Goal: Task Accomplishment & Management: Manage account settings

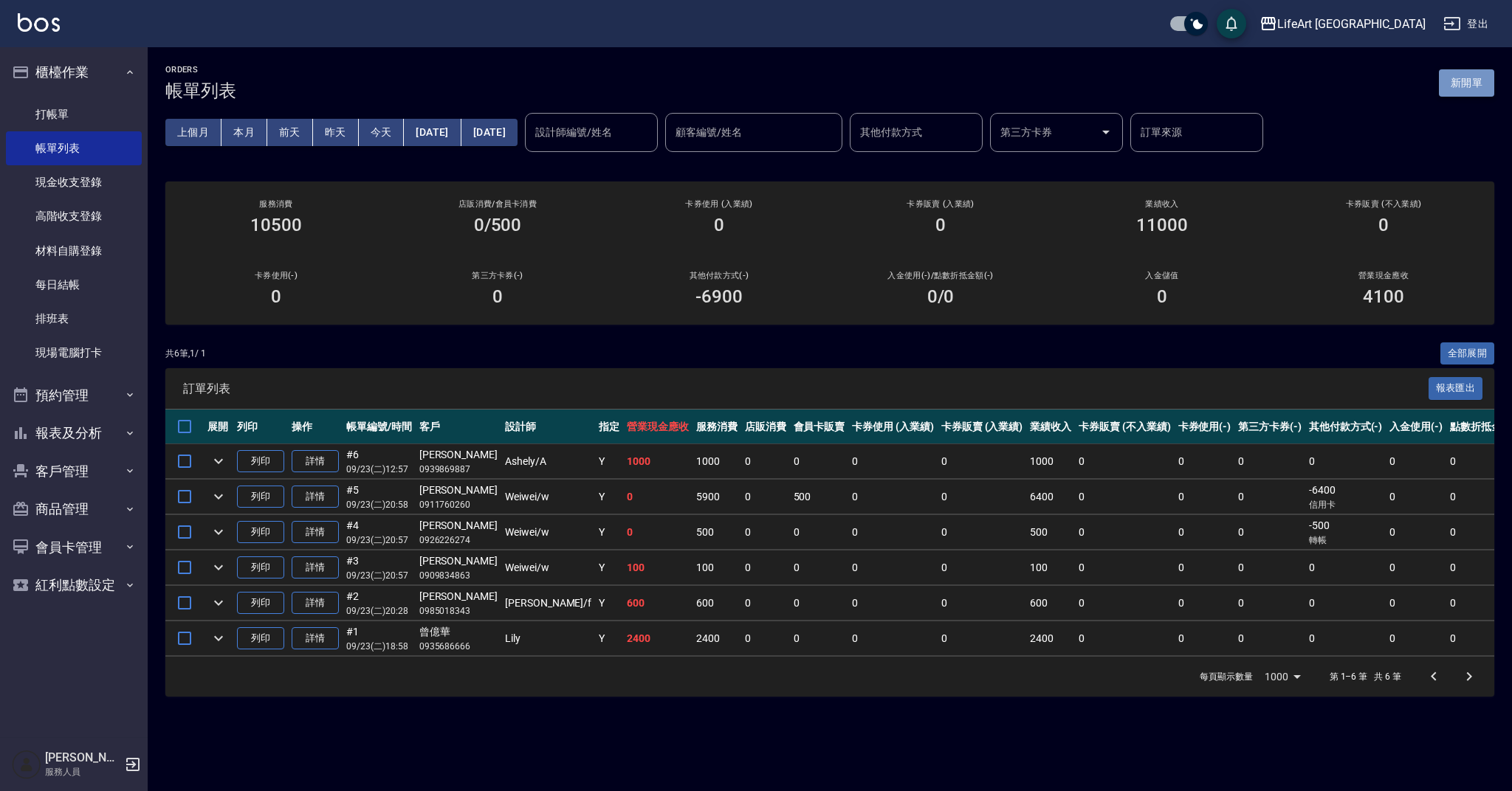
click at [1466, 86] on button "新開單" at bounding box center [1466, 83] width 55 height 27
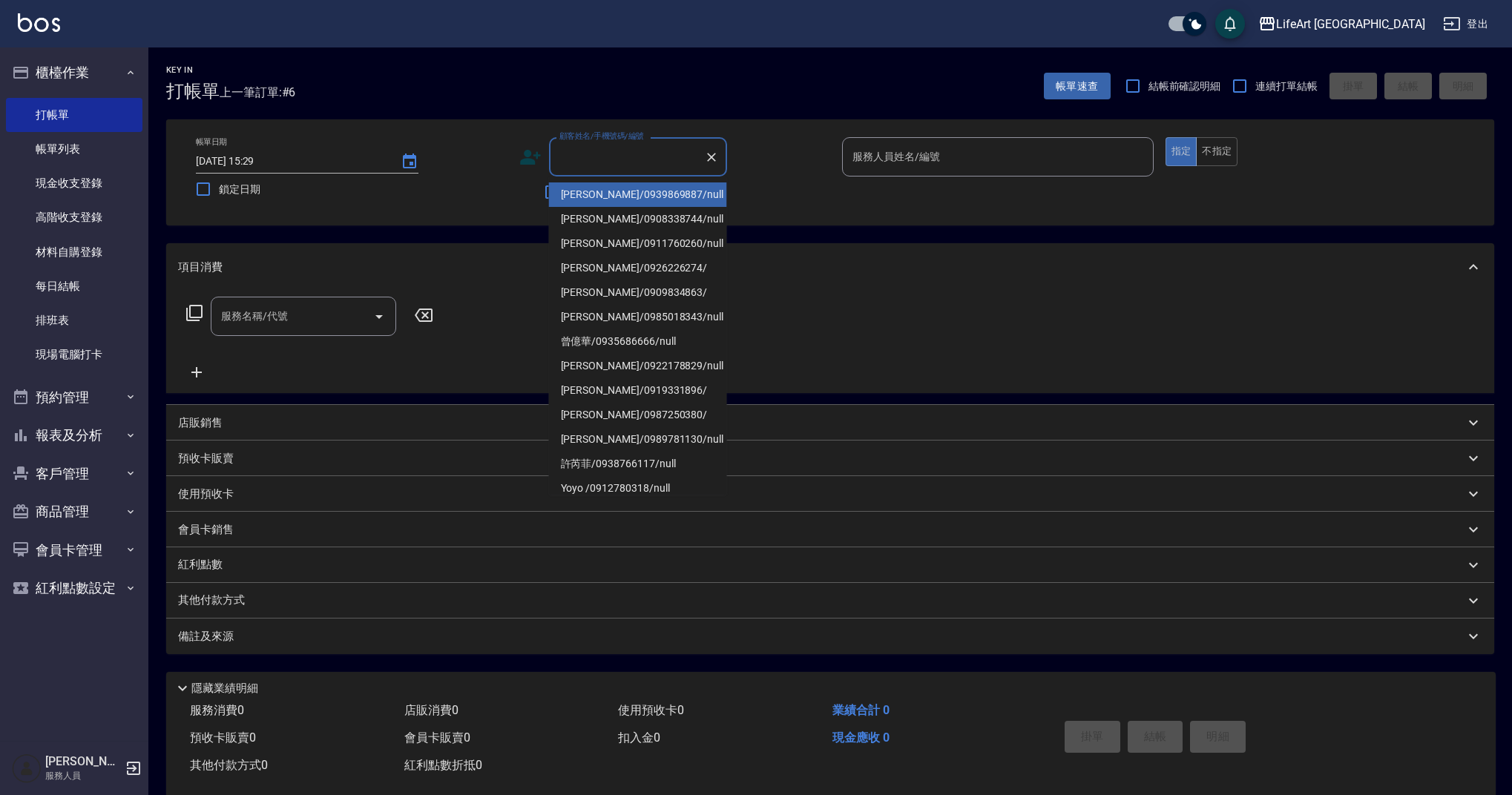
click at [622, 165] on input "顧客姓名/手機號碼/編號" at bounding box center [627, 157] width 142 height 26
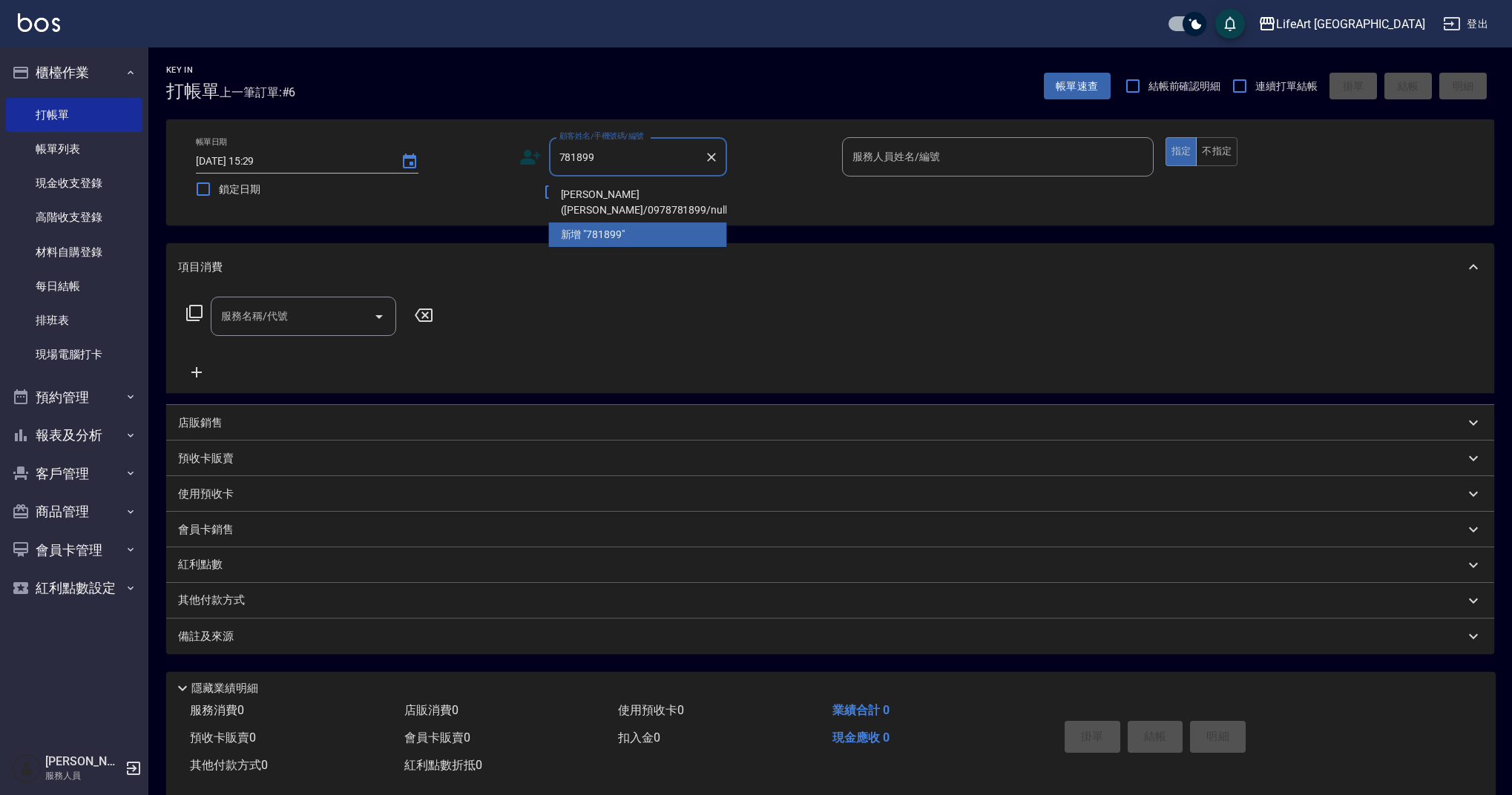
click at [623, 199] on li "[PERSON_NAME]([PERSON_NAME]/0978781899/null" at bounding box center [638, 202] width 178 height 40
type input "[PERSON_NAME]([PERSON_NAME]/0978781899/null"
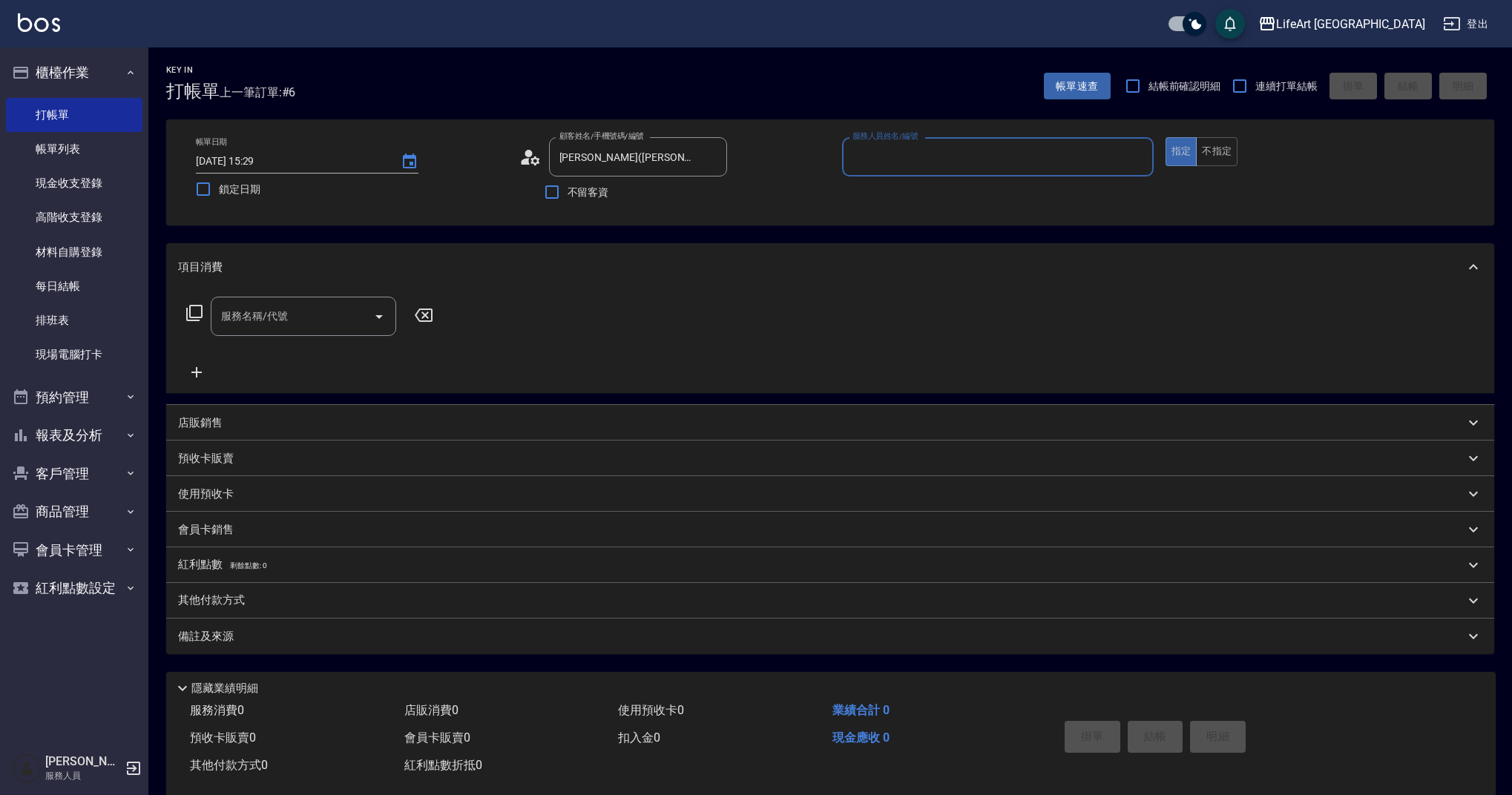
type input "Ada-A"
click at [709, 191] on icon "button" at bounding box center [709, 194] width 15 height 12
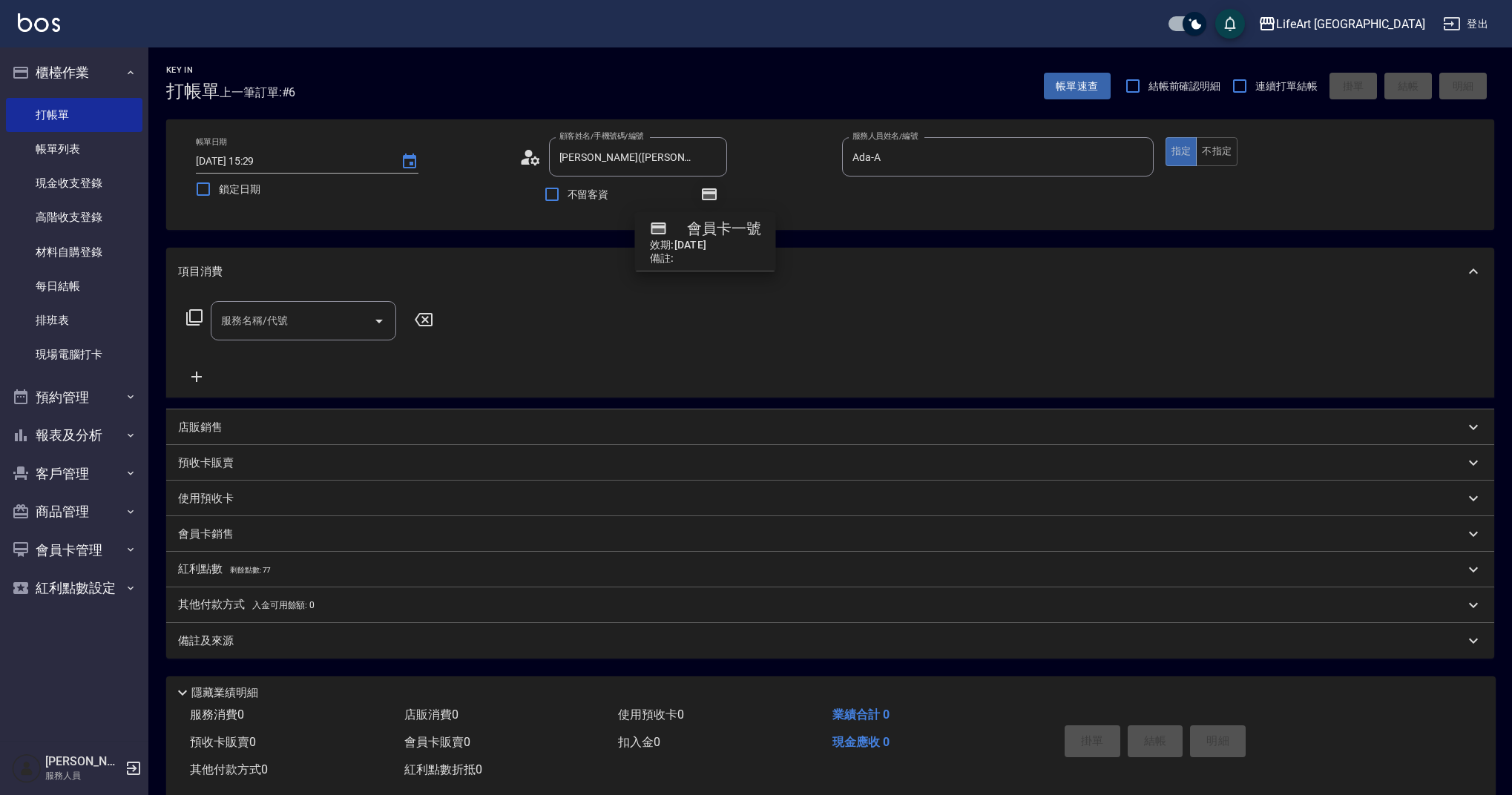
click at [711, 194] on icon "button" at bounding box center [709, 194] width 15 height 12
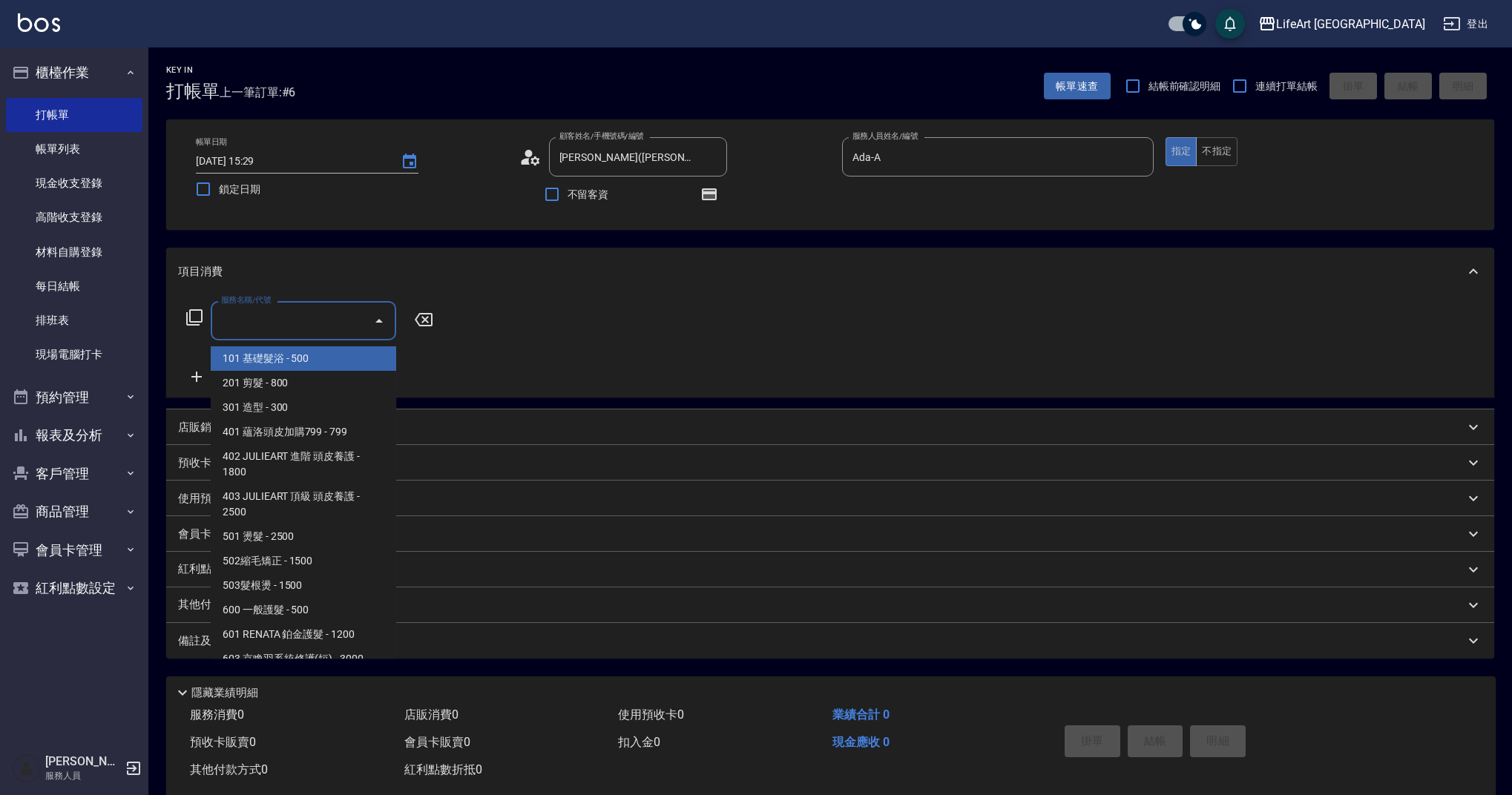
click at [294, 322] on input "服務名稱/代號" at bounding box center [292, 321] width 150 height 26
click at [289, 387] on span "201 剪髮 - 800" at bounding box center [303, 383] width 185 height 24
type input "201 剪髮(201)"
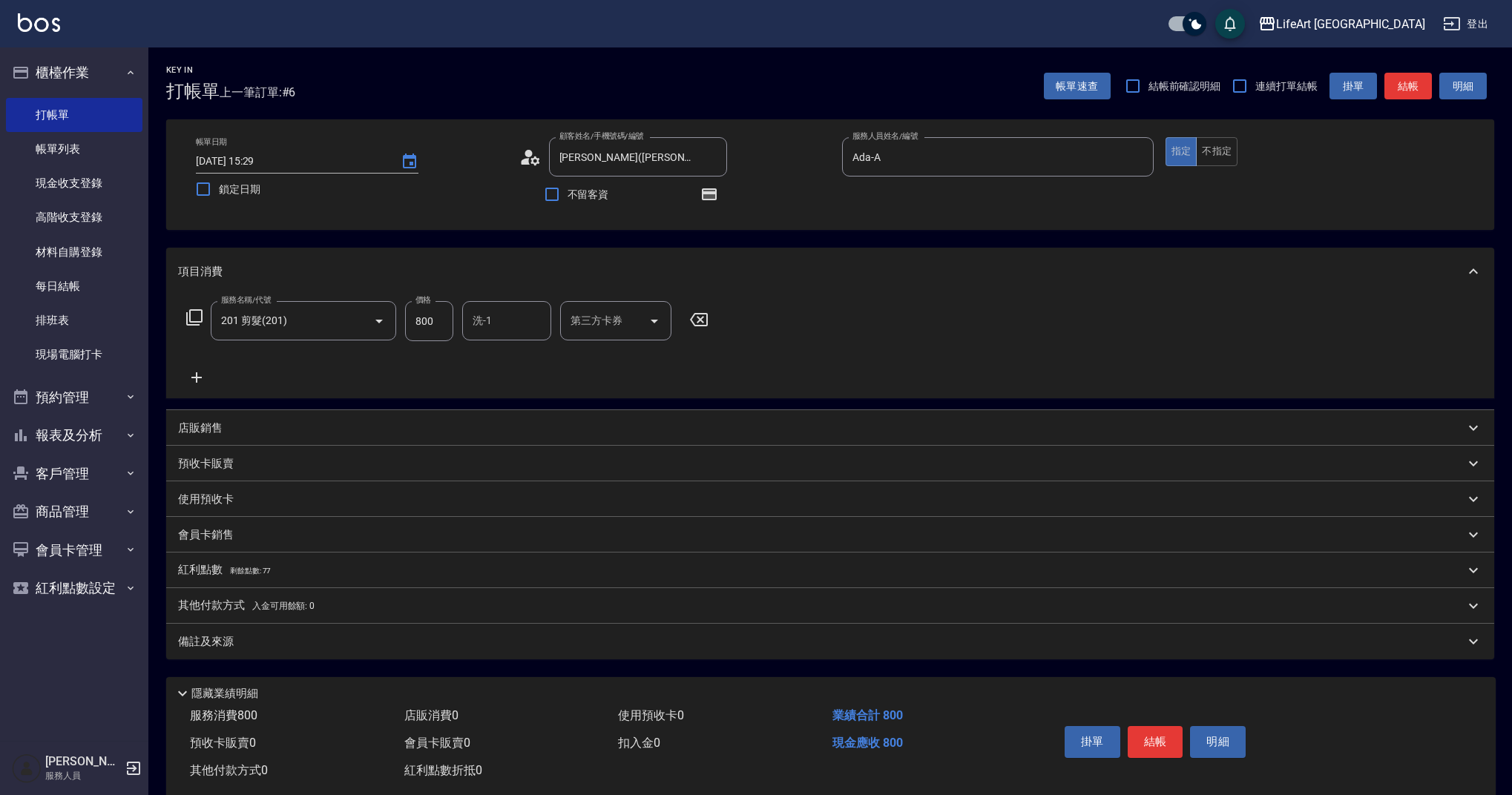
click at [195, 375] on icon at bounding box center [197, 377] width 37 height 18
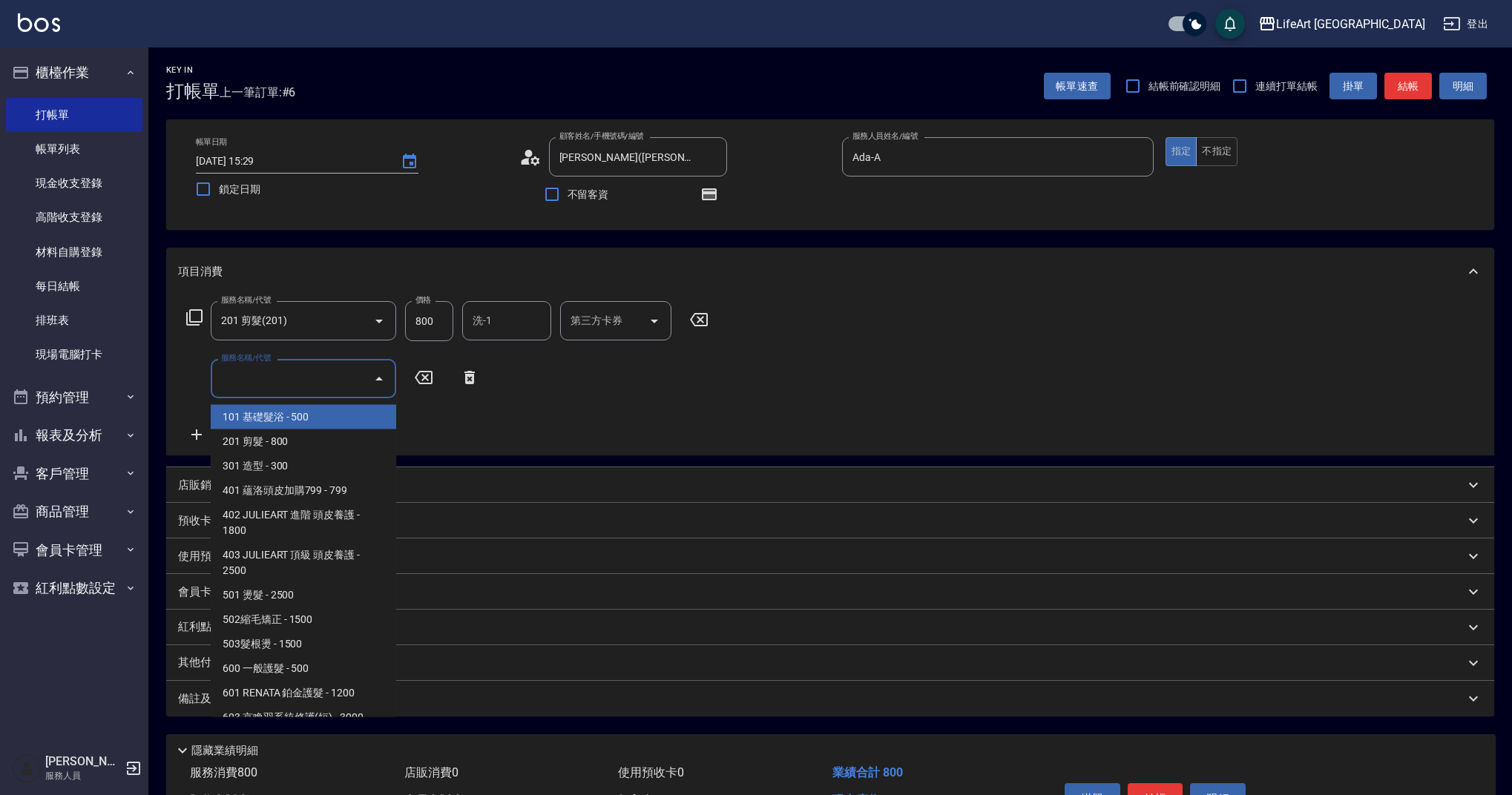
click at [244, 377] on input "服務名稱/代號" at bounding box center [292, 378] width 150 height 26
click at [285, 433] on span "201 剪髮 - 800" at bounding box center [303, 441] width 185 height 24
type input "201 剪髮(201)"
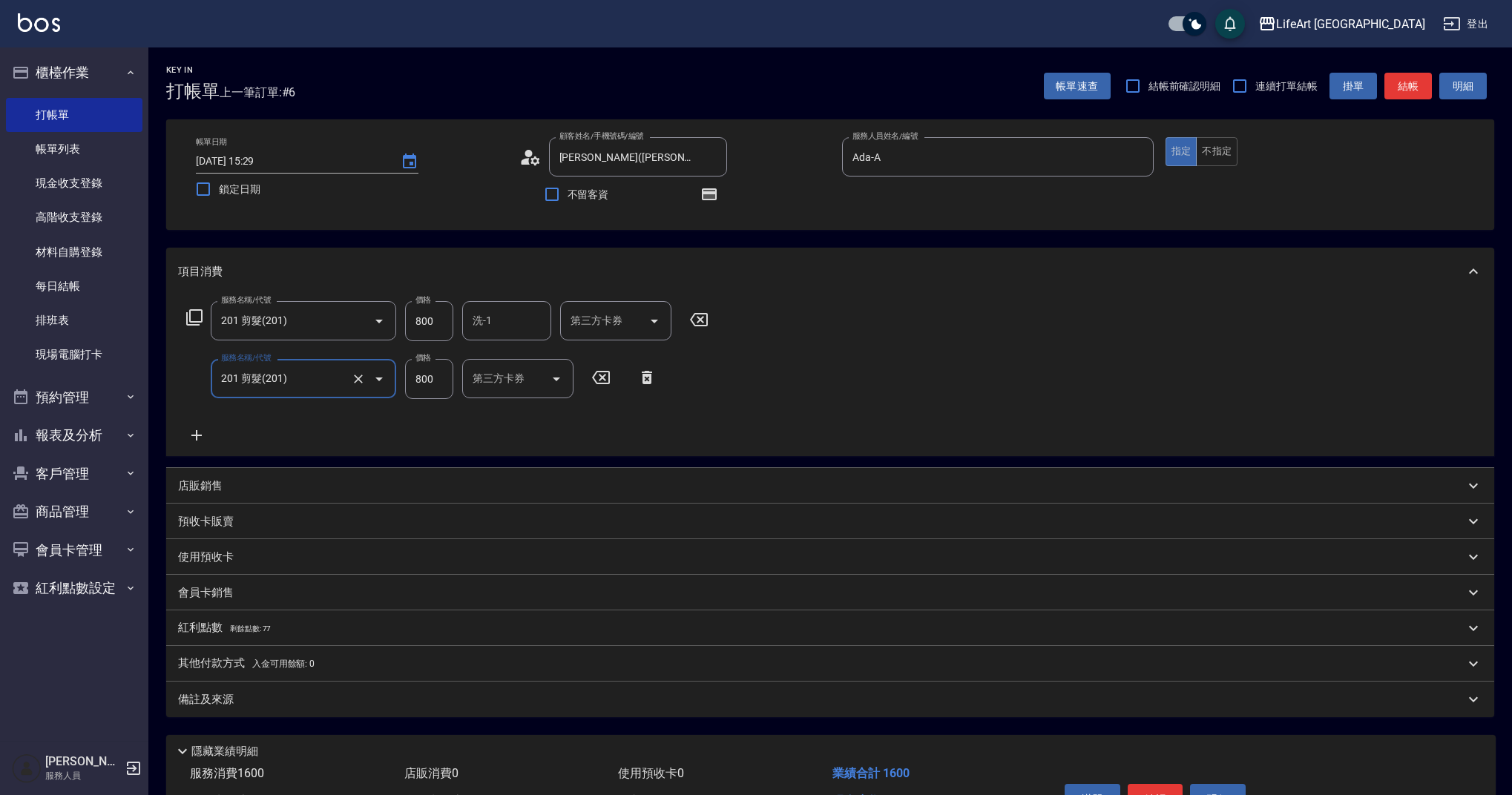
click at [435, 330] on input "800" at bounding box center [429, 321] width 48 height 40
type input "945"
click at [436, 375] on input "800" at bounding box center [429, 378] width 48 height 40
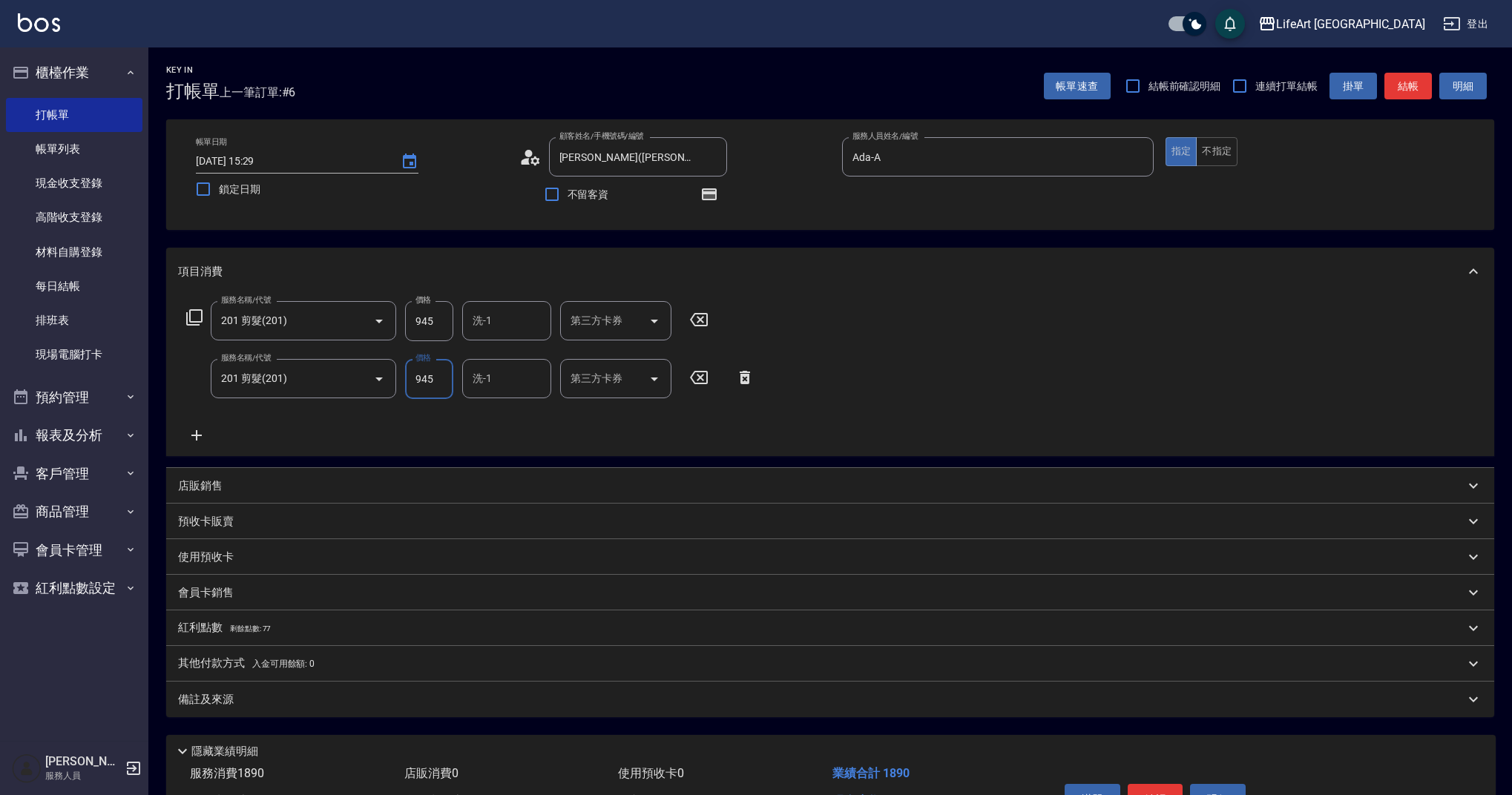
type input "945"
click at [524, 315] on input "洗-1" at bounding box center [507, 321] width 76 height 26
click at [533, 365] on div "Ally (無代號)" at bounding box center [506, 358] width 89 height 24
type input "Ally(無代號)"
click at [356, 695] on div "備註及來源" at bounding box center [822, 700] width 1287 height 16
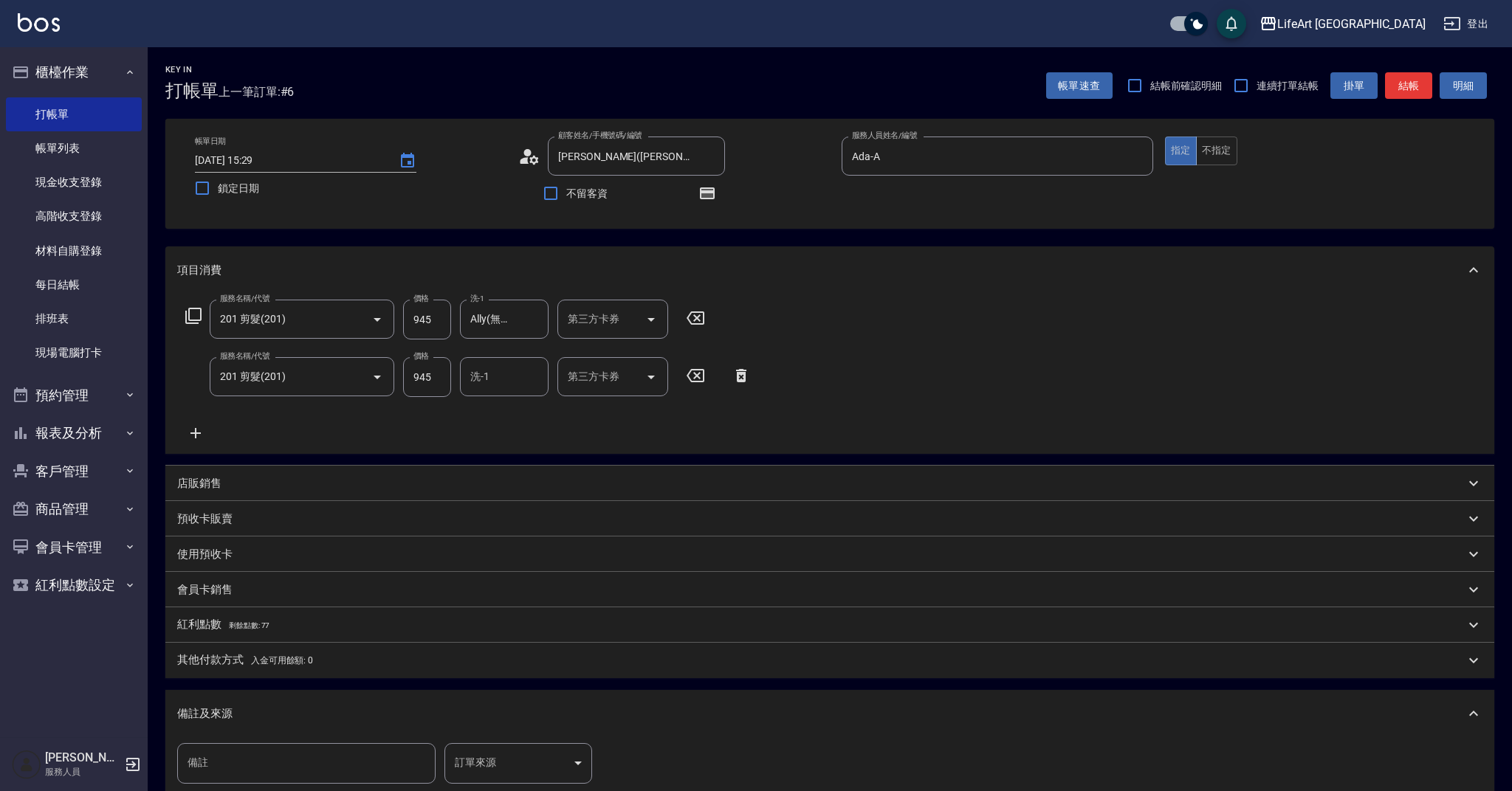
click at [524, 750] on body "LifeArt 蘆洲 登出 櫃檯作業 打帳單 帳單列表 現金收支登錄 高階收支登錄 材料自購登錄 每日結帳 排班表 現場電腦打卡 預約管理 預約管理 單日預約…" at bounding box center [756, 487] width 1512 height 973
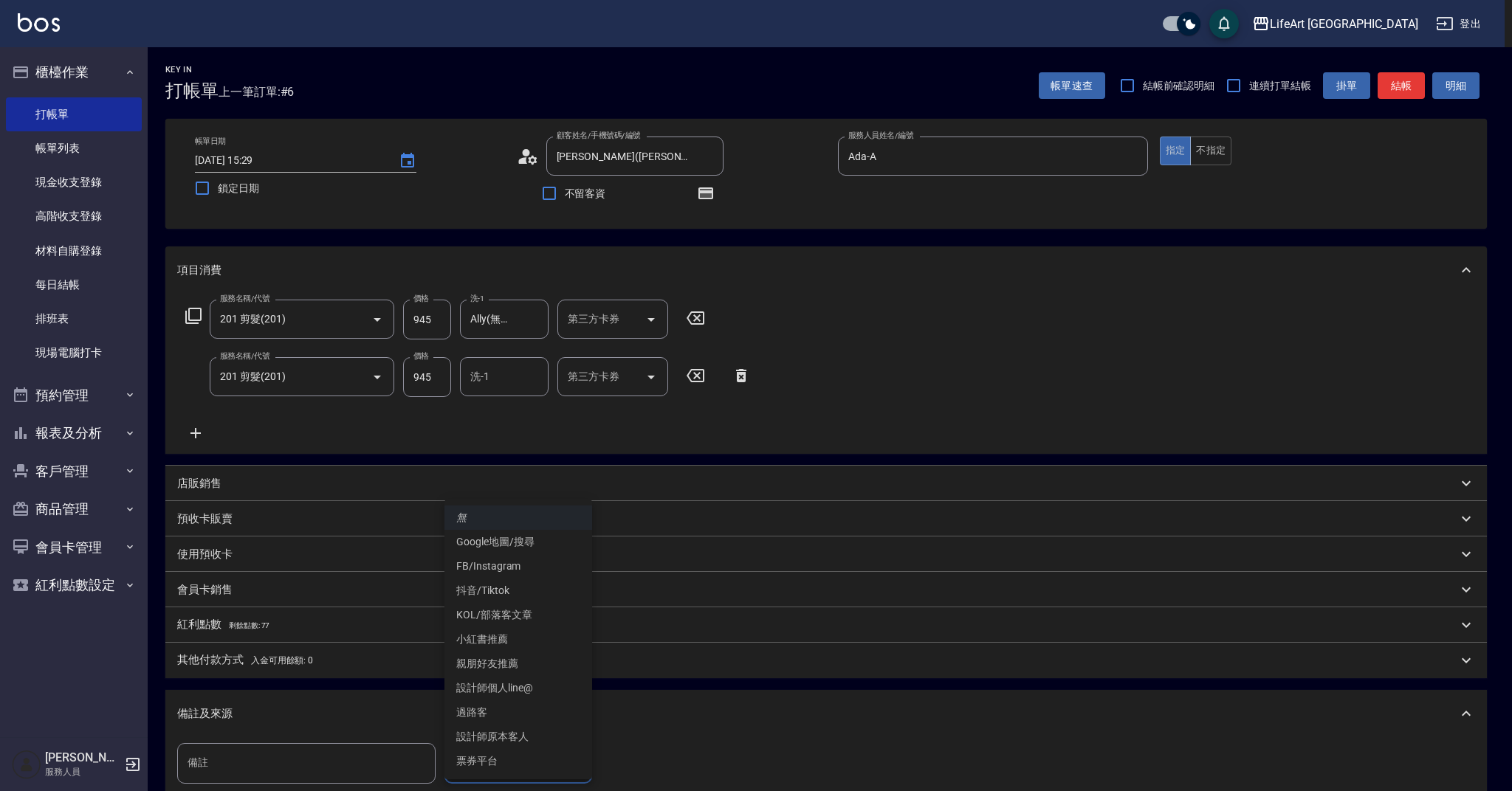
click at [531, 736] on li "設計師原本客人" at bounding box center [518, 736] width 147 height 24
type input "設計師原本客人"
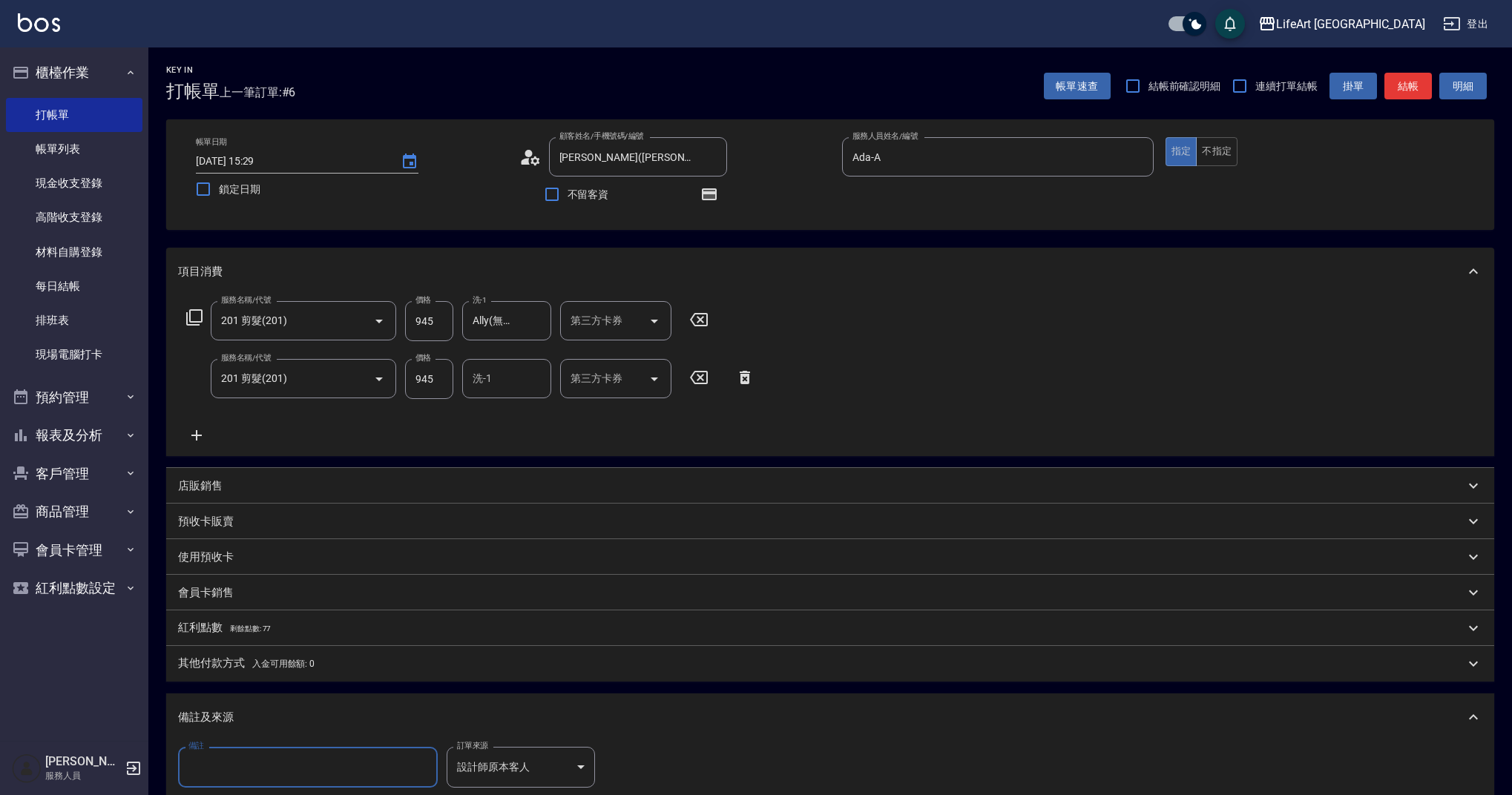
click at [304, 768] on input "備註" at bounding box center [308, 767] width 259 height 40
type input "親戚"
click at [1404, 92] on button "結帳" at bounding box center [1408, 87] width 48 height 27
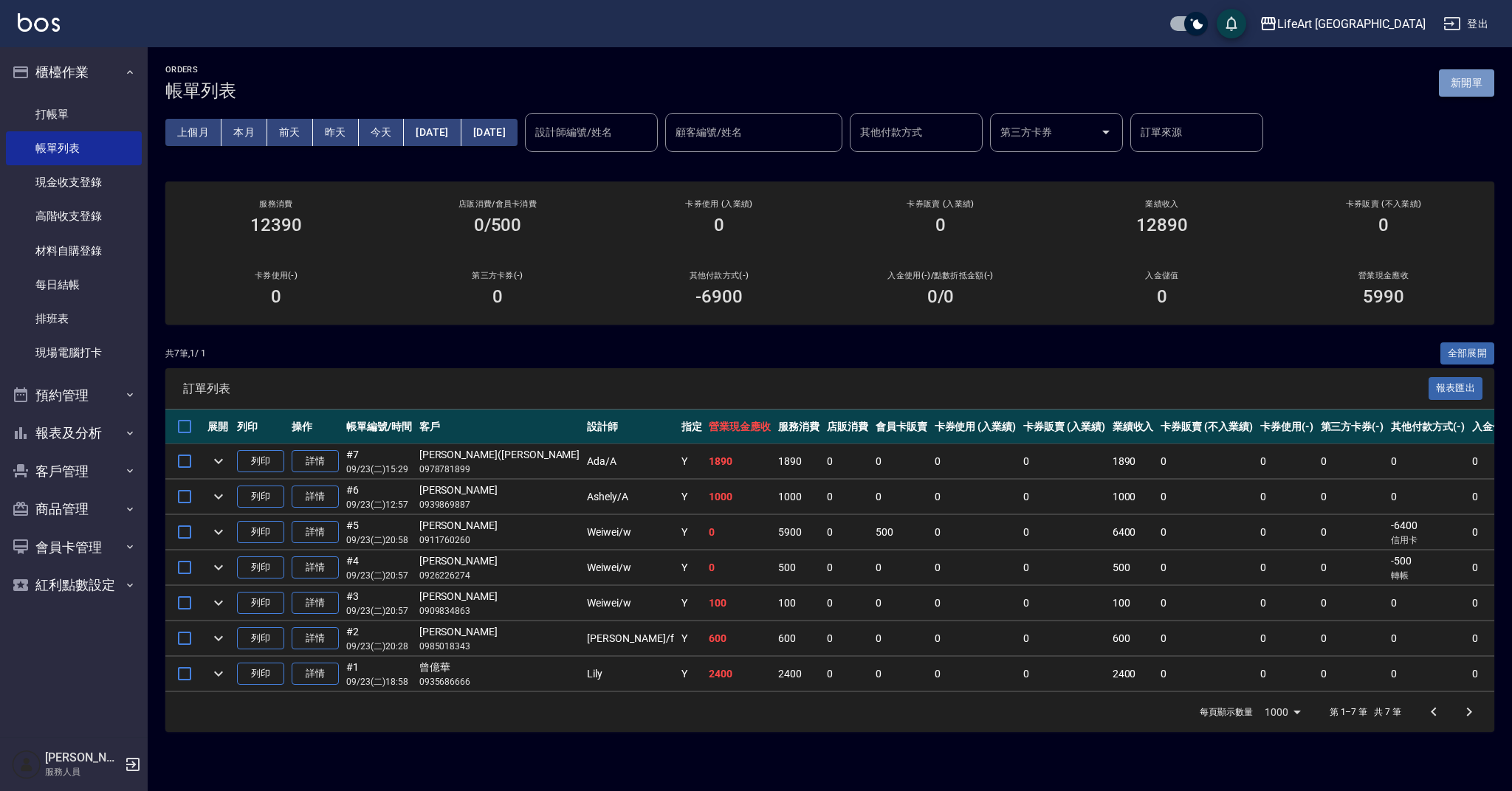
click at [1460, 79] on button "新開單" at bounding box center [1466, 83] width 55 height 27
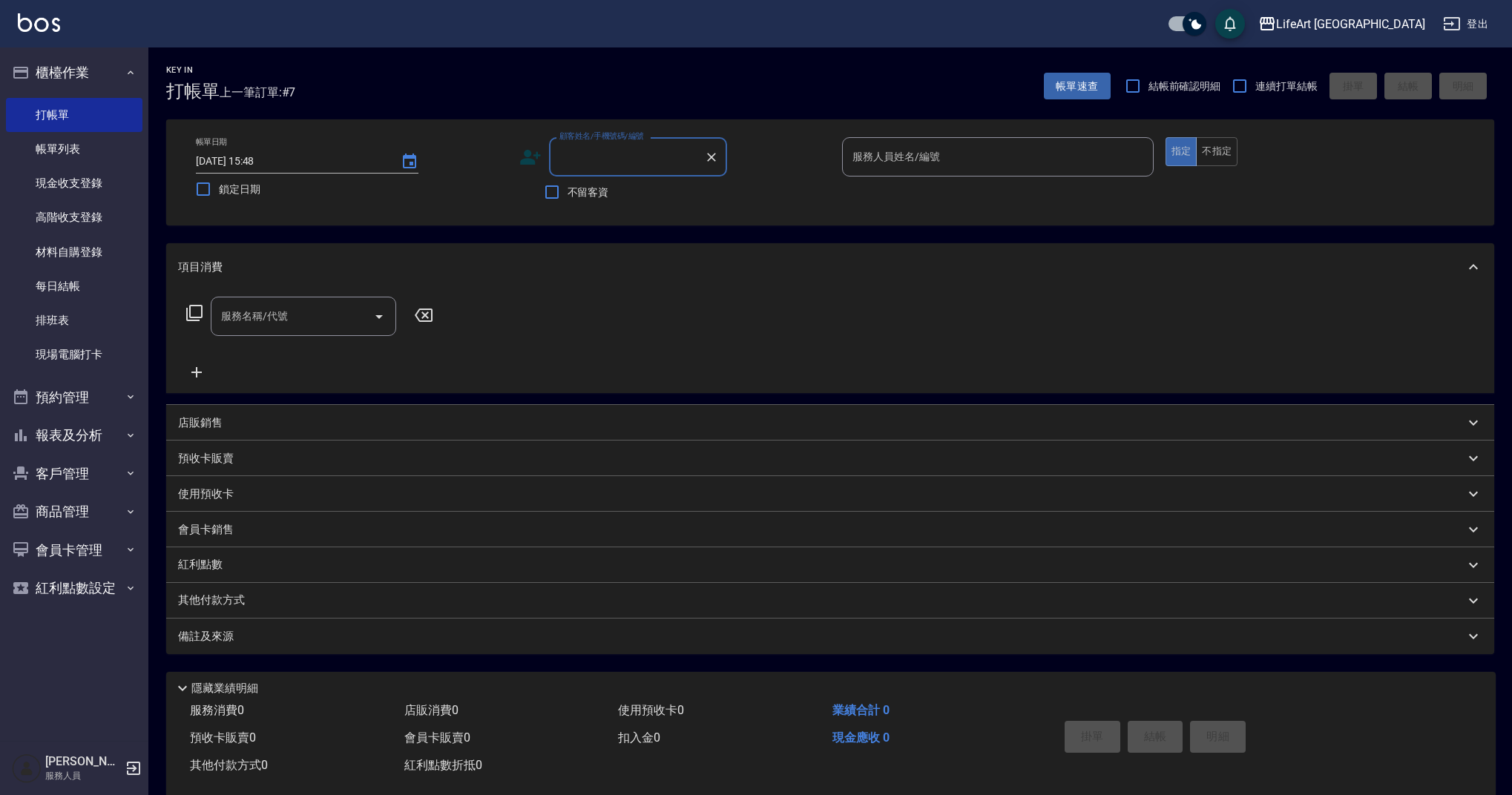
drag, startPoint x: 579, startPoint y: 153, endPoint x: 589, endPoint y: 151, distance: 10.2
click at [579, 153] on input "顧客姓名/手機號碼/編號" at bounding box center [627, 157] width 142 height 26
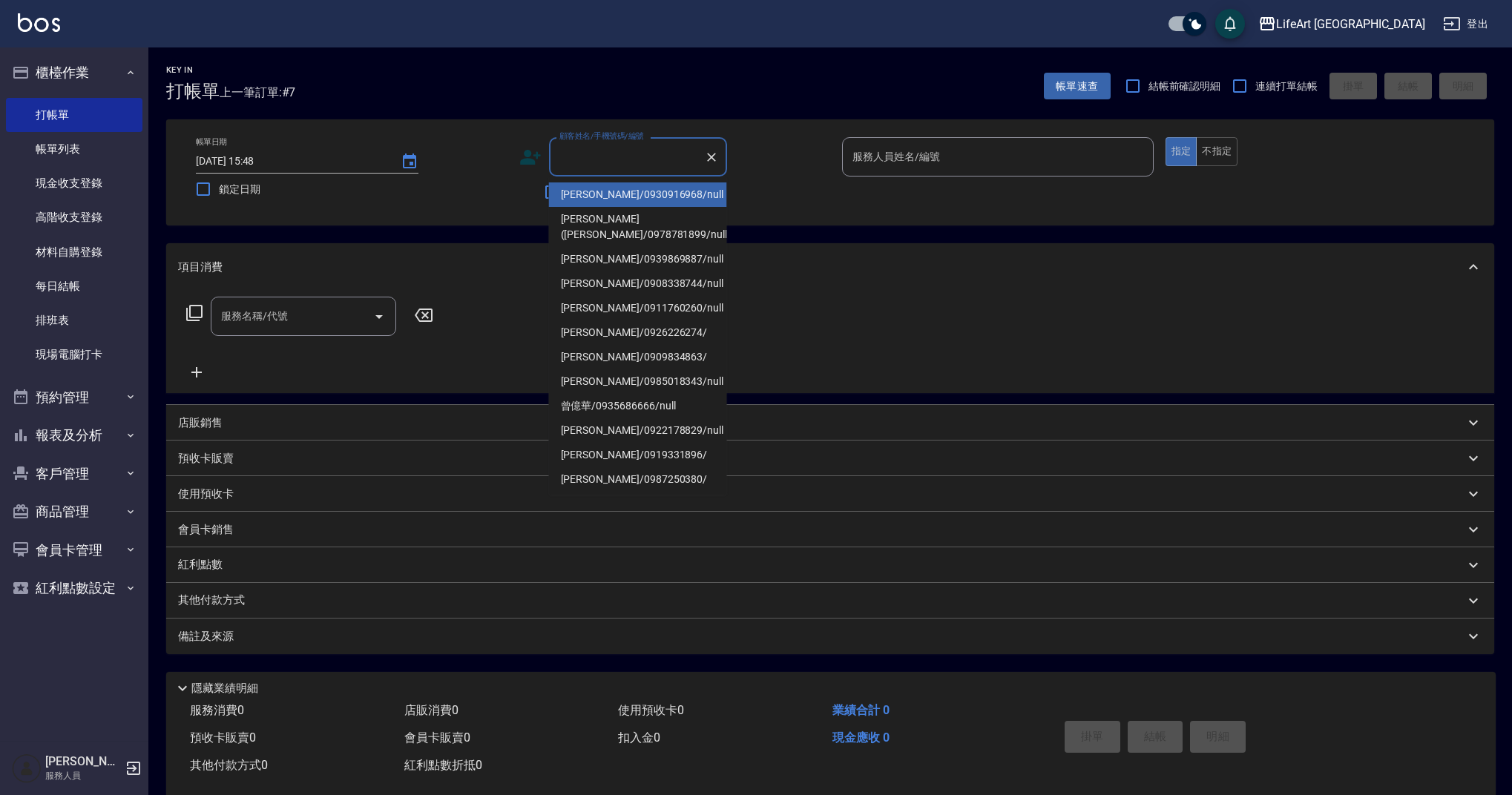
type input "０"
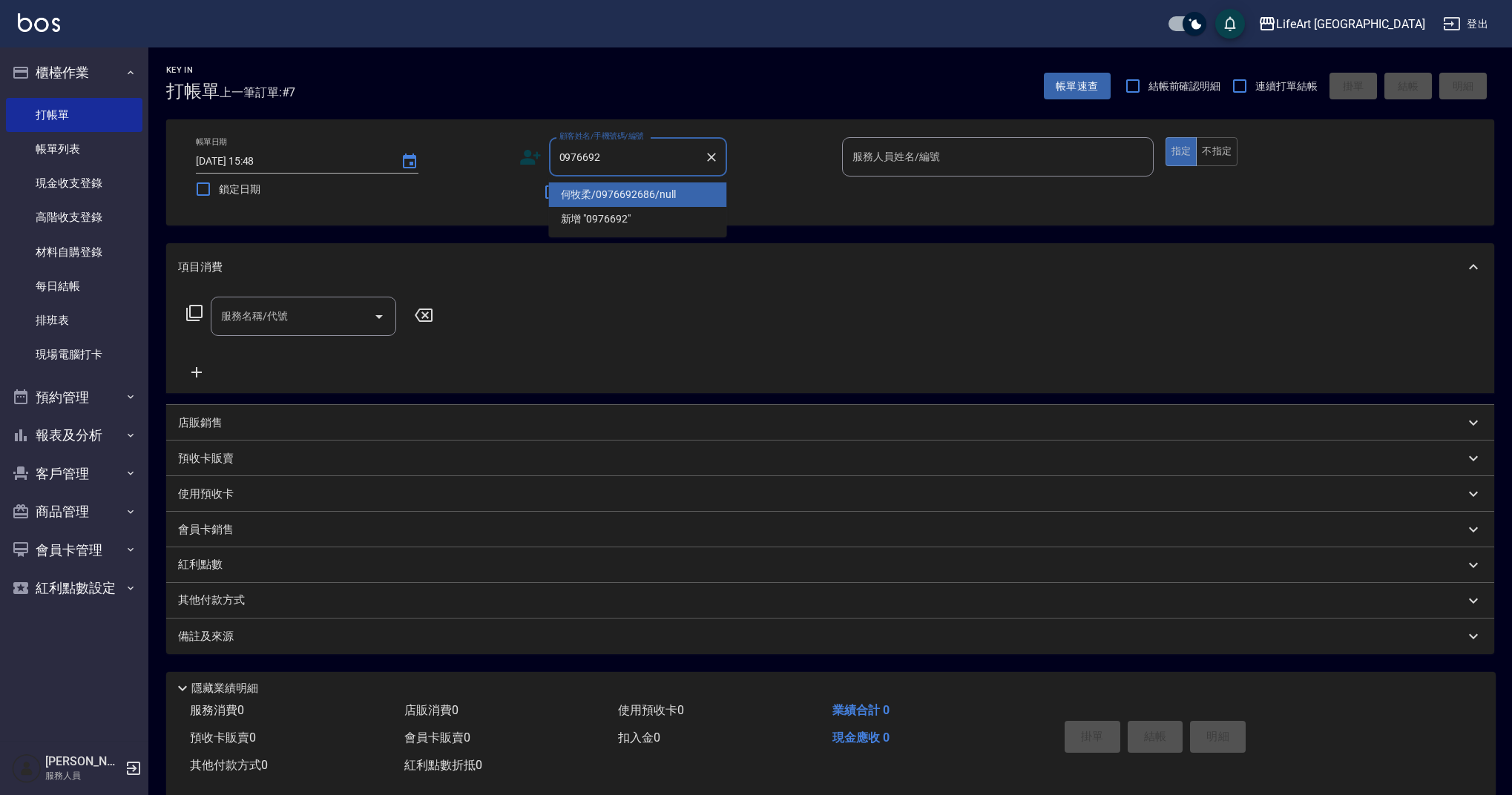
click at [636, 197] on li "何牧柔/0976692686/null" at bounding box center [638, 194] width 178 height 24
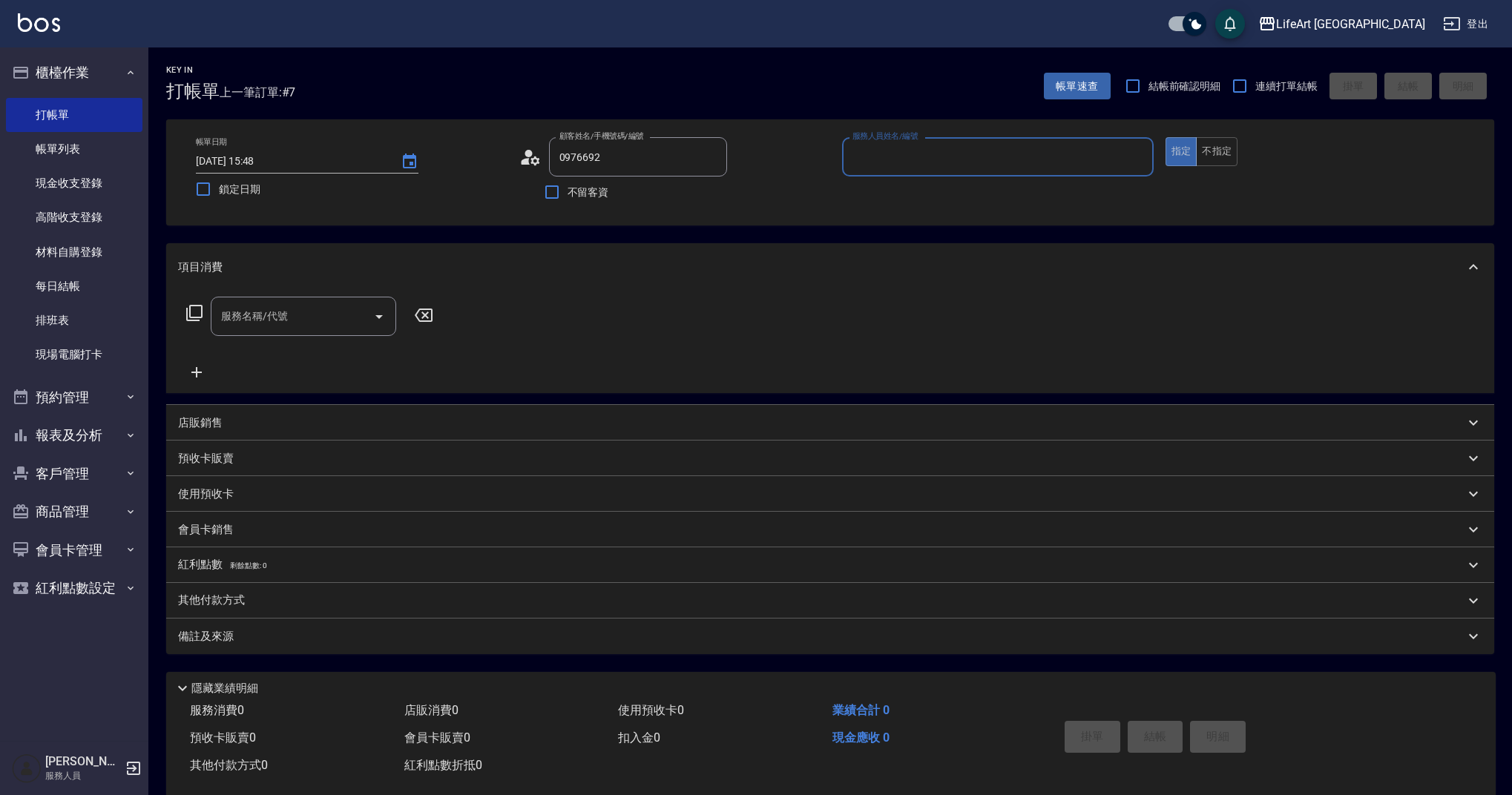
type input "何牧柔/0976692686/null"
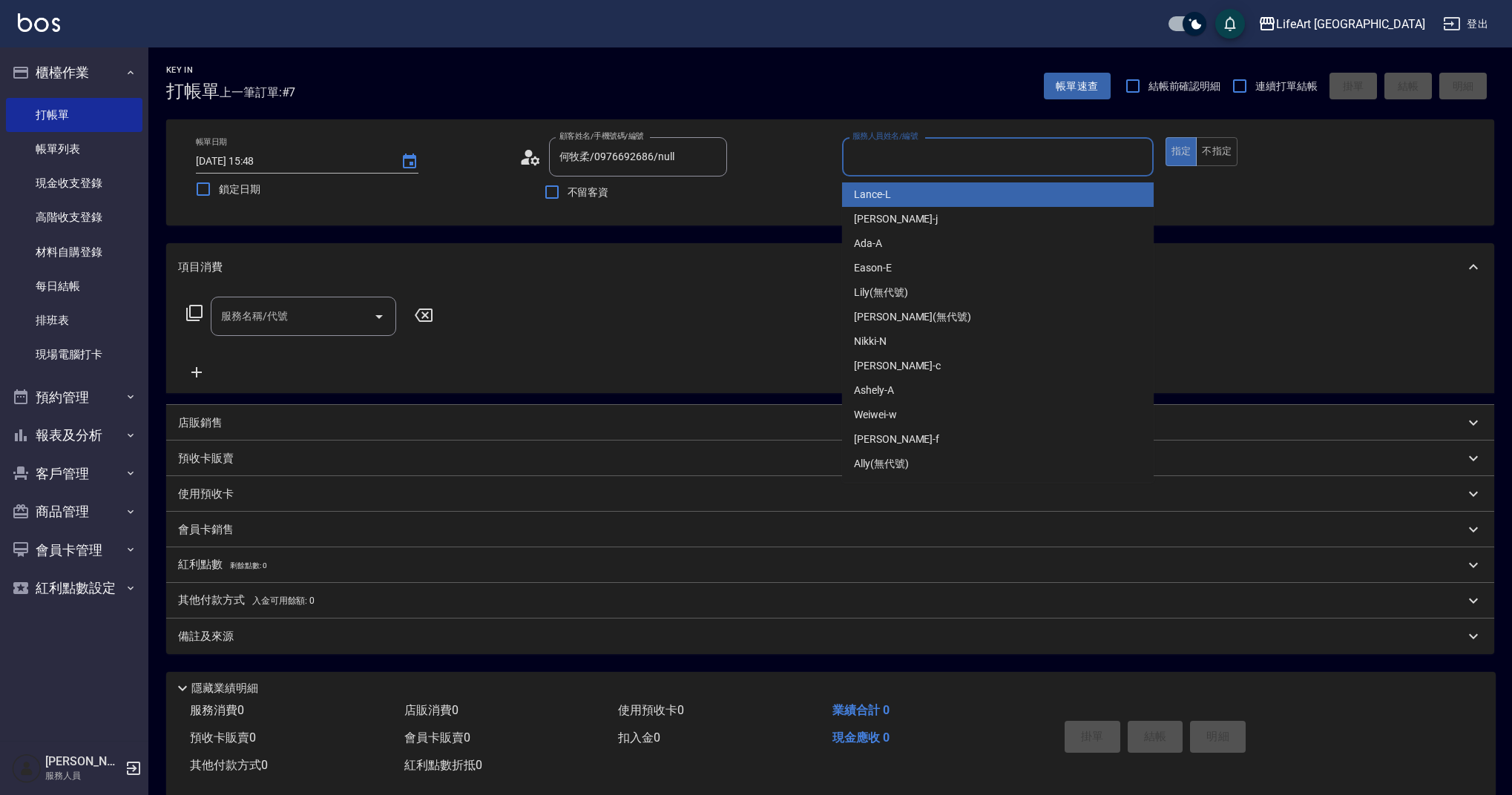
click at [996, 167] on input "服務人員姓名/編號" at bounding box center [998, 157] width 298 height 26
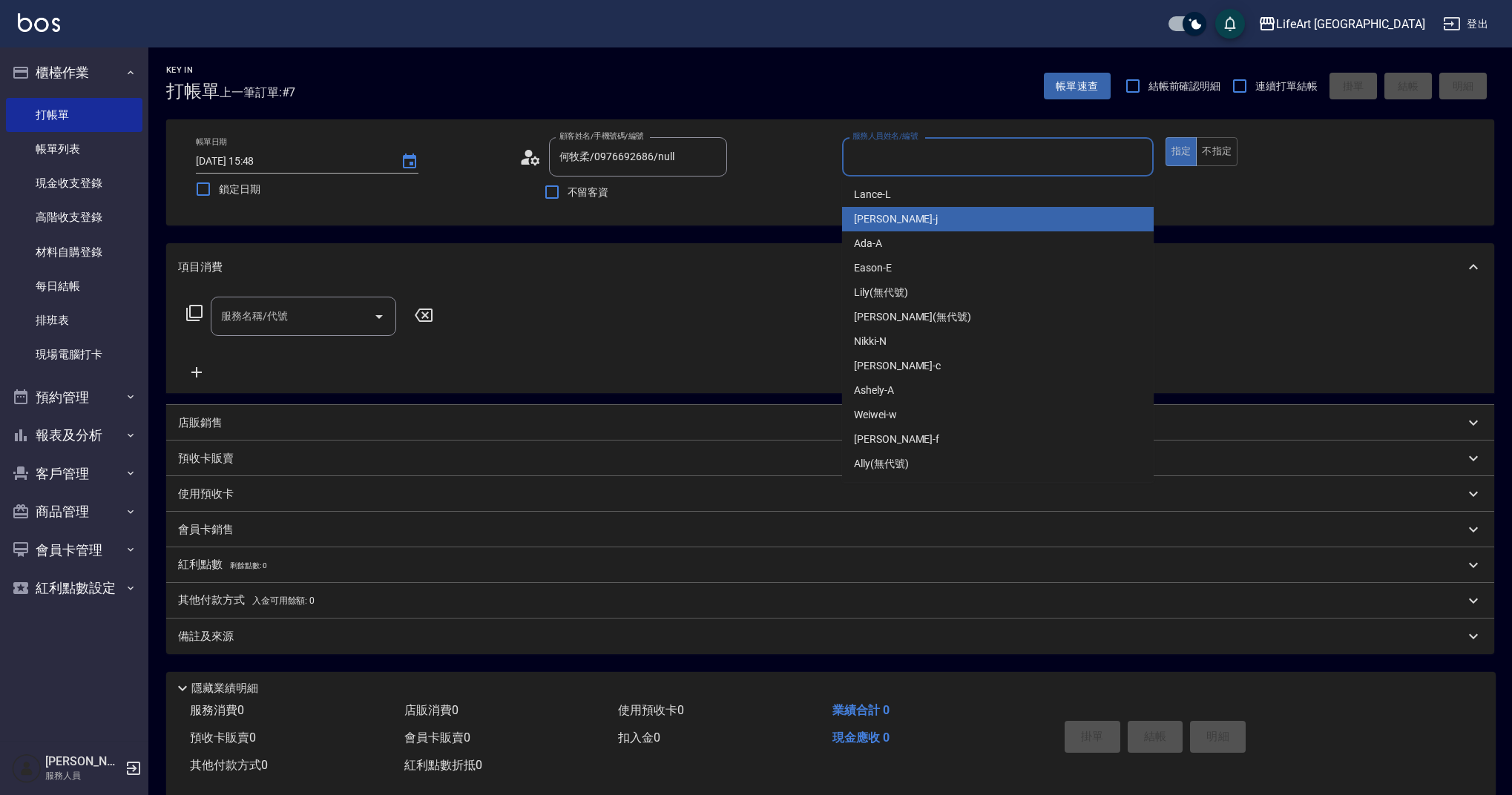
click at [896, 218] on div "[PERSON_NAME]" at bounding box center [998, 218] width 312 height 24
type input "[PERSON_NAME]"
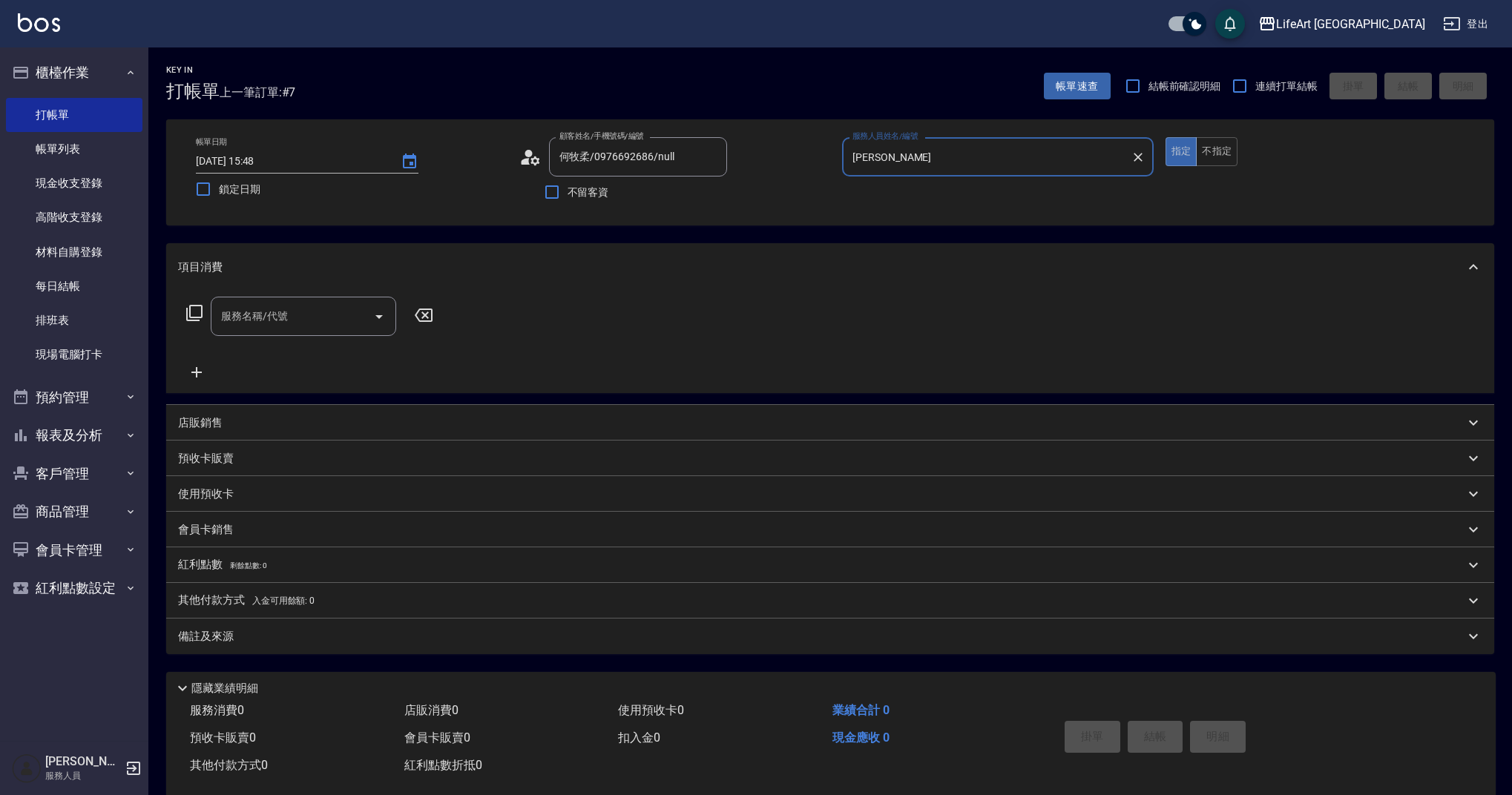
click at [322, 319] on input "服務名稱/代號" at bounding box center [292, 316] width 150 height 26
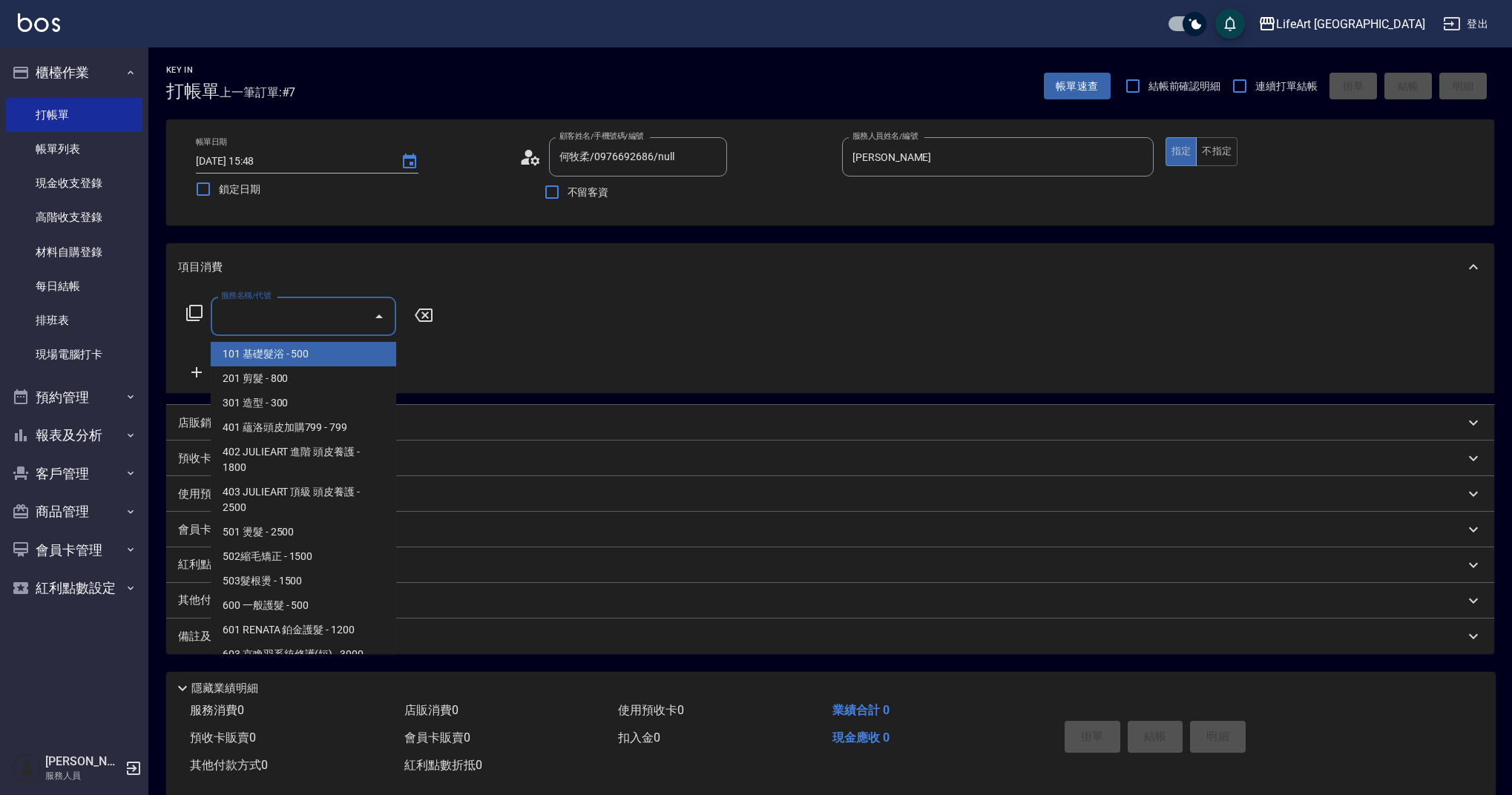
click at [351, 353] on span "101 基礎髮浴 - 500" at bounding box center [303, 354] width 185 height 24
type input "101 基礎髮浴 (101)"
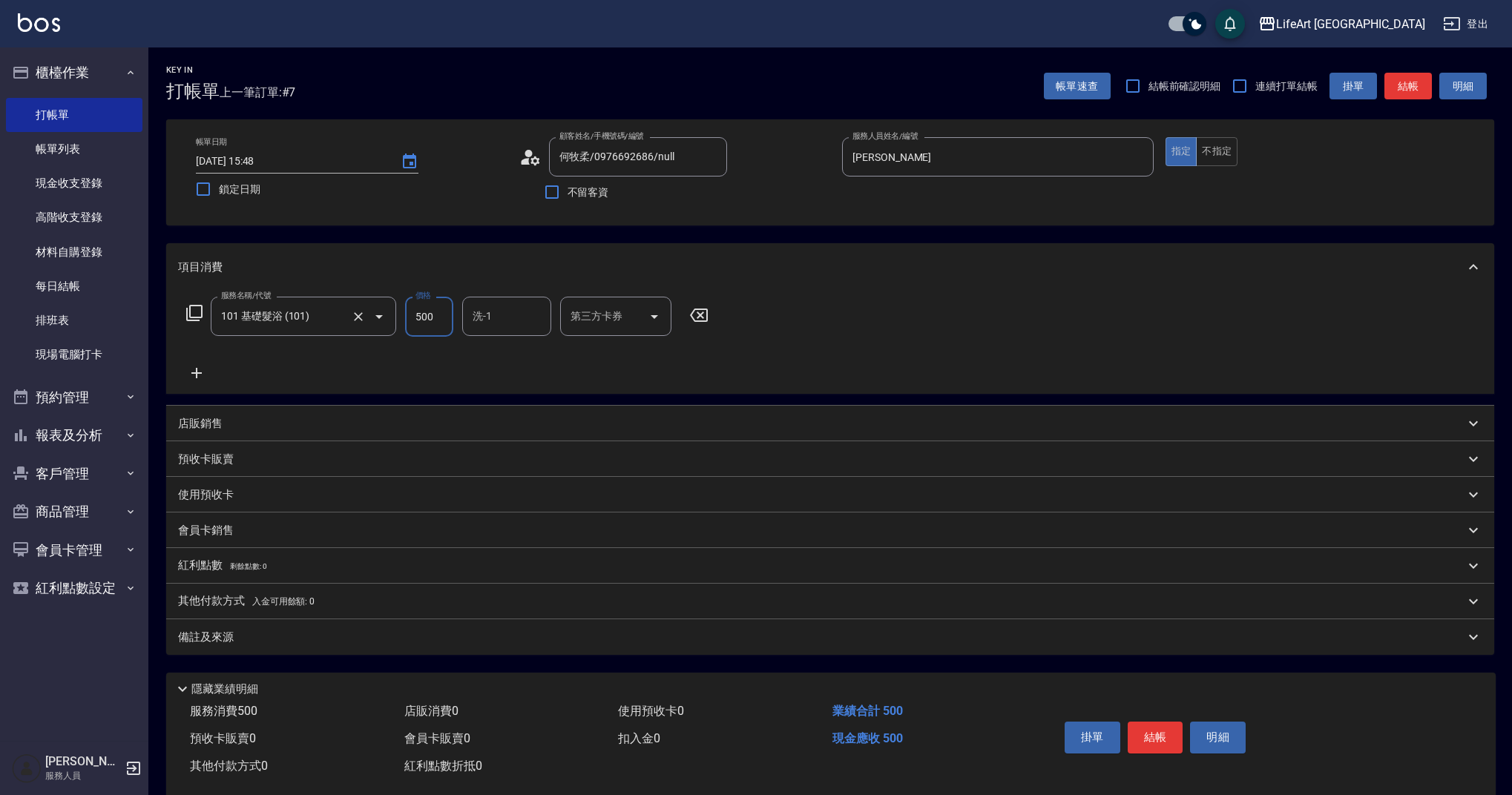
drag, startPoint x: 442, startPoint y: 316, endPoint x: 369, endPoint y: 316, distance: 73.0
click at [369, 316] on div "服務名稱/代號 101 基礎髮浴 (101) 服務名稱/代號 價格 500 價格 洗-1 洗-1 第三方卡券 第三方卡券" at bounding box center [447, 316] width 539 height 40
type input "650"
click at [513, 312] on input "洗-1" at bounding box center [507, 316] width 76 height 26
click at [499, 678] on span "Ally (無代號)" at bounding box center [501, 686] width 55 height 16
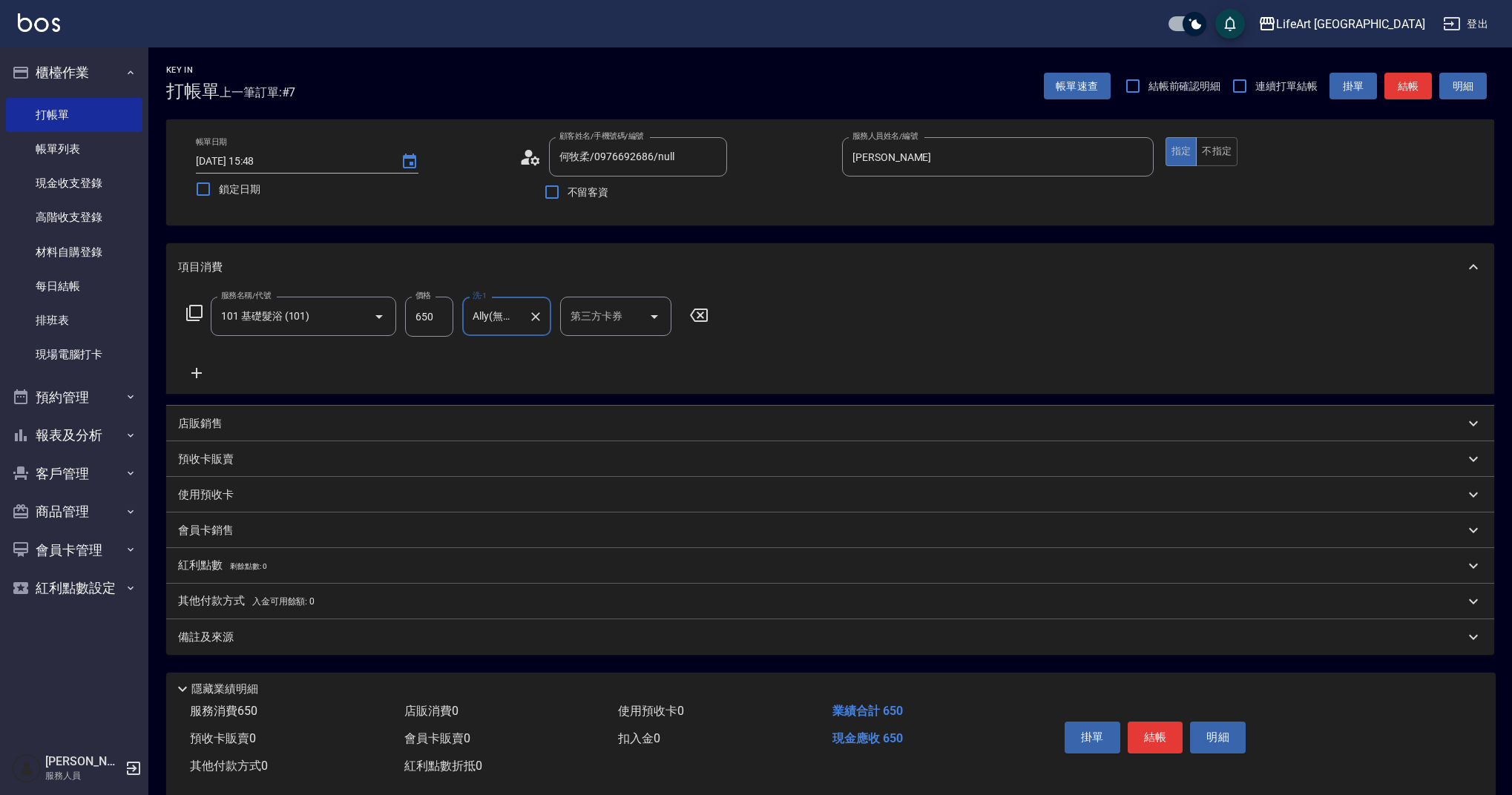
type input "Ally(無代號)"
click at [390, 638] on div "備註及來源" at bounding box center [822, 637] width 1287 height 16
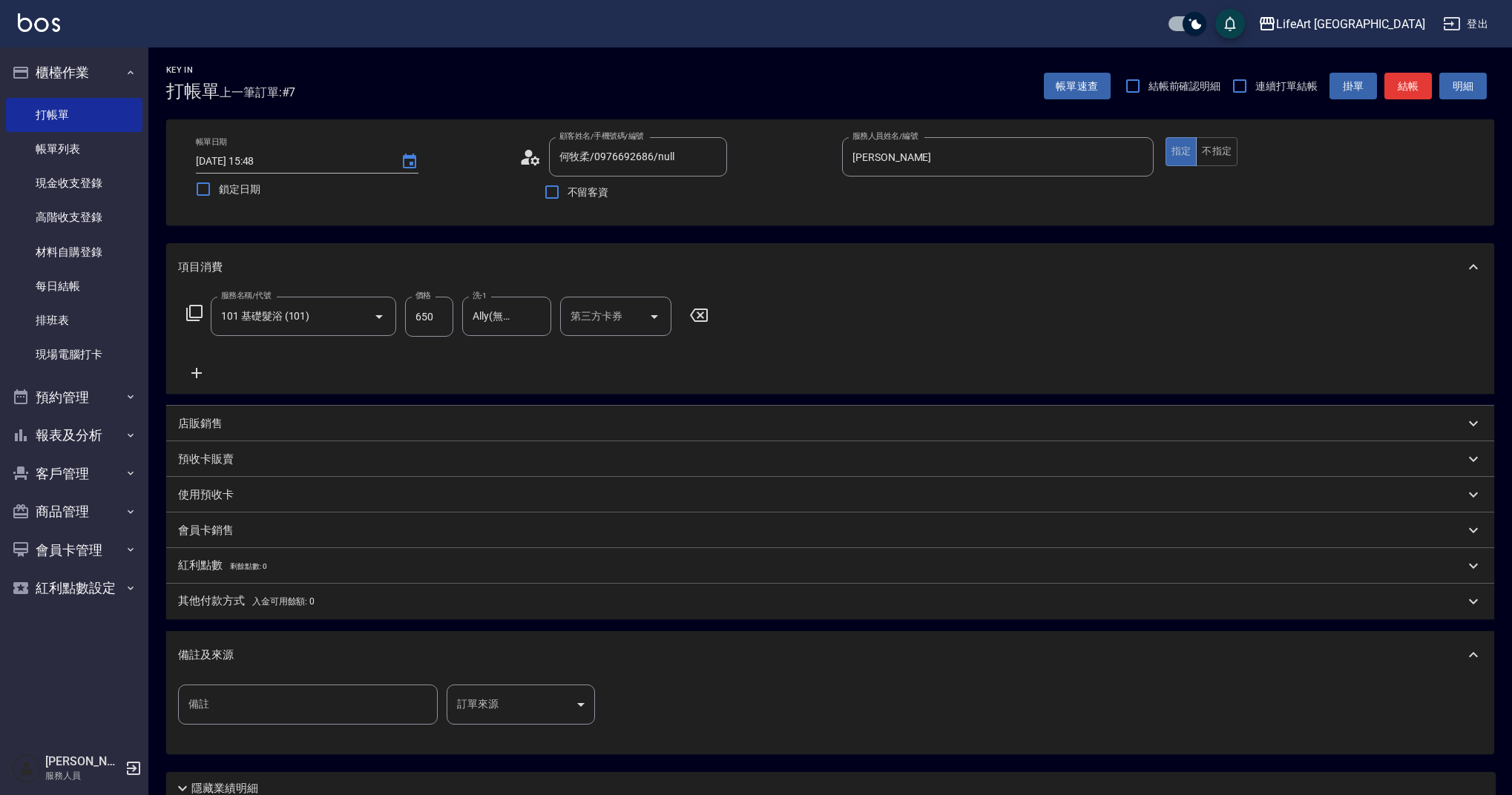
click at [601, 707] on div "備註 備註 訂單來源 ​ 訂單來源" at bounding box center [391, 704] width 426 height 40
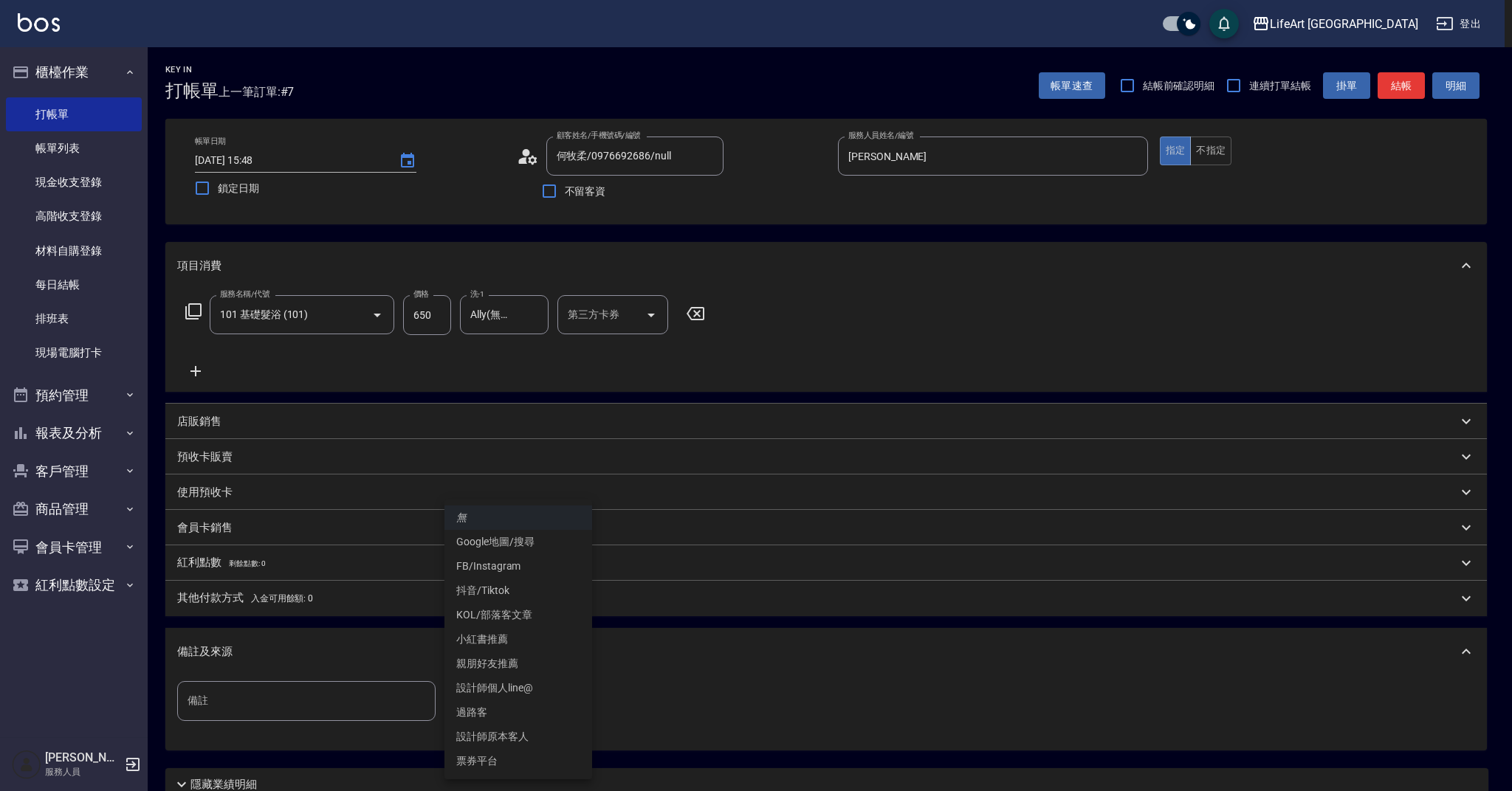
click at [573, 709] on body "LifeArt 蘆洲 登出 櫃檯作業 打帳單 帳單列表 現金收支登錄 高階收支登錄 材料自購登錄 每日結帳 排班表 現場電腦打卡 預約管理 預約管理 單日預約…" at bounding box center [756, 455] width 1512 height 910
click at [571, 742] on li "設計師原本客人" at bounding box center [518, 736] width 147 height 24
click at [510, 718] on body "LifeArt 蘆洲 登出 櫃檯作業 打帳單 帳單列表 現金收支登錄 高階收支登錄 材料自購登錄 每日結帳 排班表 現場電腦打卡 預約管理 預約管理 單日預約…" at bounding box center [756, 455] width 1512 height 910
click at [515, 546] on li "Google地圖/搜尋" at bounding box center [518, 542] width 147 height 24
type input "Google地圖/搜尋"
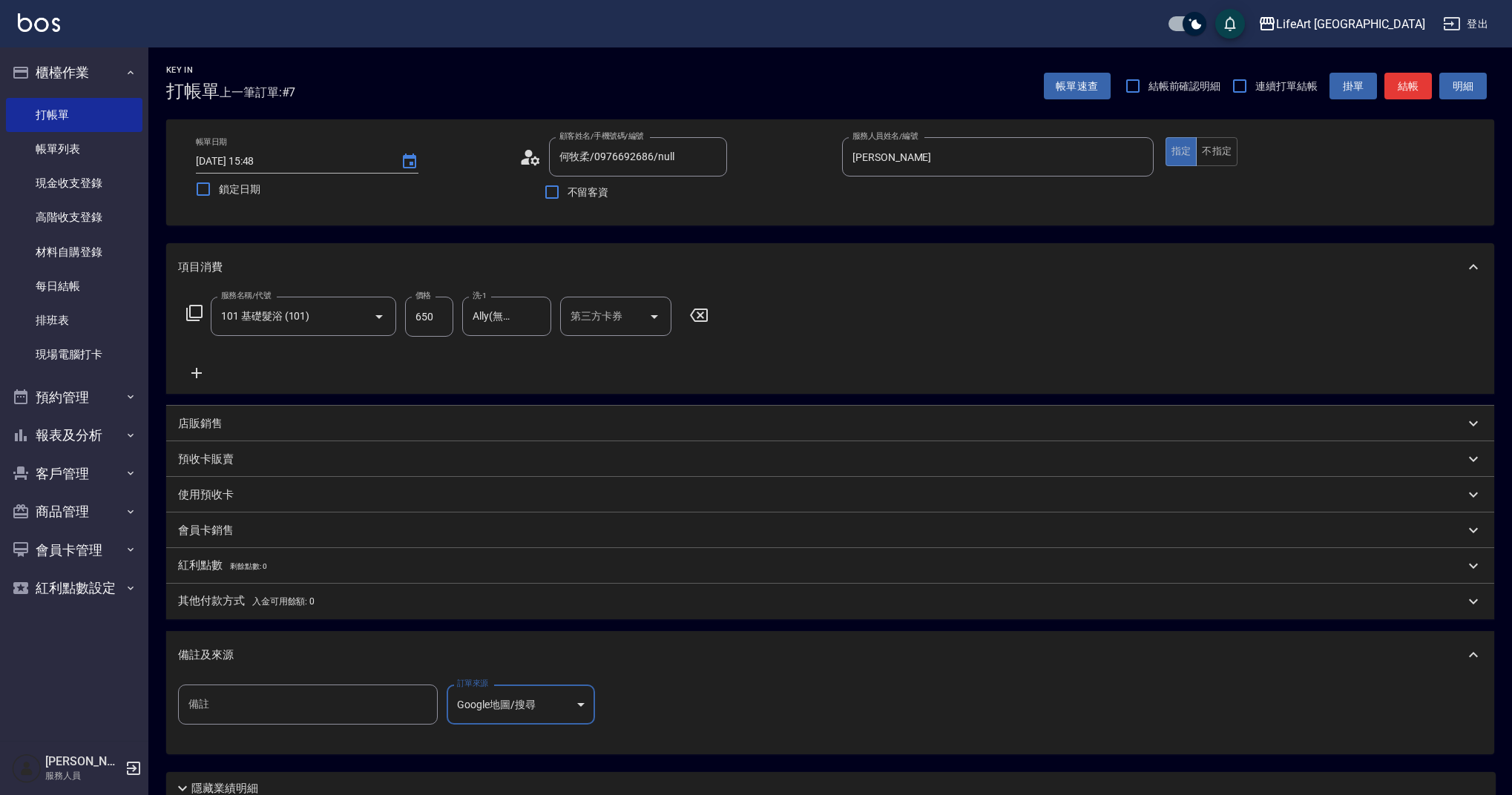
scroll to position [127, 0]
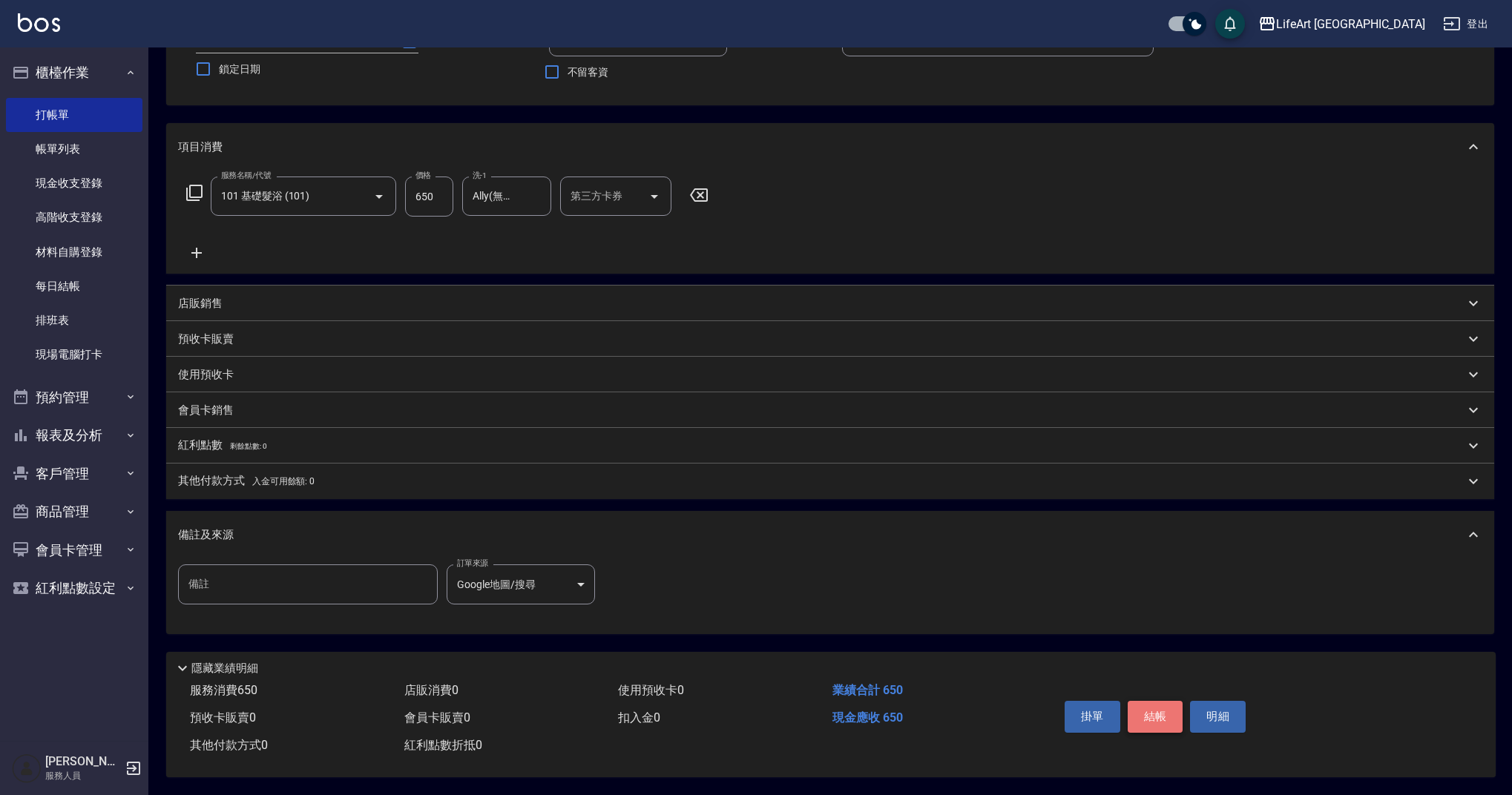
click at [1170, 711] on button "結帳" at bounding box center [1155, 716] width 56 height 31
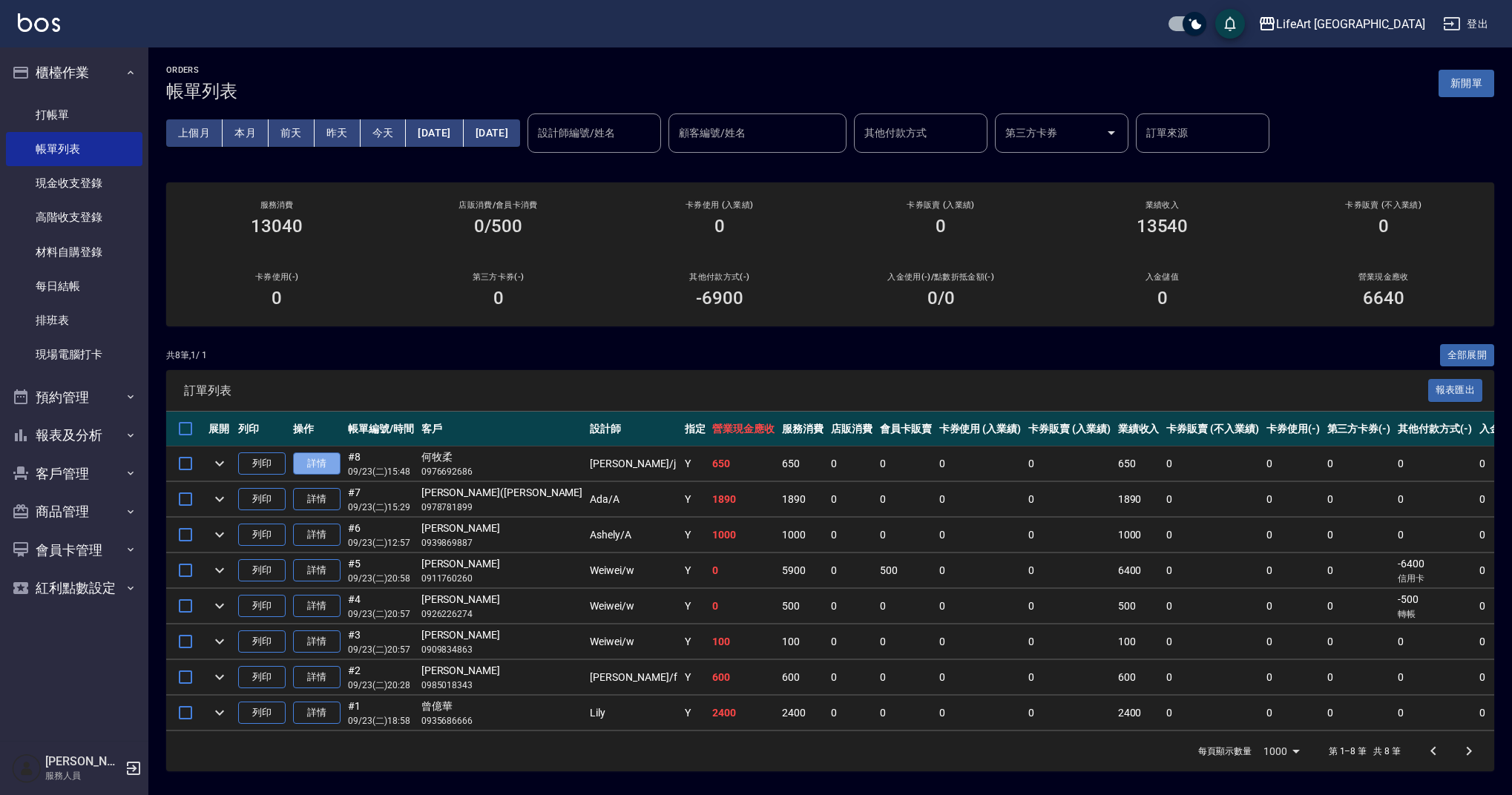
click at [326, 456] on link "詳情" at bounding box center [317, 464] width 48 height 23
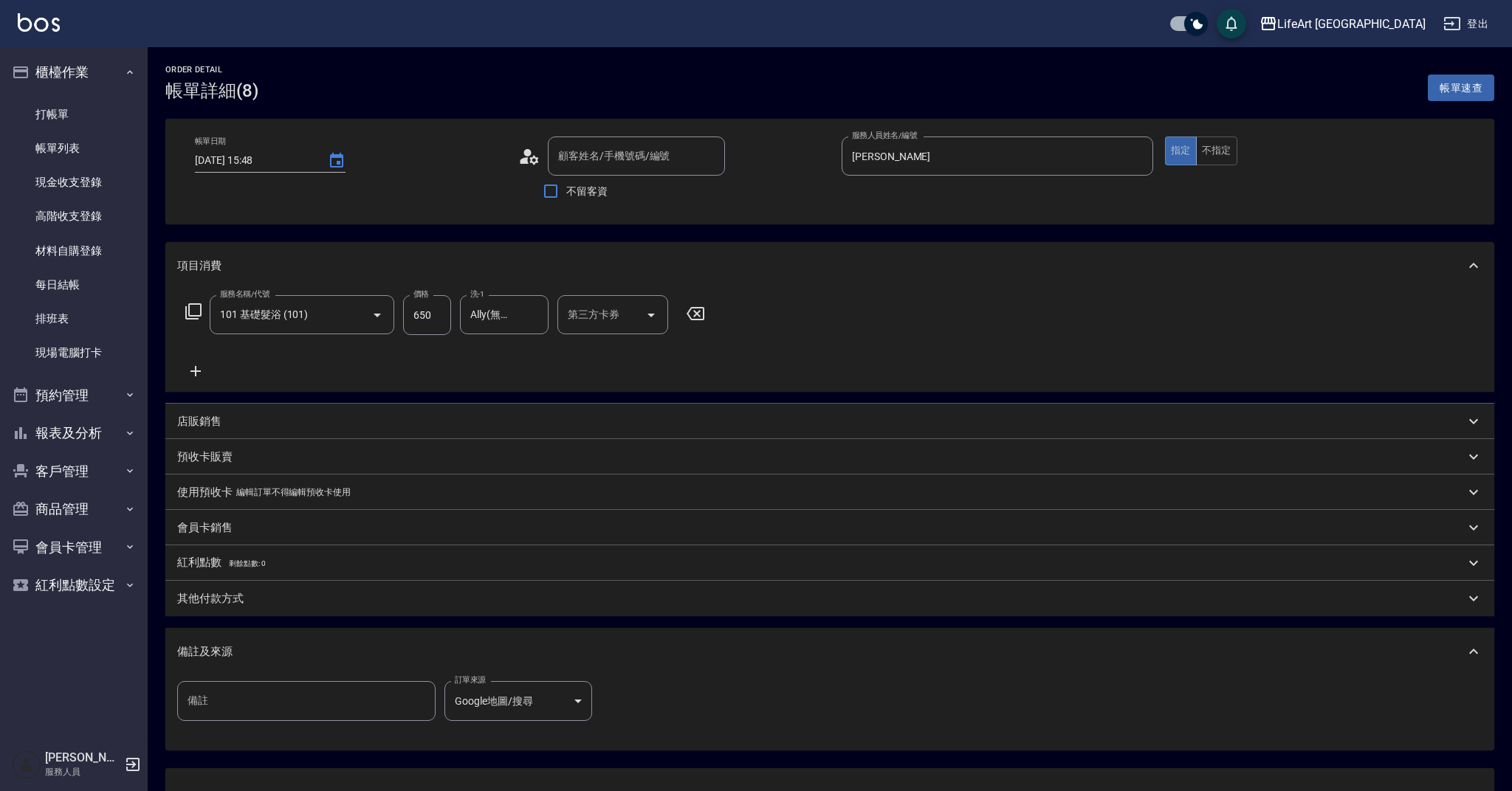
type input "[DATE] 15:48"
type input "何牧柔/0976692686/null"
type input "[PERSON_NAME]"
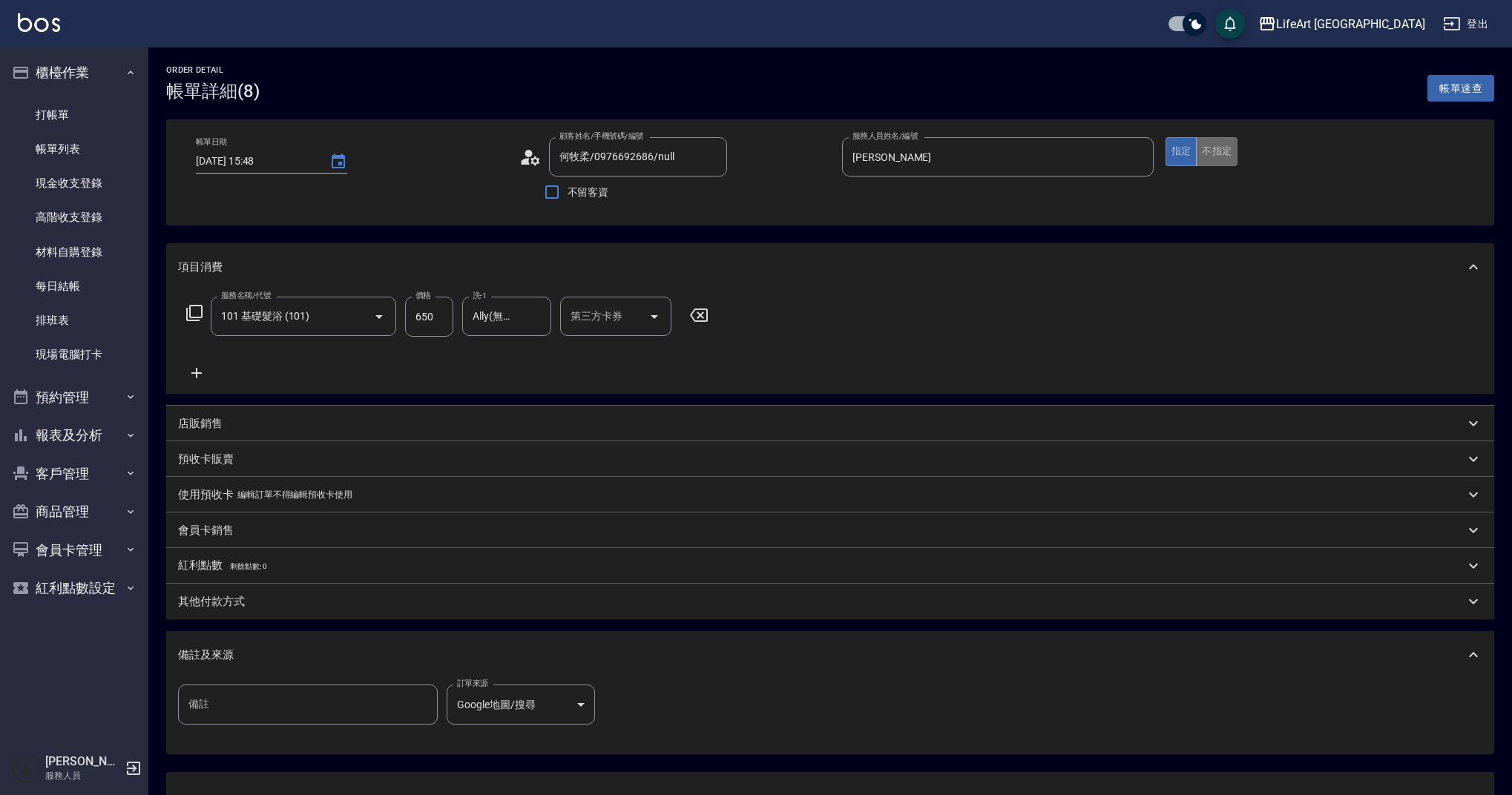
click at [1215, 154] on button "不指定" at bounding box center [1217, 152] width 42 height 29
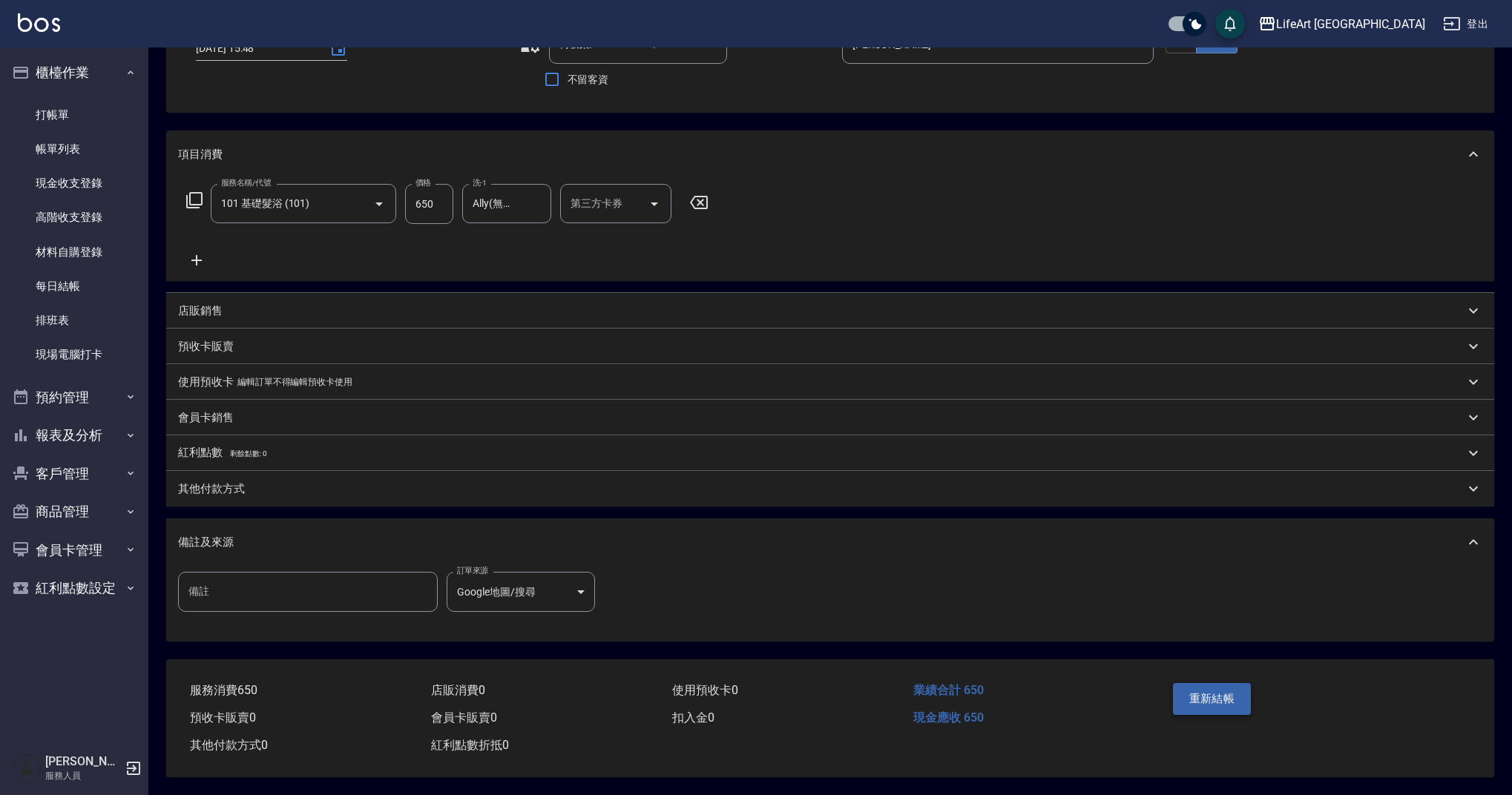
click at [1226, 685] on button "重新結帳" at bounding box center [1212, 699] width 79 height 31
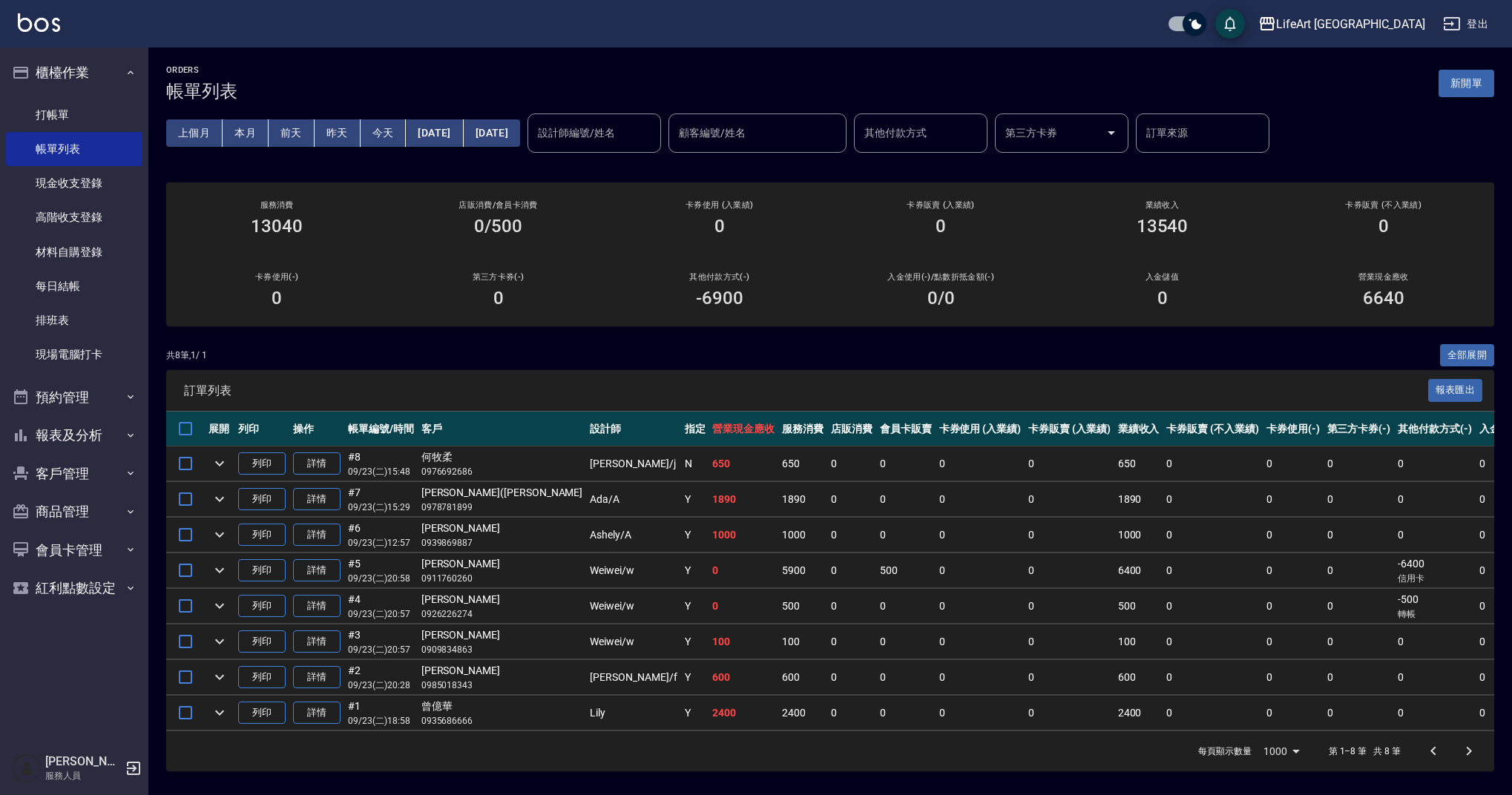
click at [1458, 101] on div "ORDERS 帳單列表 新開單" at bounding box center [831, 83] width 1329 height 36
click at [1471, 90] on button "新開單" at bounding box center [1466, 84] width 56 height 27
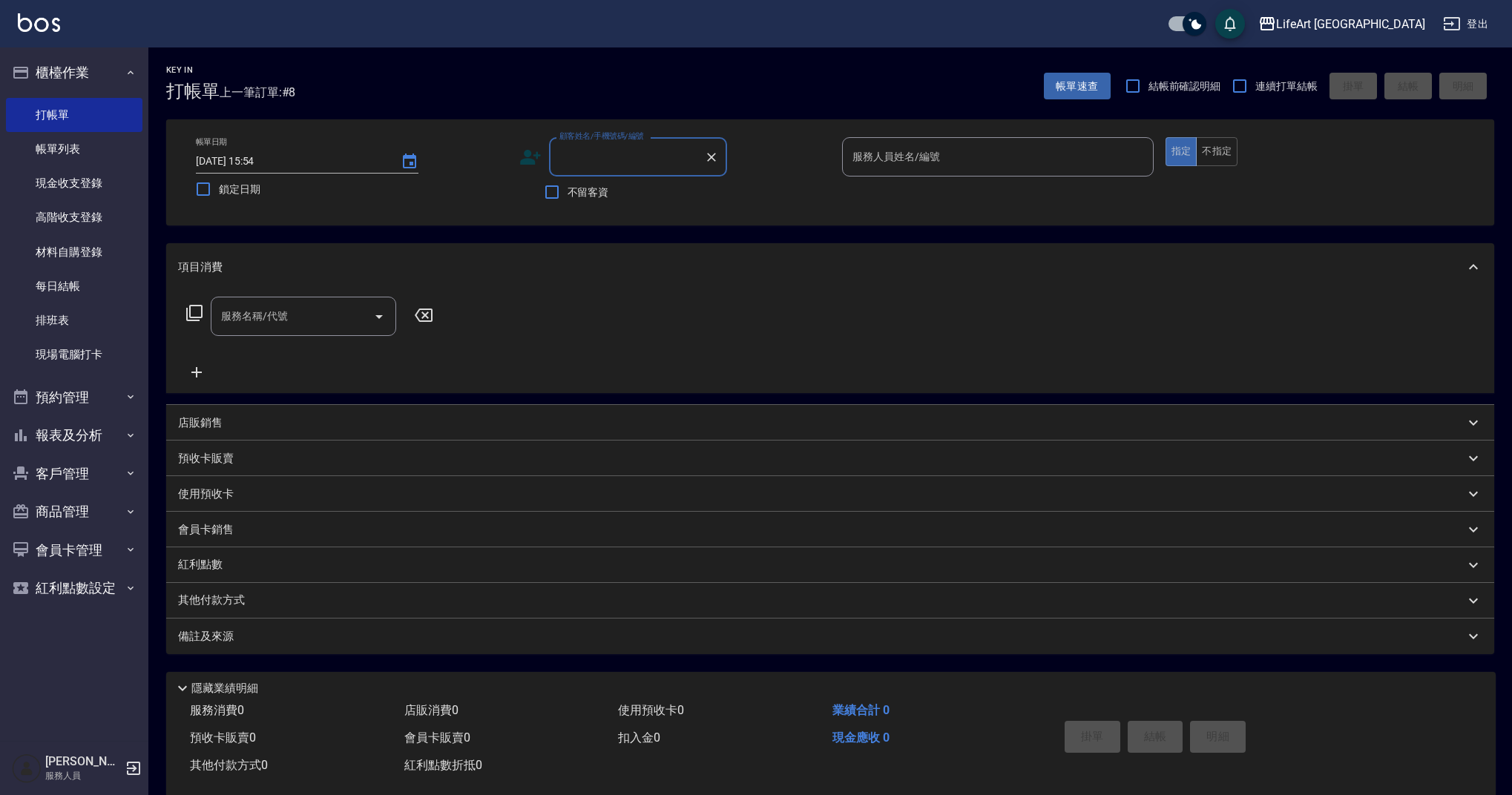
click at [620, 154] on input "顧客姓名/手機號碼/編號" at bounding box center [627, 157] width 142 height 26
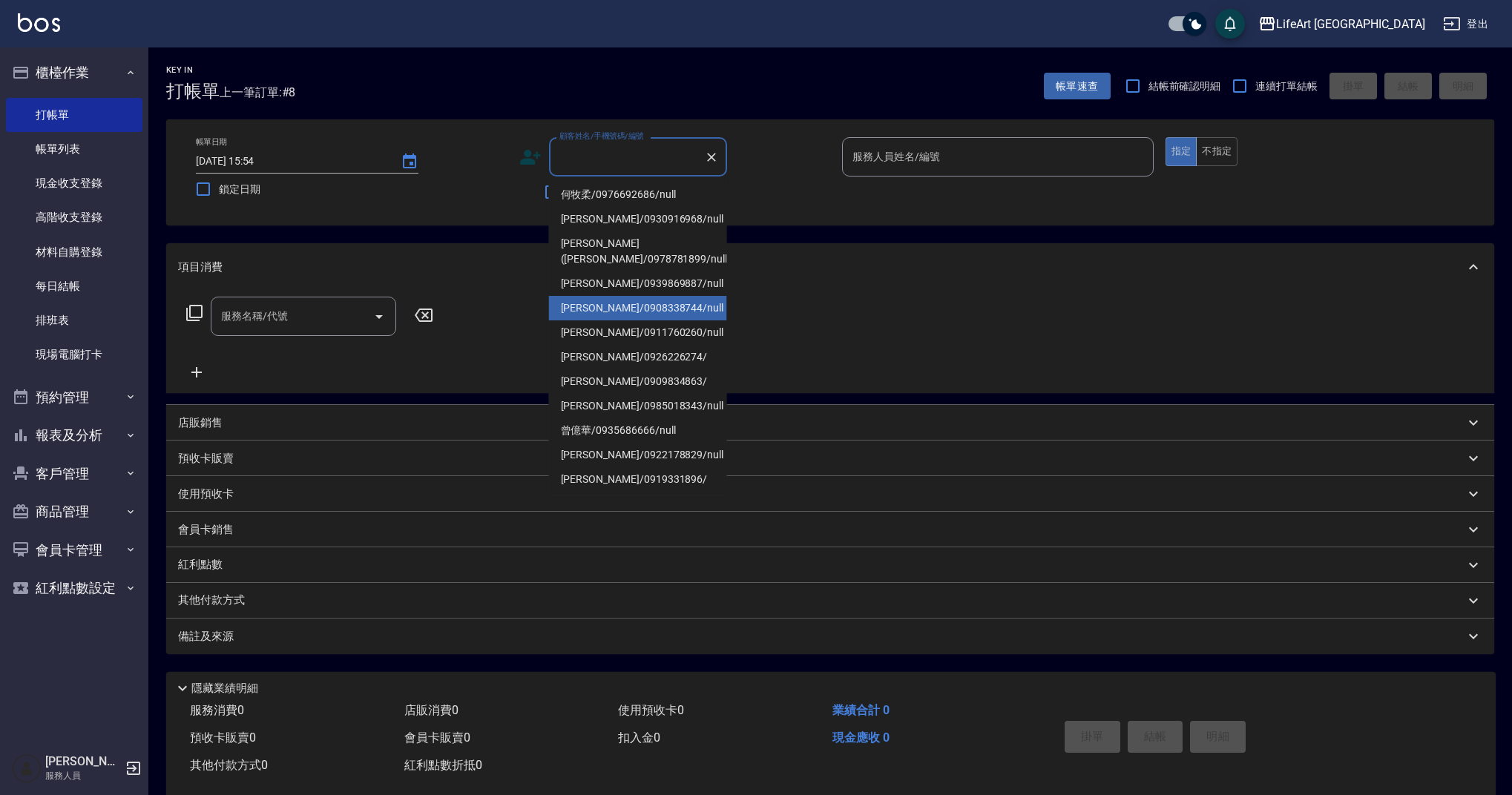
click at [644, 296] on li "[PERSON_NAME]/0908338744/null" at bounding box center [638, 308] width 178 height 24
type input "[PERSON_NAME]/0908338744/null"
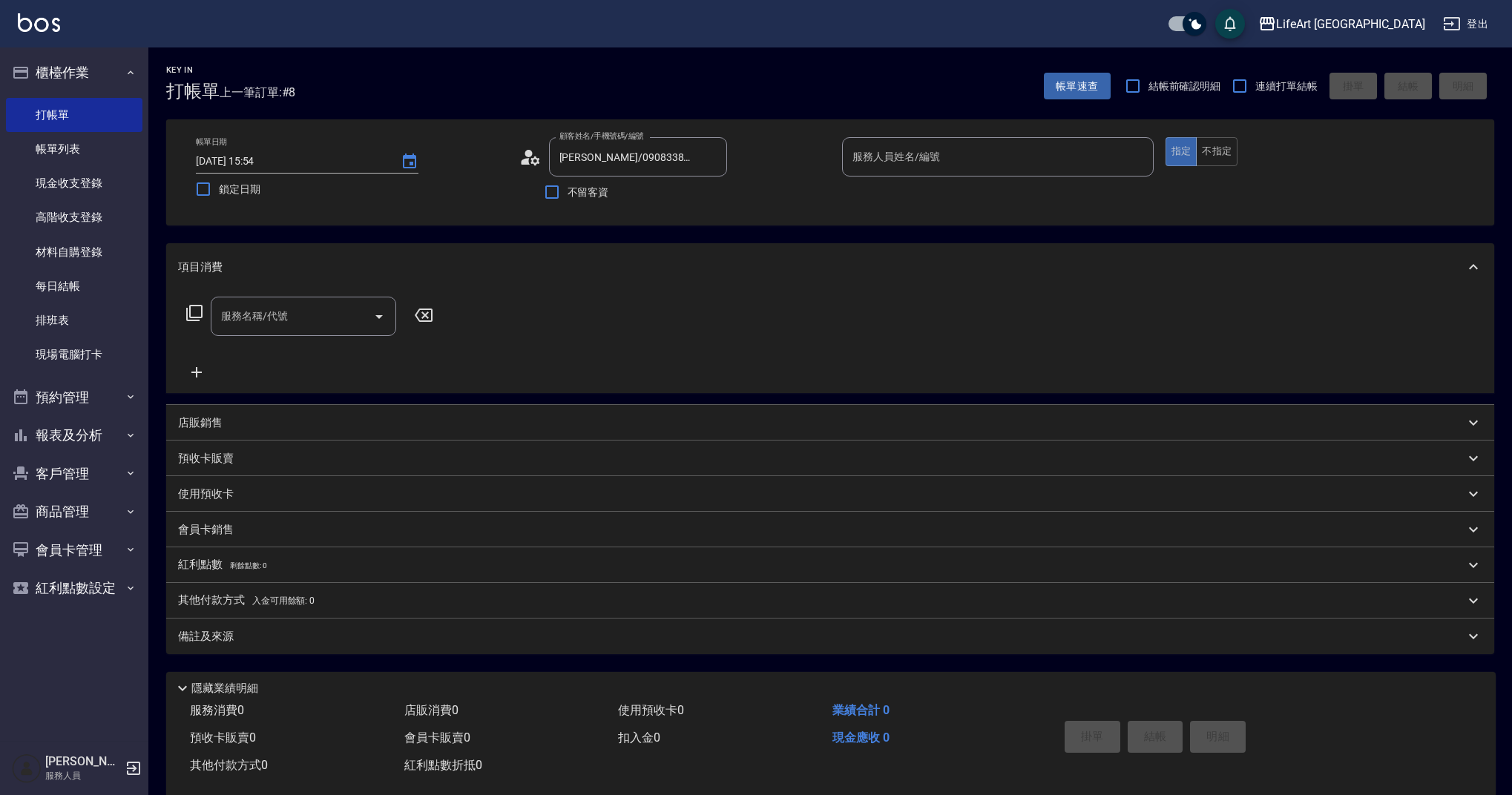
click at [537, 157] on icon at bounding box center [530, 157] width 22 height 22
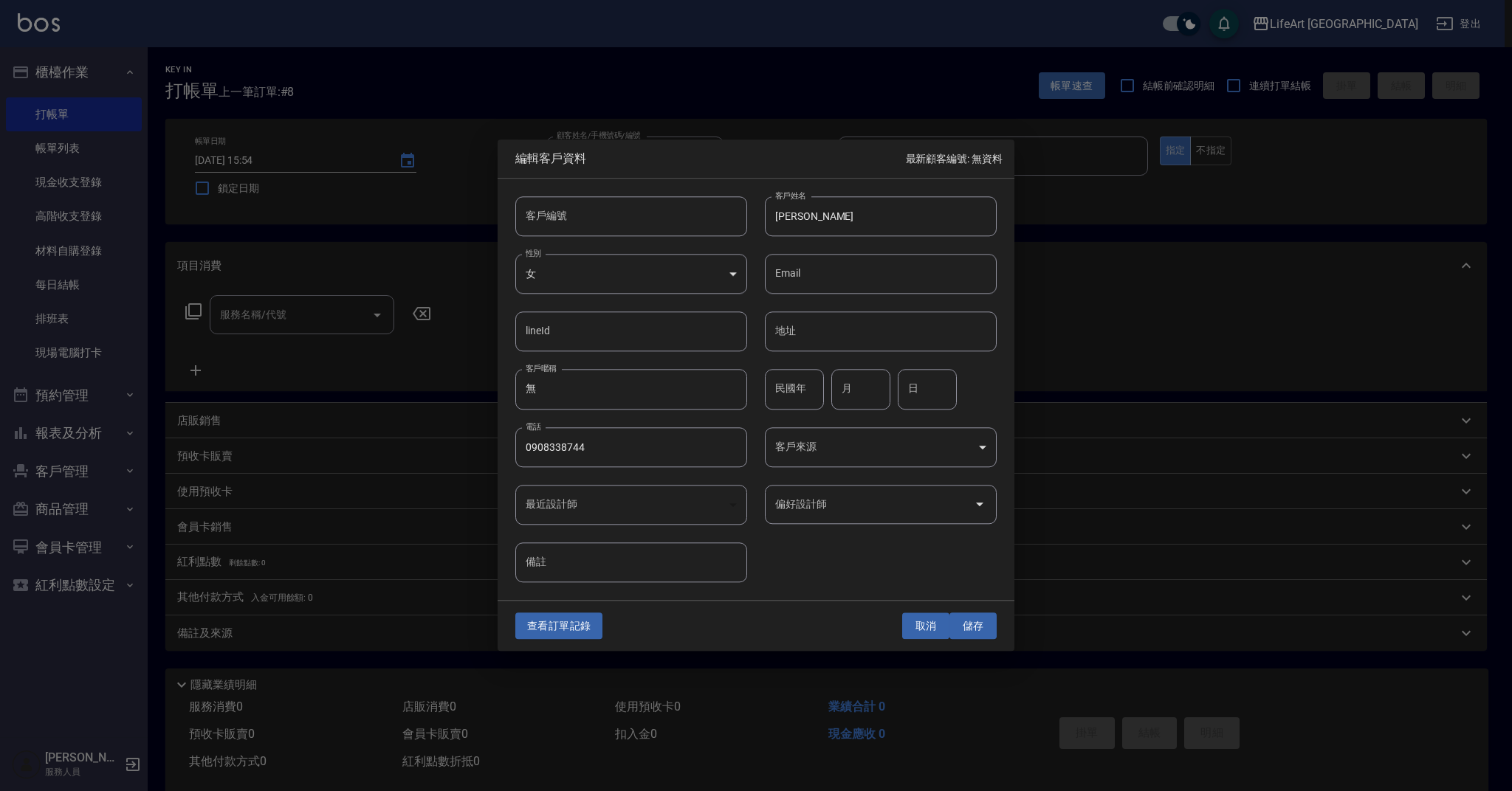
click at [932, 635] on button "取消" at bounding box center [925, 626] width 48 height 27
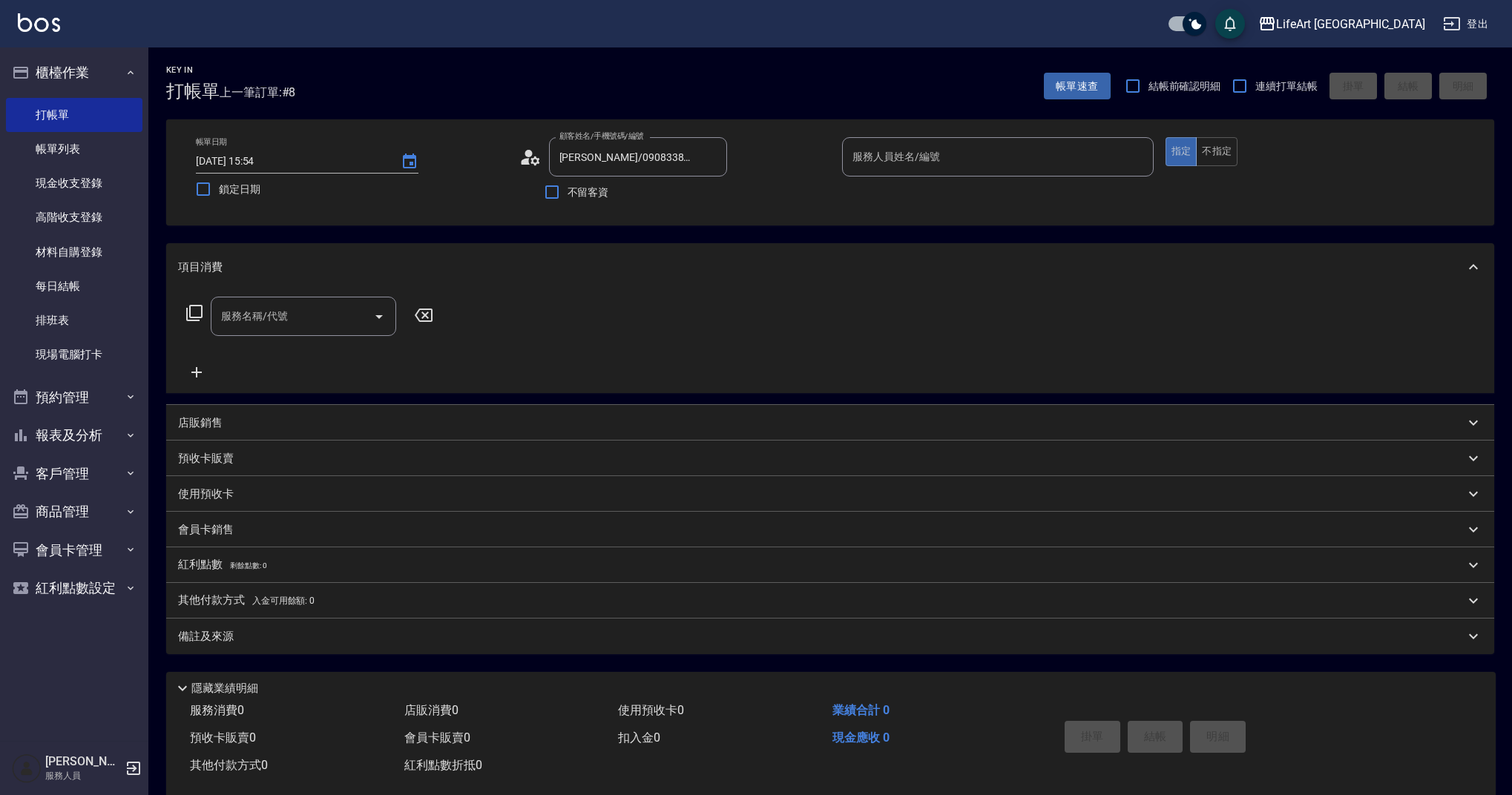
click at [995, 281] on div "項目消費" at bounding box center [831, 267] width 1329 height 48
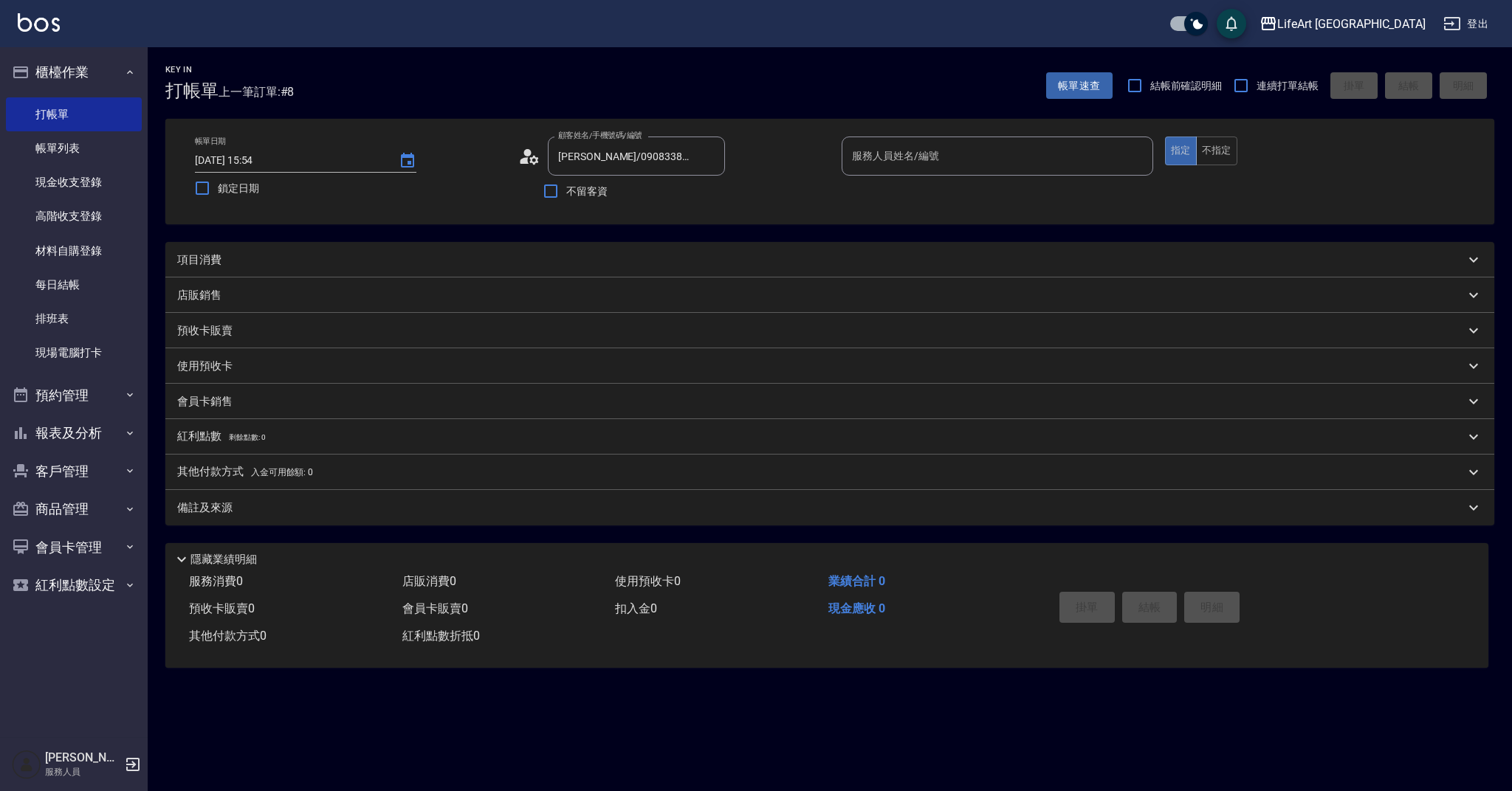
click at [926, 161] on input "服務人員姓名/編號" at bounding box center [998, 156] width 299 height 26
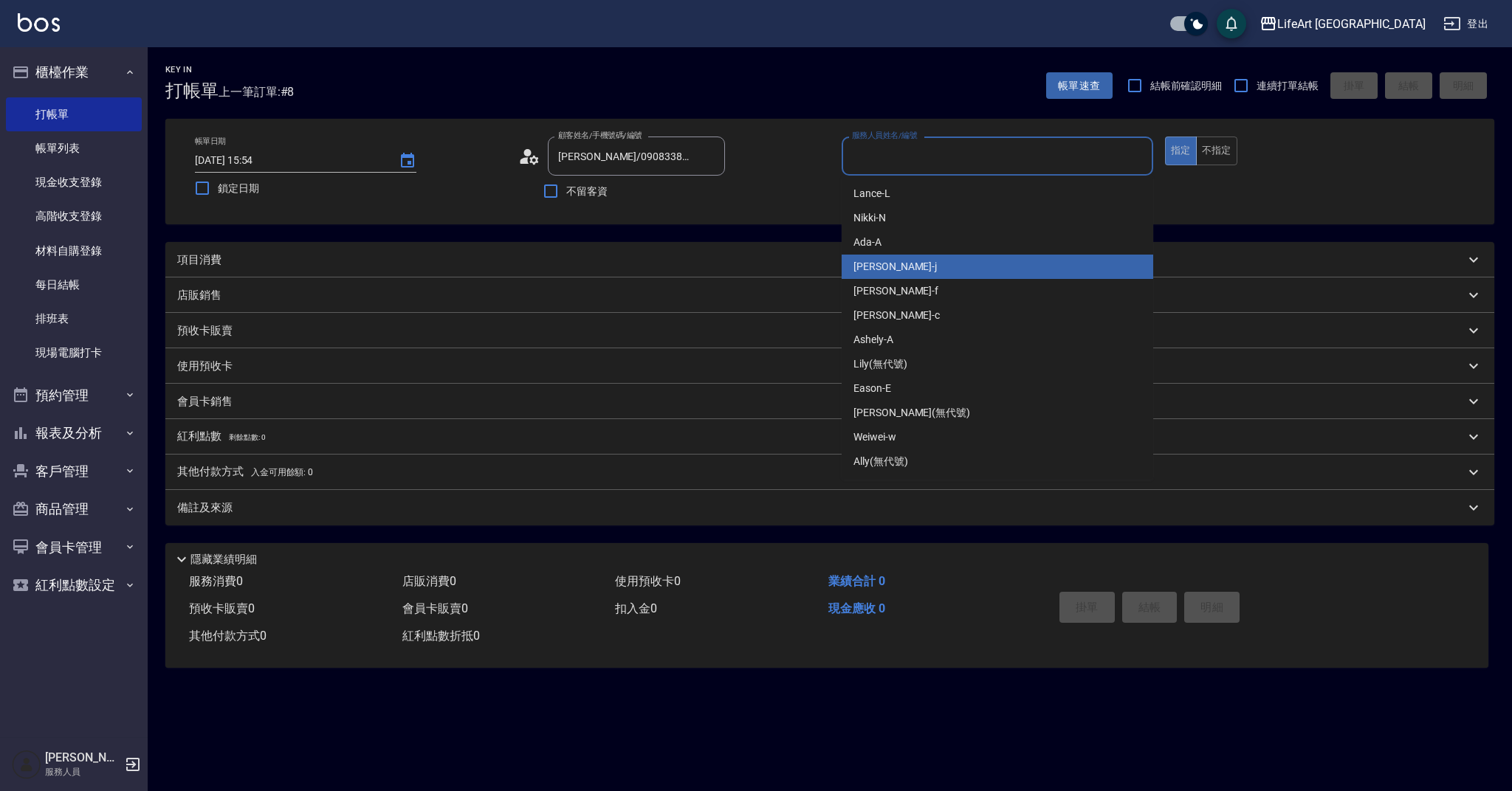
click at [895, 269] on div "[PERSON_NAME]" at bounding box center [997, 267] width 311 height 24
type input "[PERSON_NAME]"
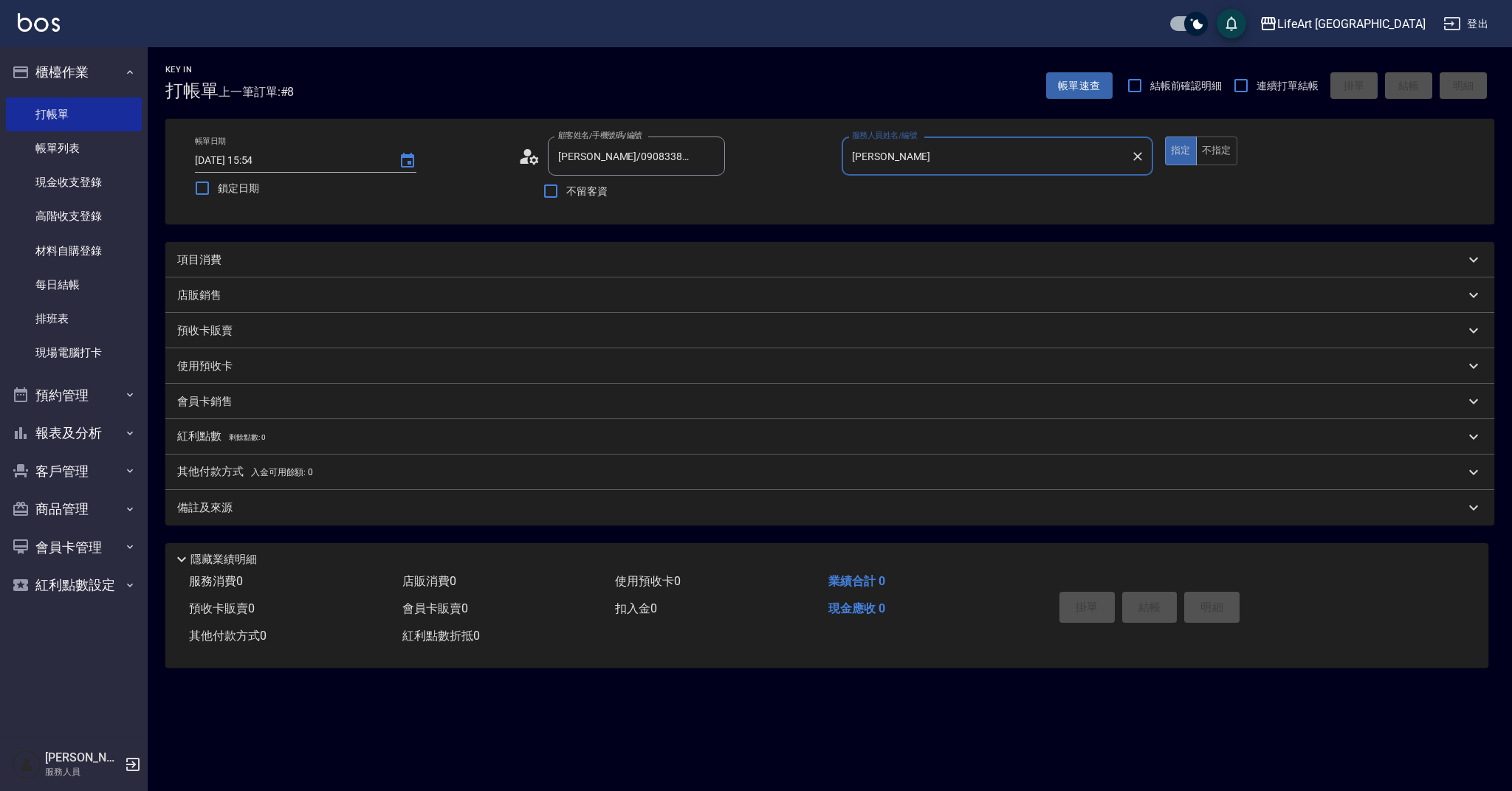
click at [218, 269] on div "項目消費" at bounding box center [830, 260] width 1329 height 36
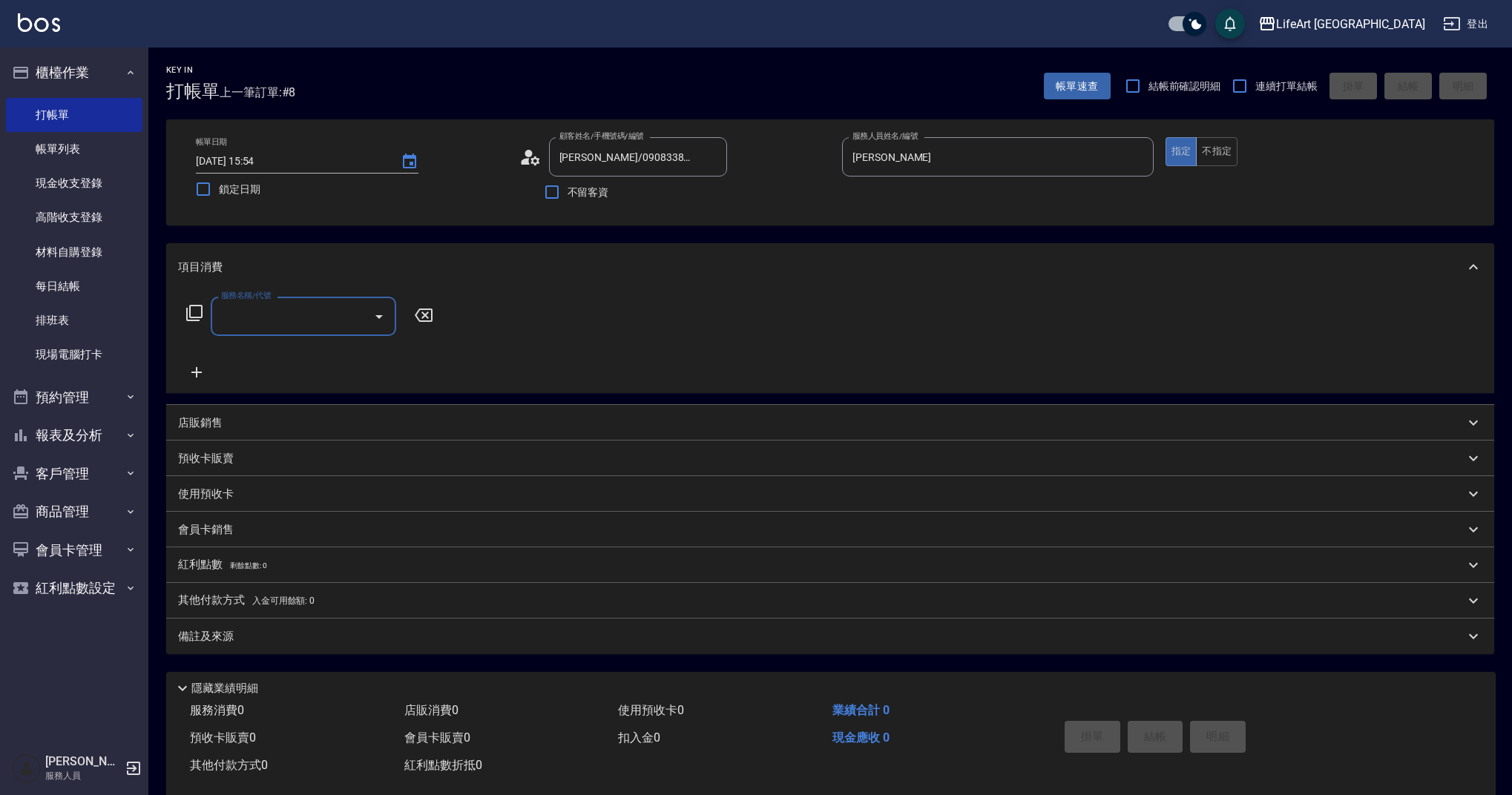
click at [238, 318] on input "服務名稱/代號" at bounding box center [292, 316] width 150 height 26
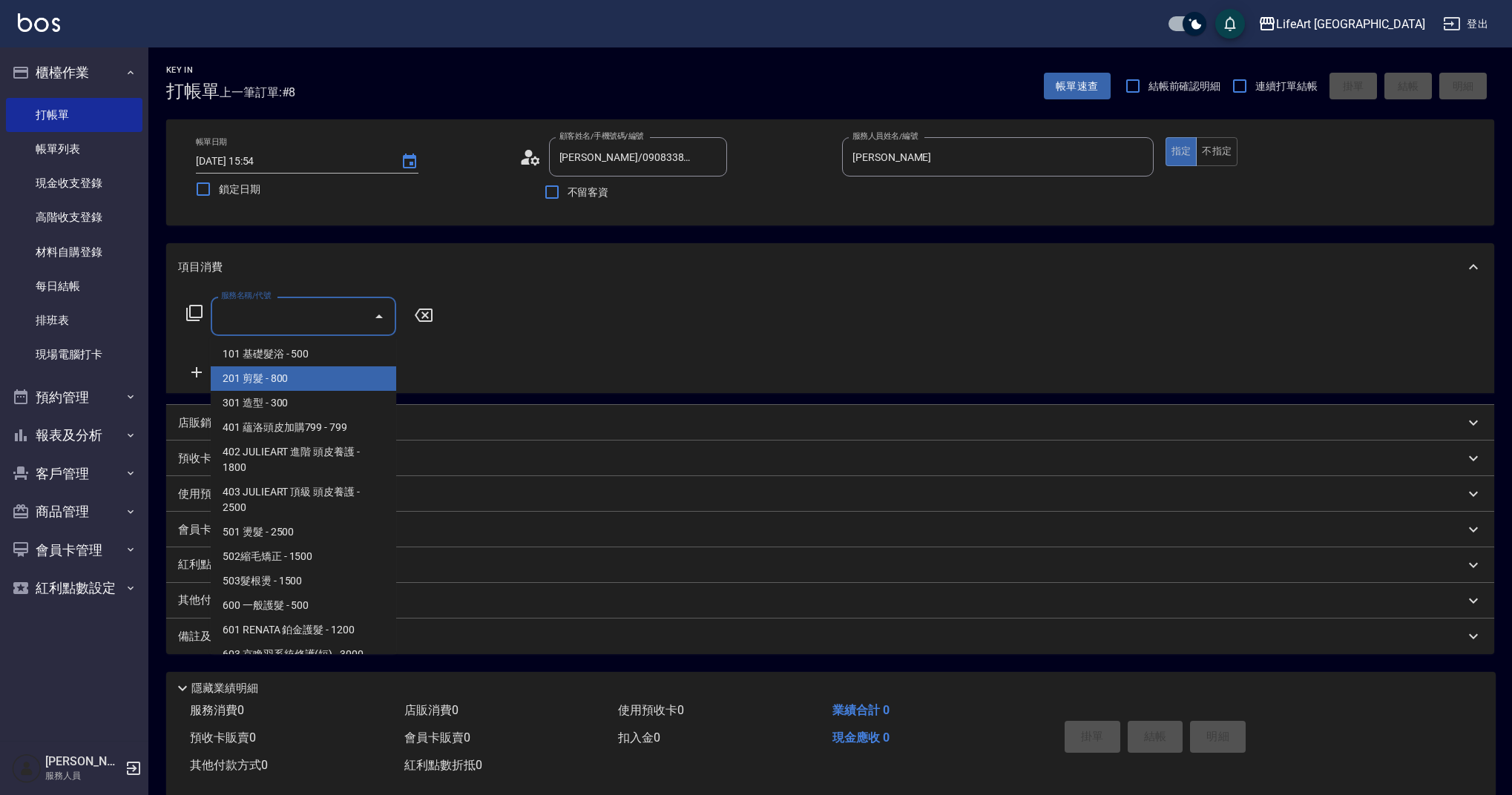
scroll to position [190, 0]
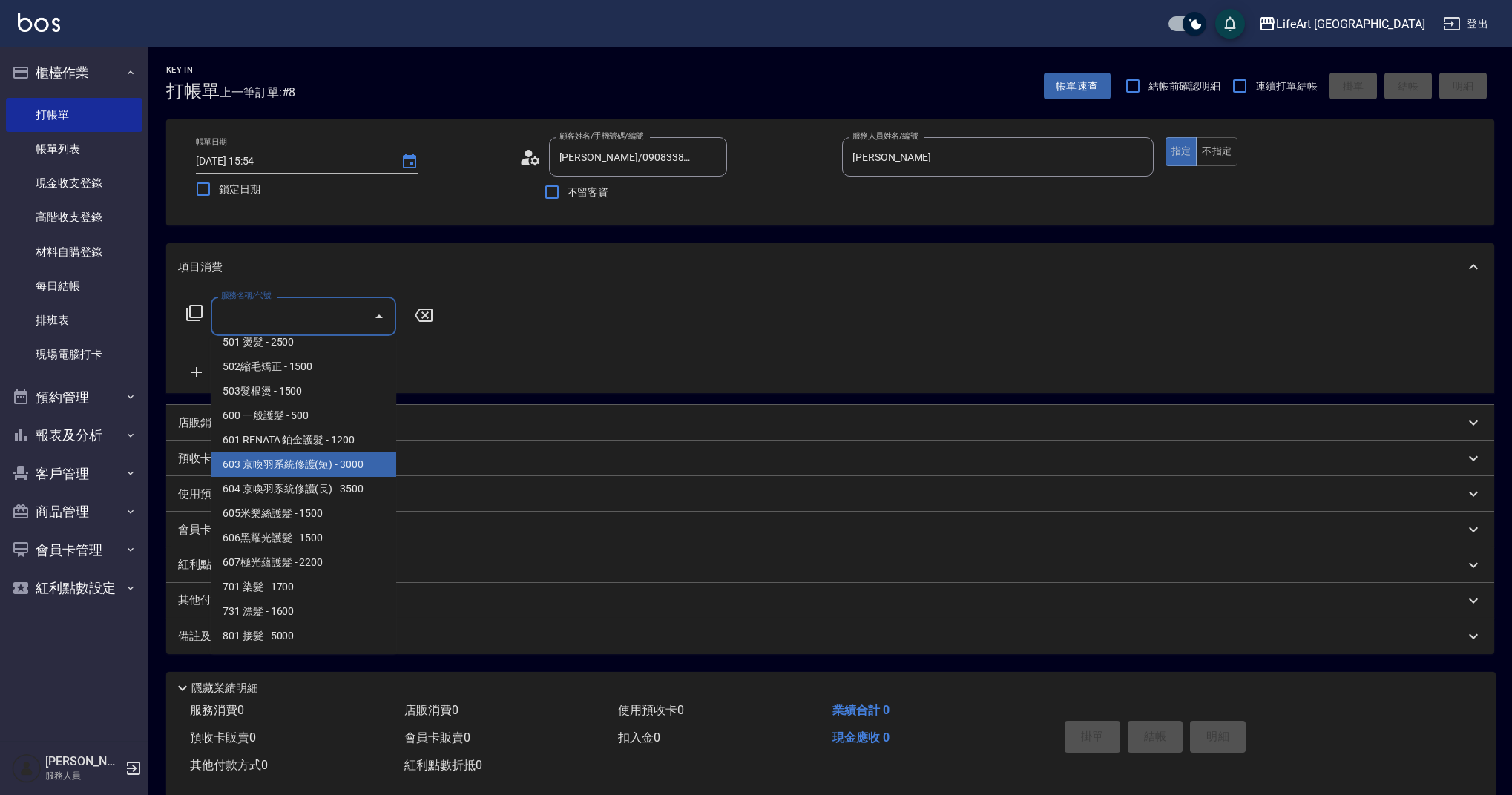
click at [316, 471] on span "603 京喚羽系統修護(短) - 3000" at bounding box center [303, 464] width 185 height 24
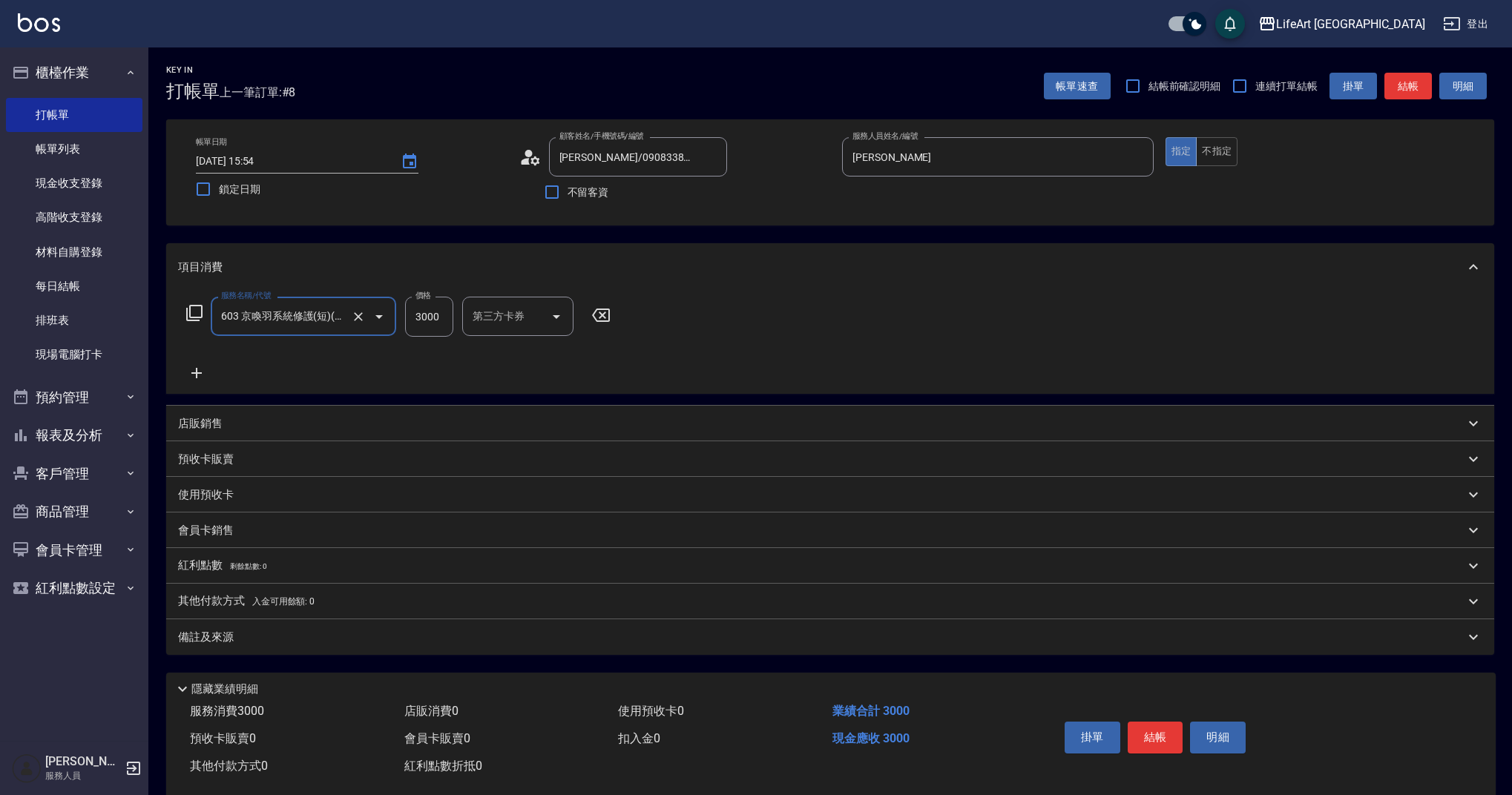
type input "603 京喚羽系統修護(短)(603)"
click at [194, 379] on icon at bounding box center [197, 373] width 37 height 18
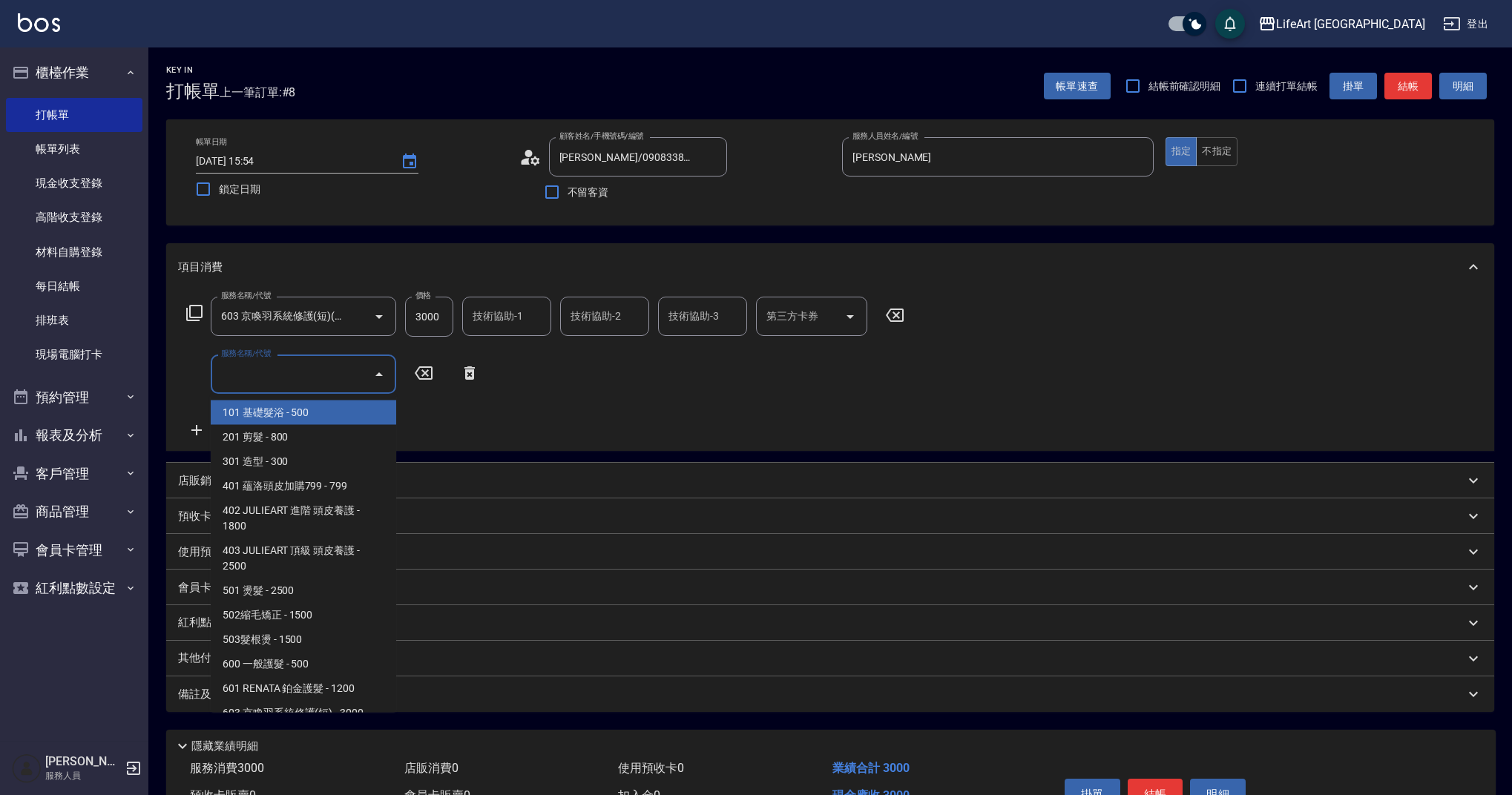
click at [250, 383] on input "服務名稱/代號" at bounding box center [292, 374] width 150 height 26
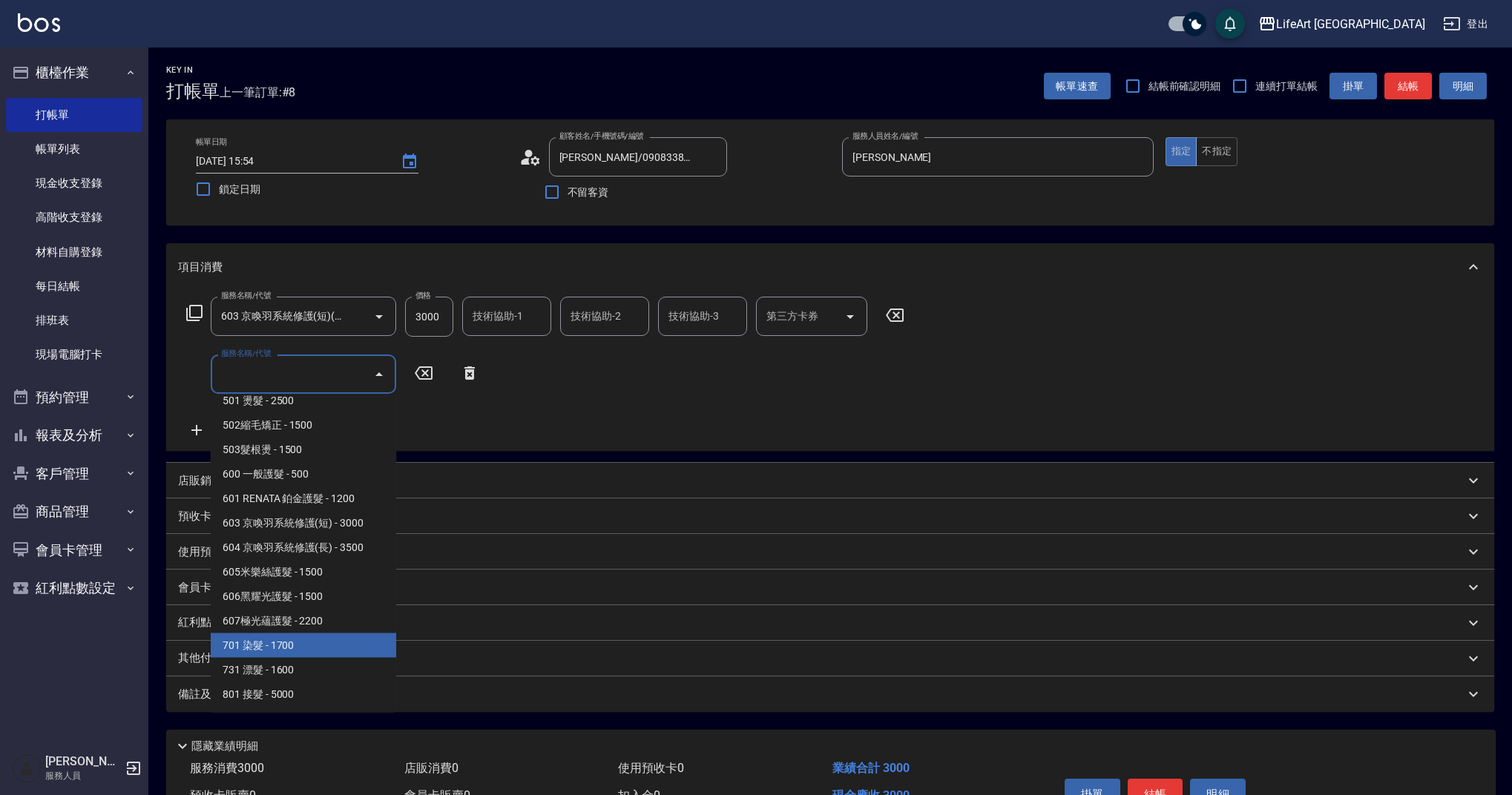
click at [319, 652] on span "701 染髮 - 1700" at bounding box center [303, 645] width 185 height 24
type input "701 染髮(701)"
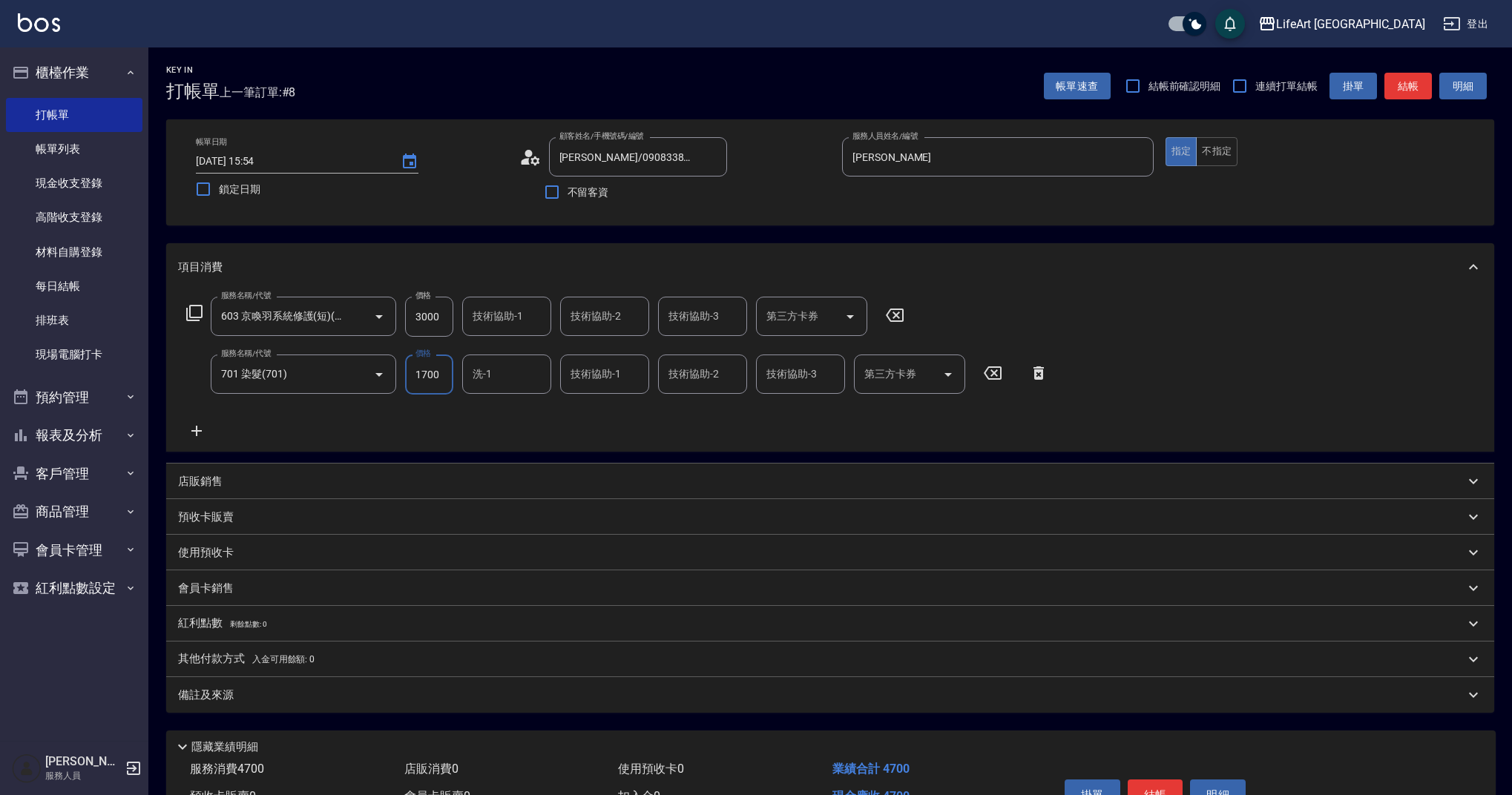
drag, startPoint x: 444, startPoint y: 319, endPoint x: 400, endPoint y: 317, distance: 44.0
click at [400, 317] on div "服務名稱/代號 603 京喚羽系統修護(短)(603) 服務名稱/代號 價格 3000 價格 技術協助-1 技術協助-1 技術協助-2 技術協助-2 技術協助…" at bounding box center [546, 316] width 735 height 40
drag, startPoint x: 407, startPoint y: 316, endPoint x: 471, endPoint y: 318, distance: 64.0
click at [468, 318] on div "服務名稱/代號 603 京喚羽系統修護(短)(603) 服務名稱/代號 價格 3000 價格 技術協助-1 技術協助-1 技術協助-2 技術協助-2 技術協助…" at bounding box center [546, 316] width 735 height 40
type input "2500"
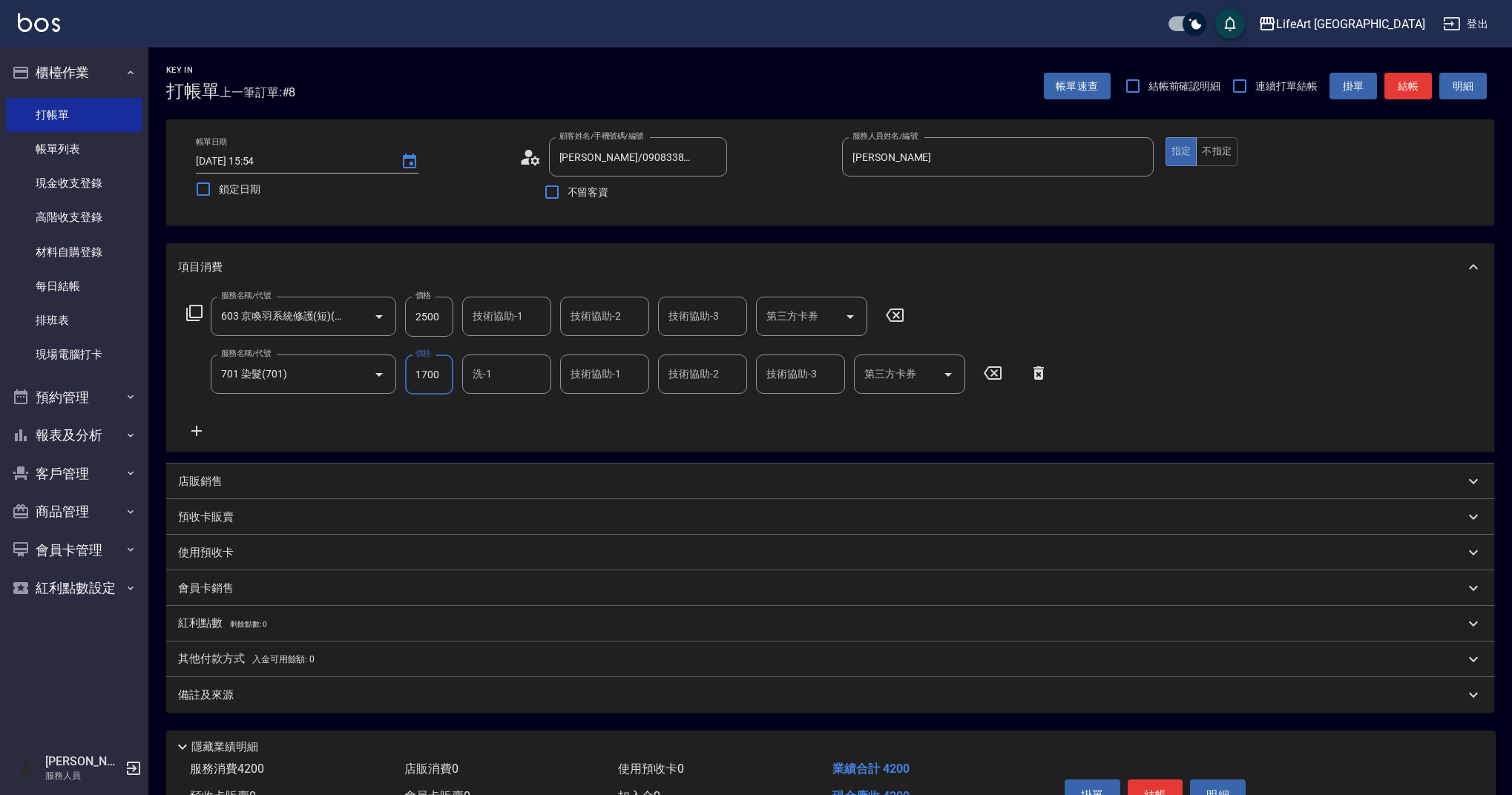
drag, startPoint x: 447, startPoint y: 372, endPoint x: 403, endPoint y: 374, distance: 44.0
click at [403, 374] on div "服務名稱/代號 701 染髮(701) 服務名稱/代號 價格 1700 價格 洗-1 洗-1 技術協助-1 技術協助-1 技術協助-2 技術協助-2 技術協助…" at bounding box center [618, 374] width 879 height 40
type input "1000"
click at [503, 312] on div "技術協助-1 技術協助-1" at bounding box center [506, 316] width 89 height 39
click at [511, 678] on span "Ally (無代號)" at bounding box center [501, 686] width 55 height 16
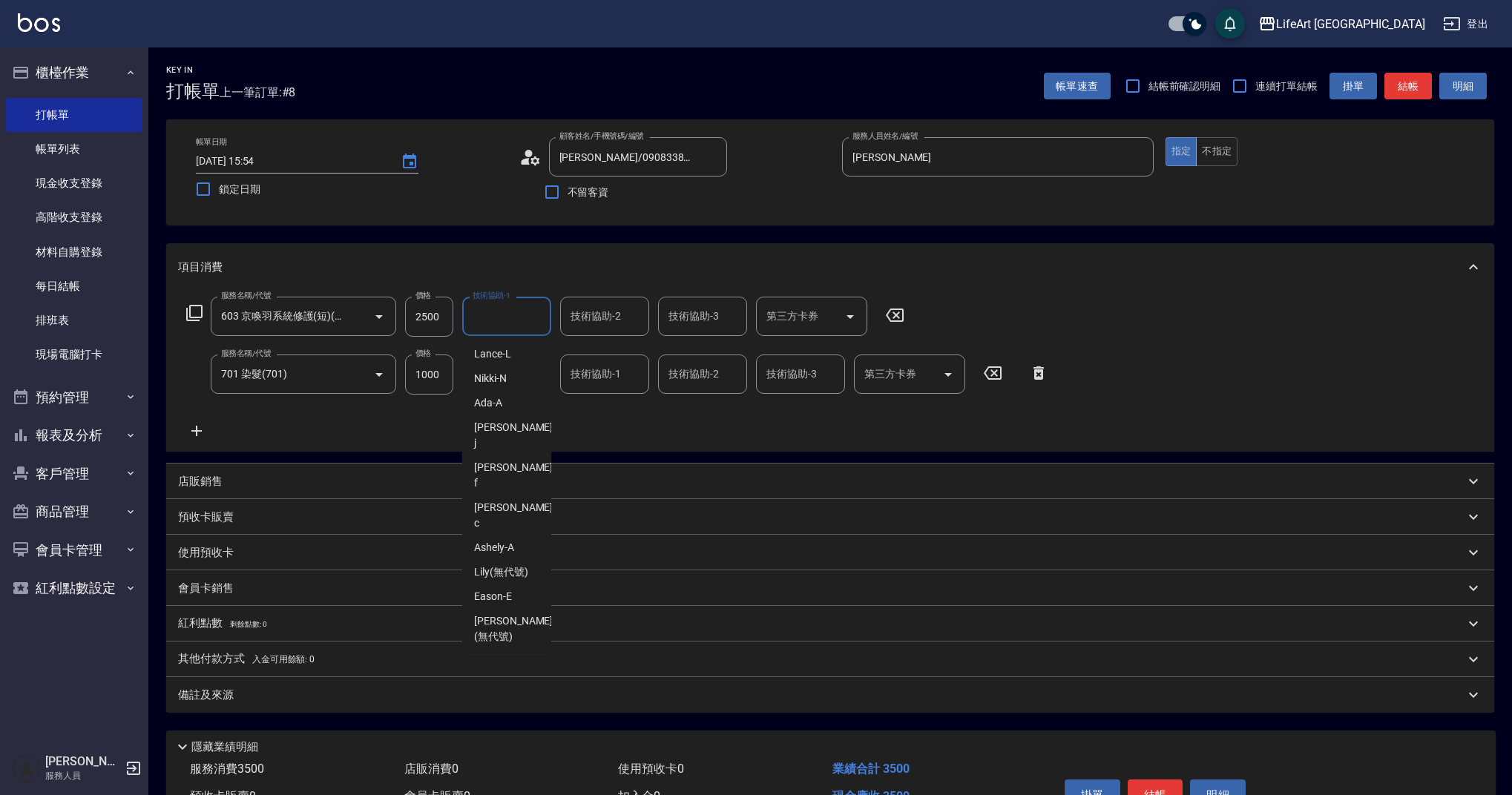
type input "Ally(無代號)"
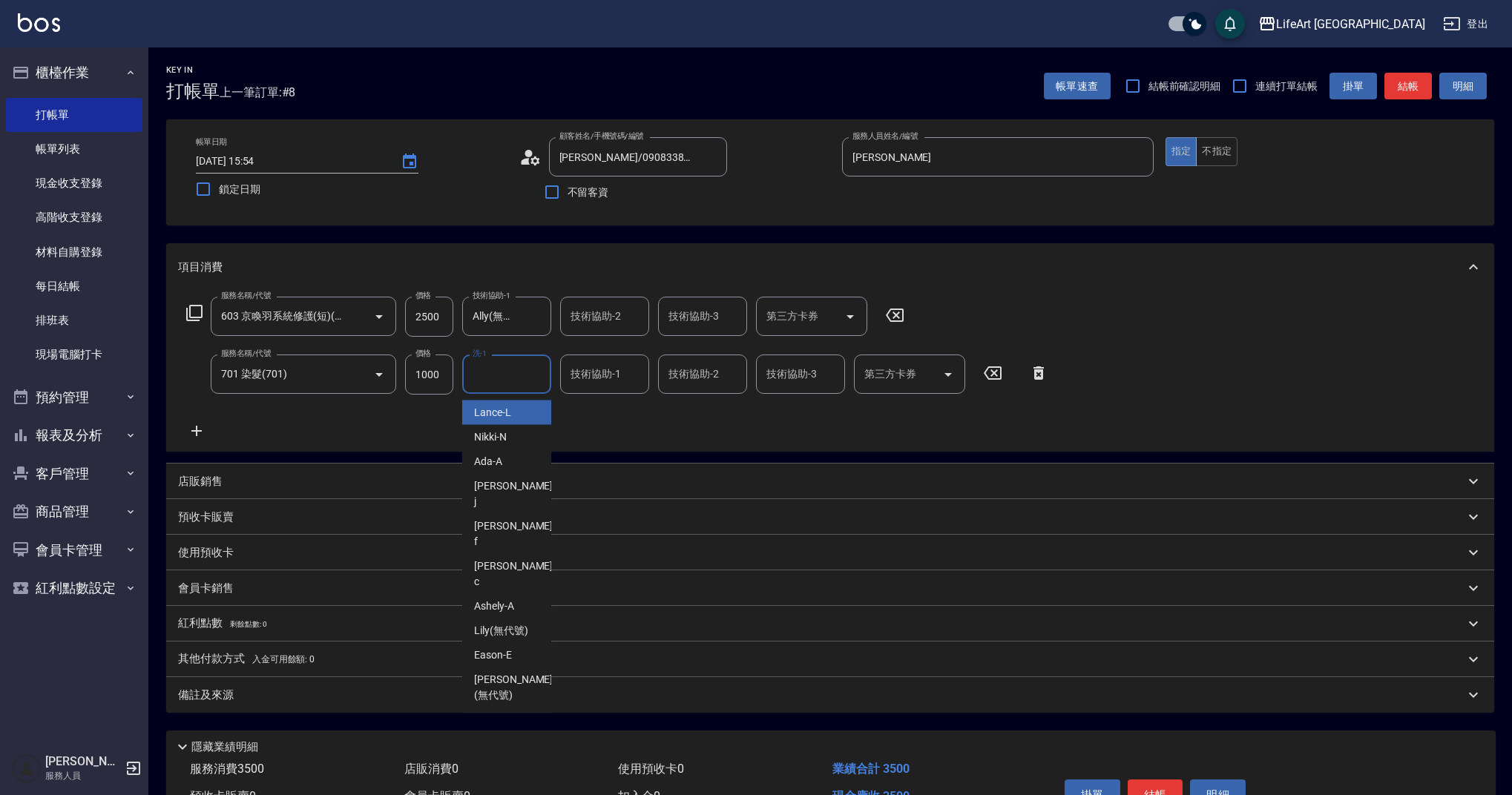
click at [515, 373] on input "洗-1" at bounding box center [507, 374] width 76 height 26
click at [510, 737] on span "Ally (無代號)" at bounding box center [501, 744] width 55 height 16
type input "Ally(無代號)"
click at [406, 706] on div "備註及來源" at bounding box center [831, 695] width 1329 height 36
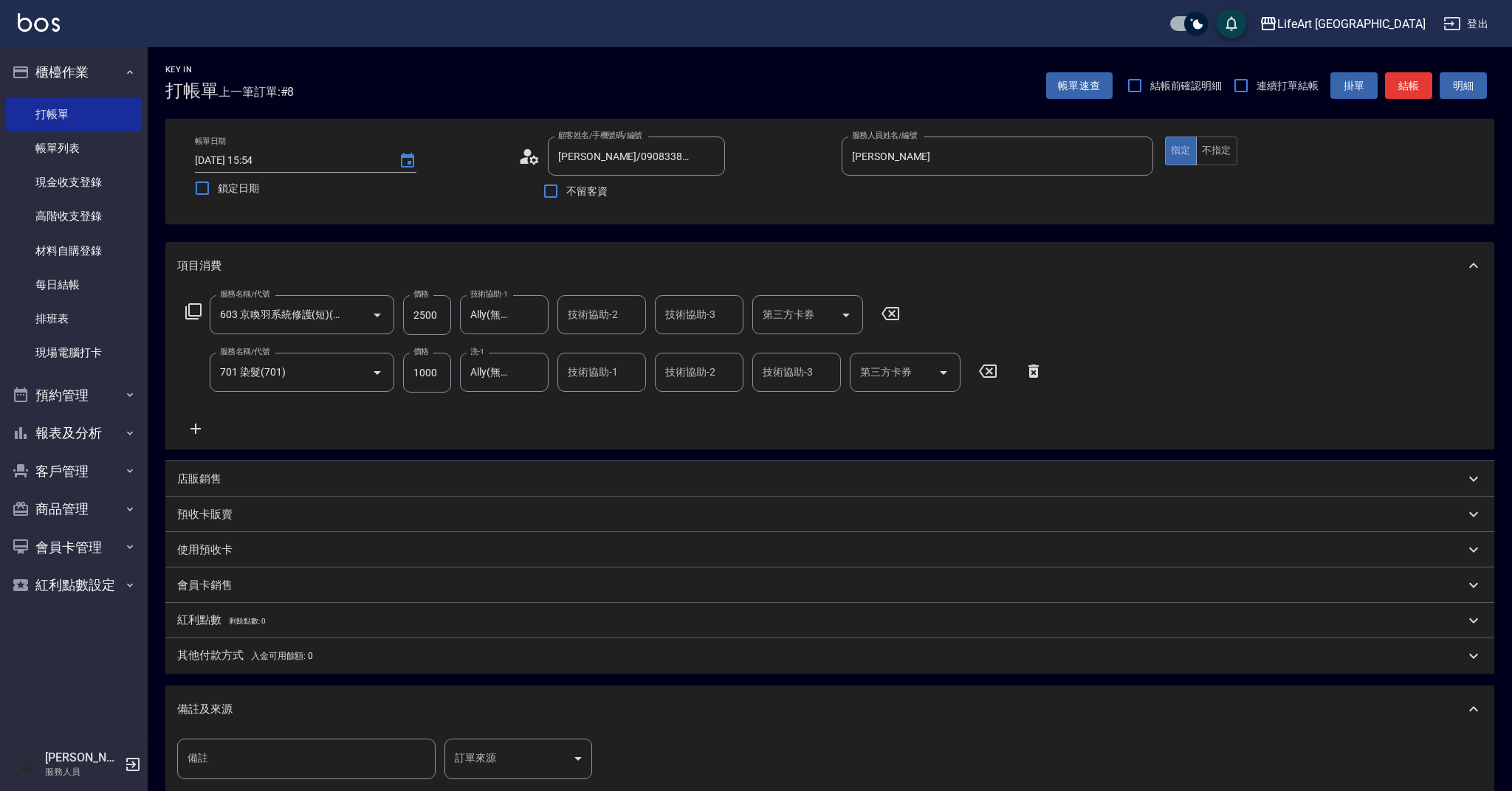
click at [522, 752] on body "LifeArt 蘆洲 登出 櫃檯作業 打帳單 帳單列表 現金收支登錄 高階收支登錄 材料自購登錄 每日結帳 排班表 現場電腦打卡 預約管理 預約管理 單日預約…" at bounding box center [756, 484] width 1512 height 968
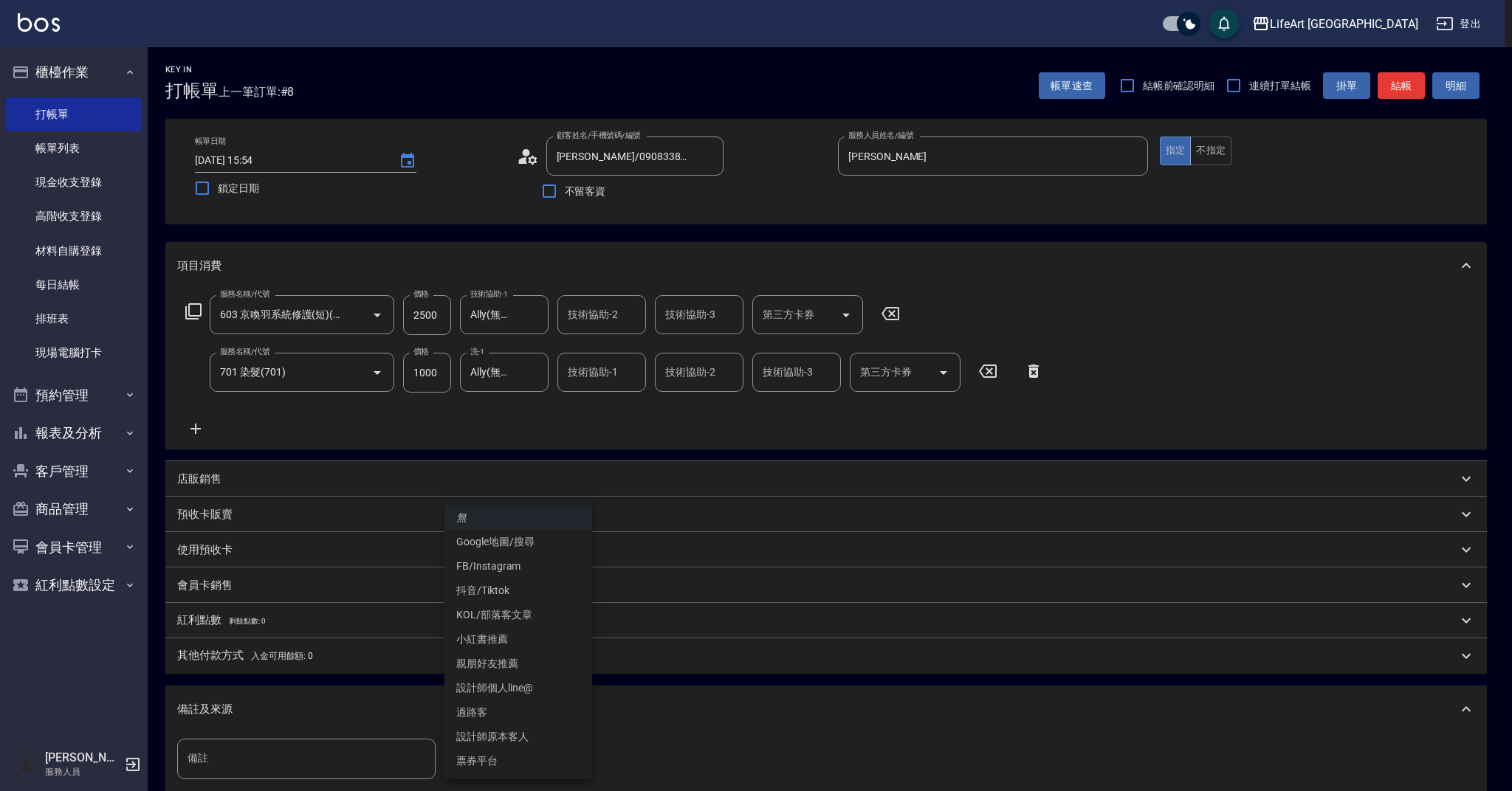
click at [536, 737] on li "設計師原本客人" at bounding box center [518, 736] width 147 height 24
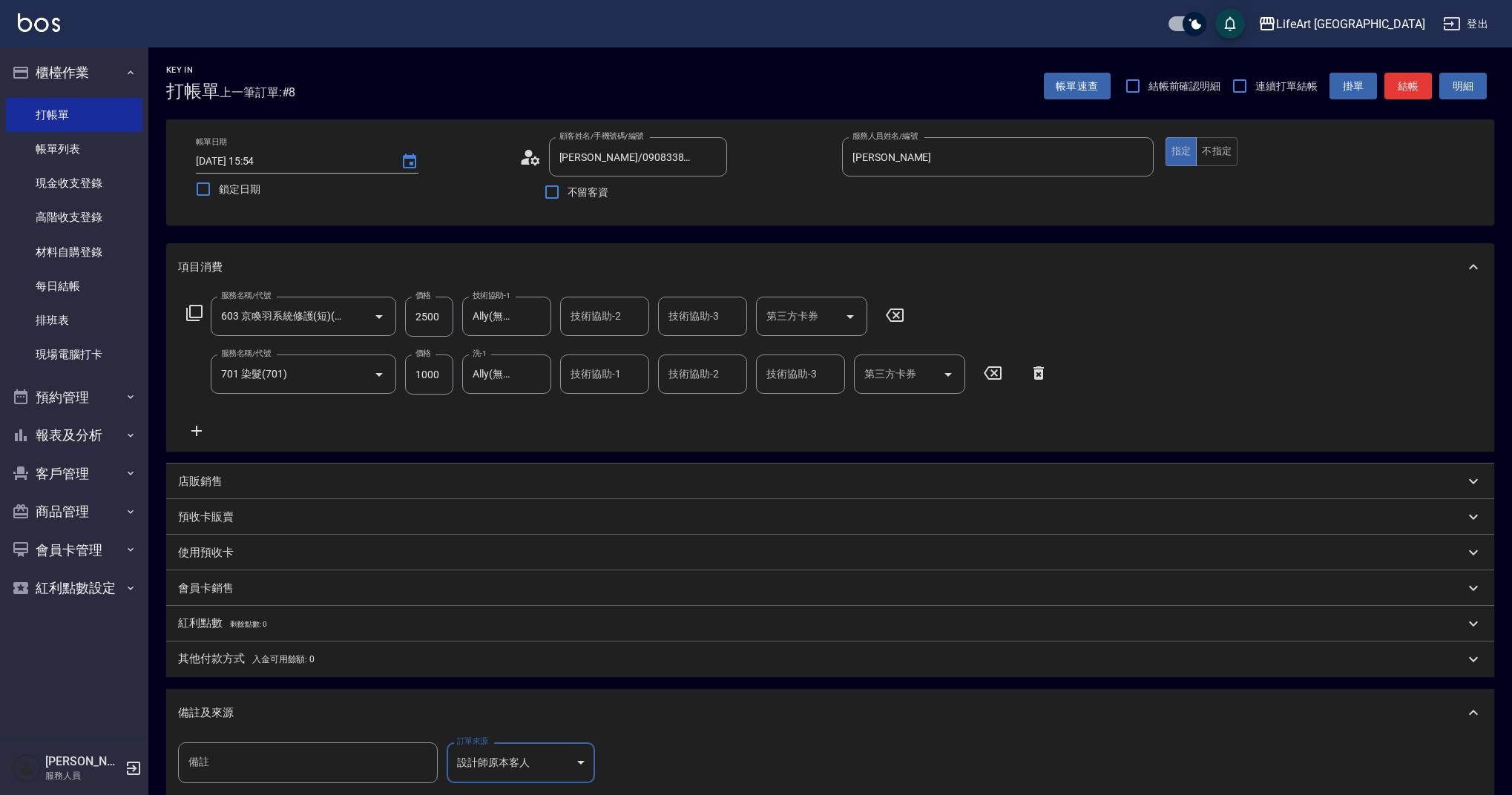
scroll to position [185, 0]
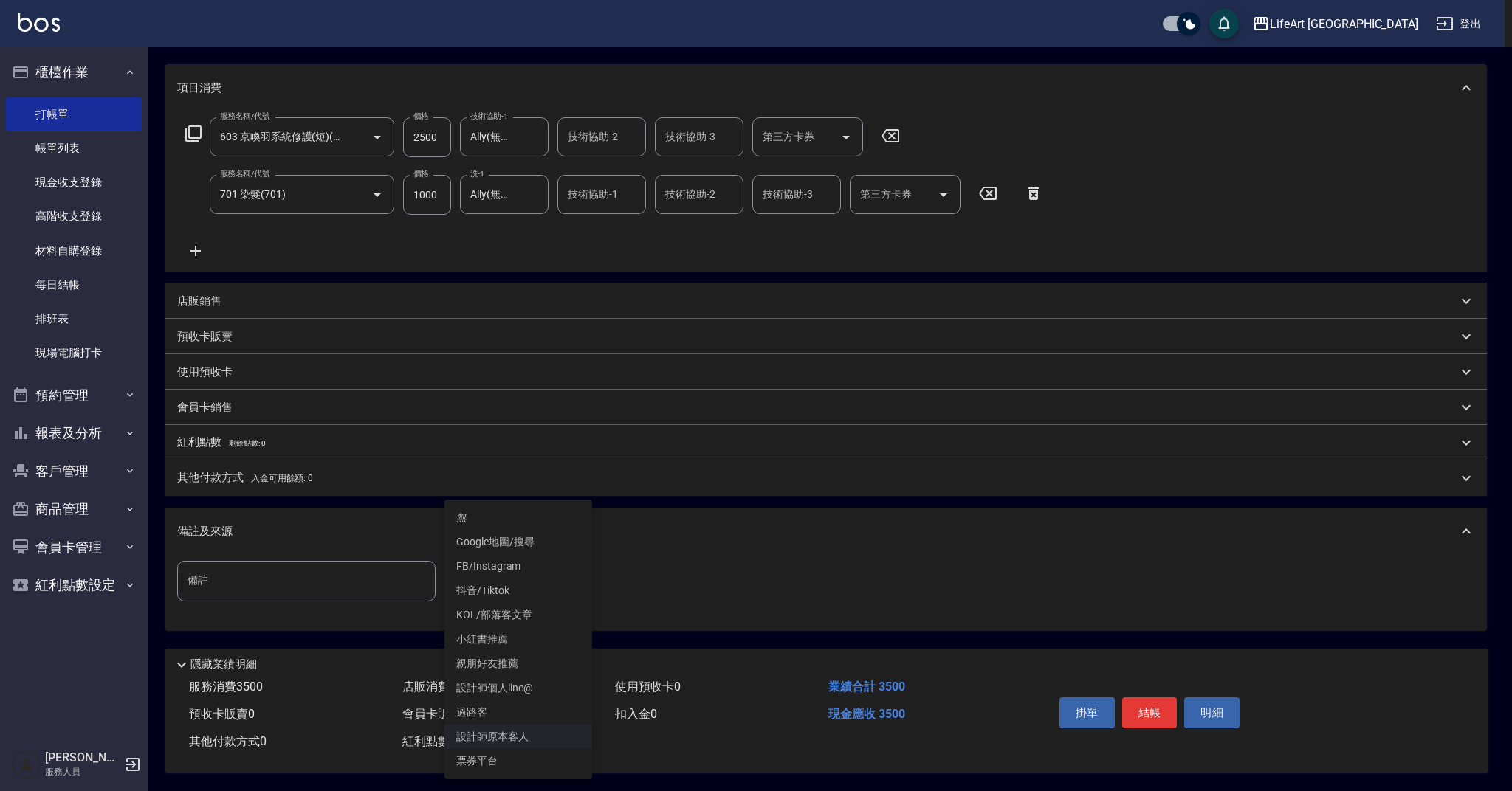
click at [547, 586] on body "LifeArt 蘆洲 登出 櫃檯作業 打帳單 帳單列表 現金收支登錄 高階收支登錄 材料自購登錄 每日結帳 排班表 現場電腦打卡 預約管理 預約管理 單日預約…" at bounding box center [756, 306] width 1512 height 968
click at [510, 645] on li "小紅書推薦" at bounding box center [518, 639] width 147 height 24
type input "小紅書推薦"
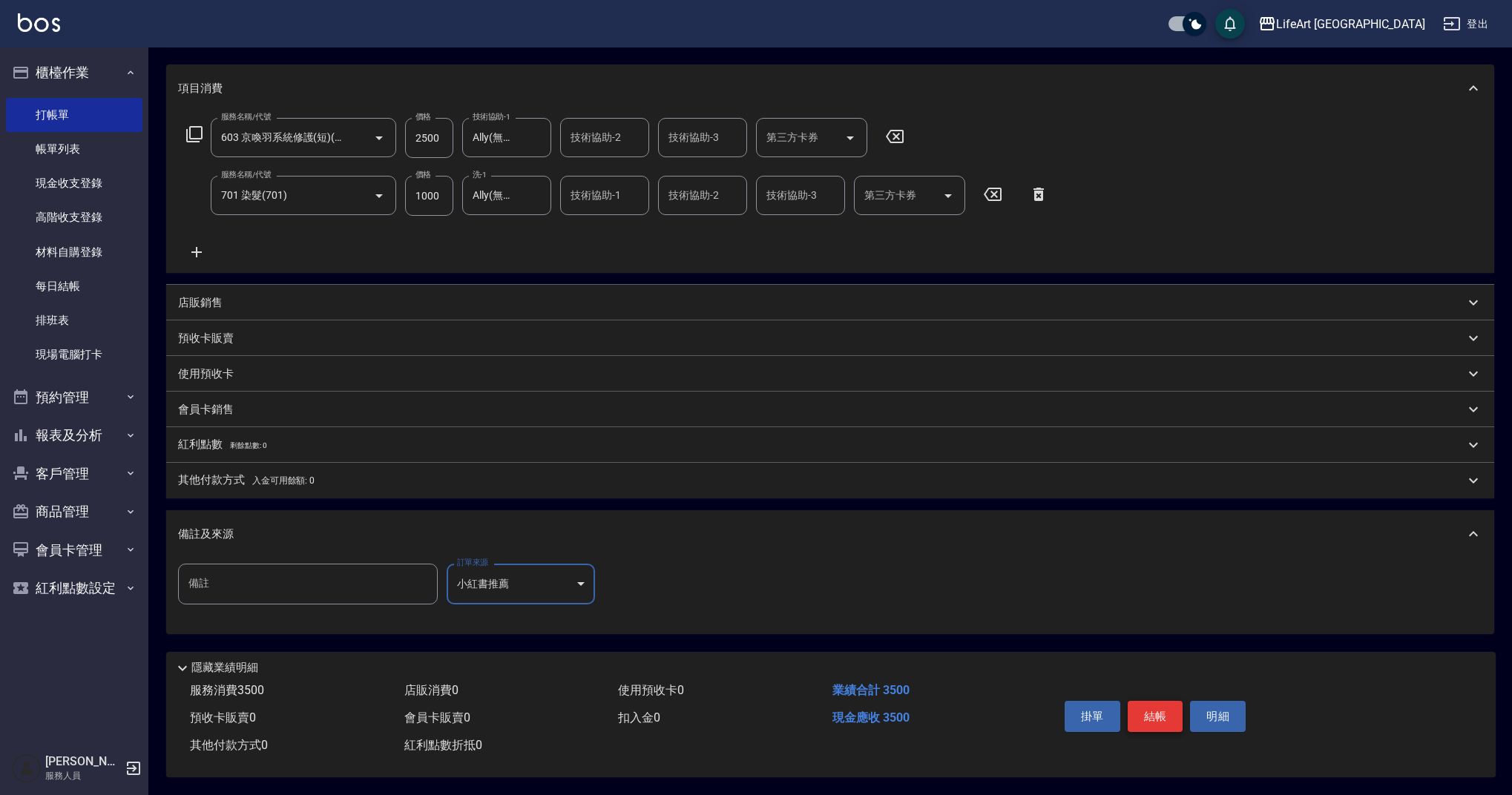
click at [1147, 713] on button "結帳" at bounding box center [1155, 716] width 56 height 31
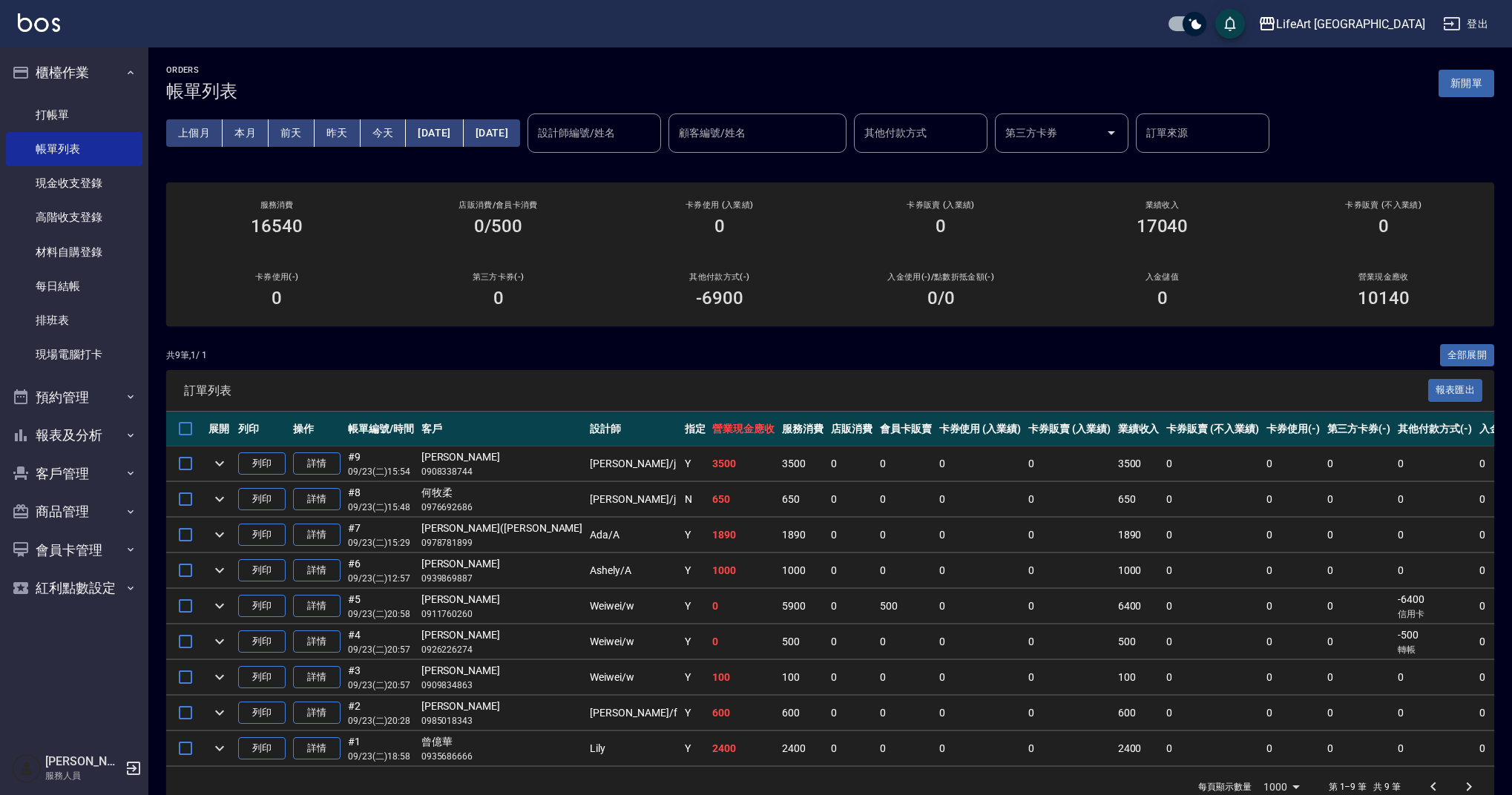
click at [697, 340] on div "ORDERS 帳單列表 新開單 上個月 本月 [DATE] [DATE] [DATE] [DATE] [DATE] 設計師編號/姓名 設計師編號/姓名 顧客編…" at bounding box center [830, 436] width 1364 height 777
click at [1504, 81] on div "ORDERS 帳單列表 新開單 上個月 本月 [DATE] [DATE] [DATE] [DATE] [DATE] 設計師編號/姓名 設計師編號/姓名 顧客編…" at bounding box center [830, 436] width 1364 height 777
click at [1475, 84] on button "新開單" at bounding box center [1466, 84] width 56 height 27
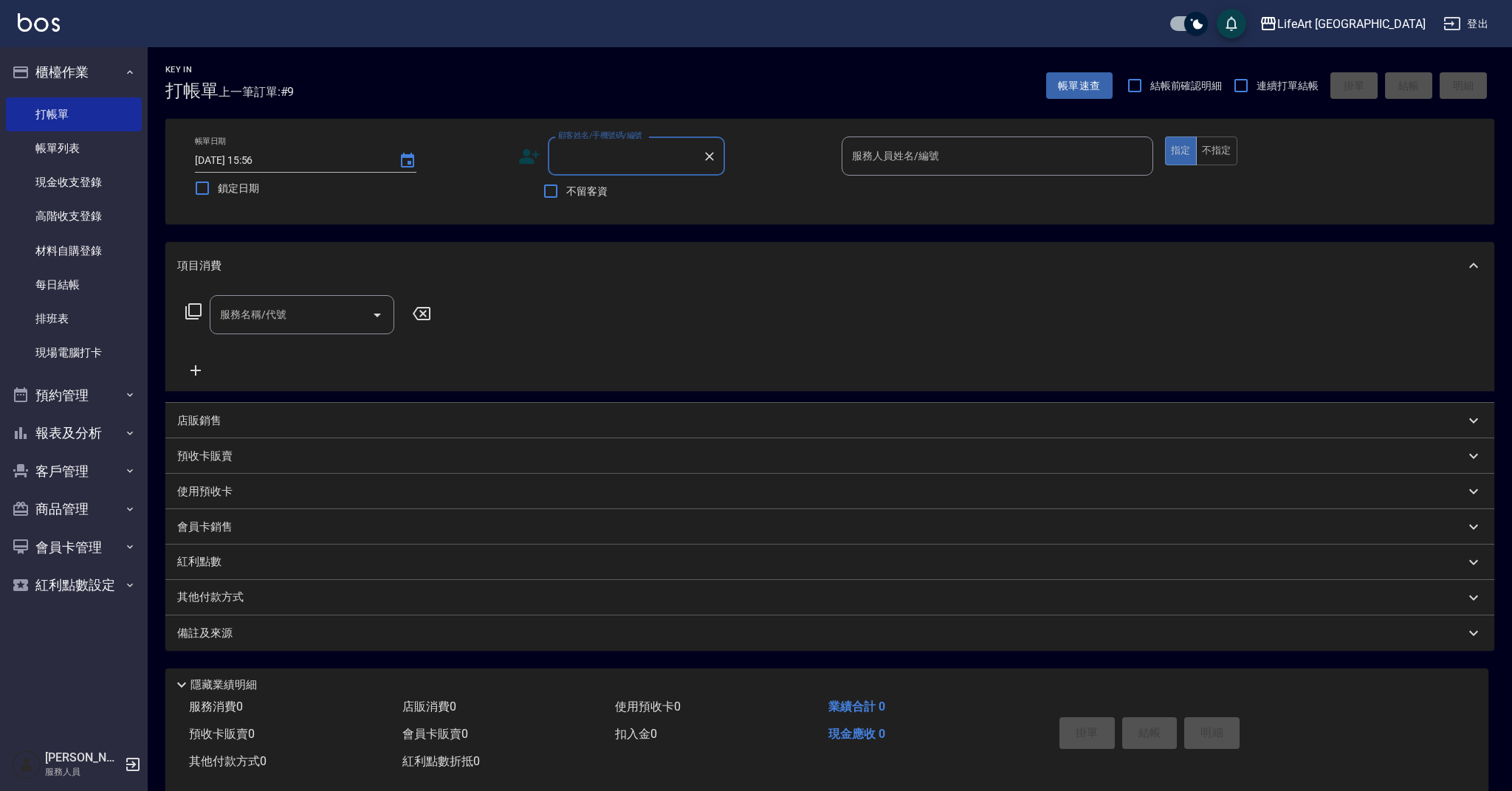
click at [654, 161] on input "顧客姓名/手機號碼/編號" at bounding box center [626, 156] width 142 height 26
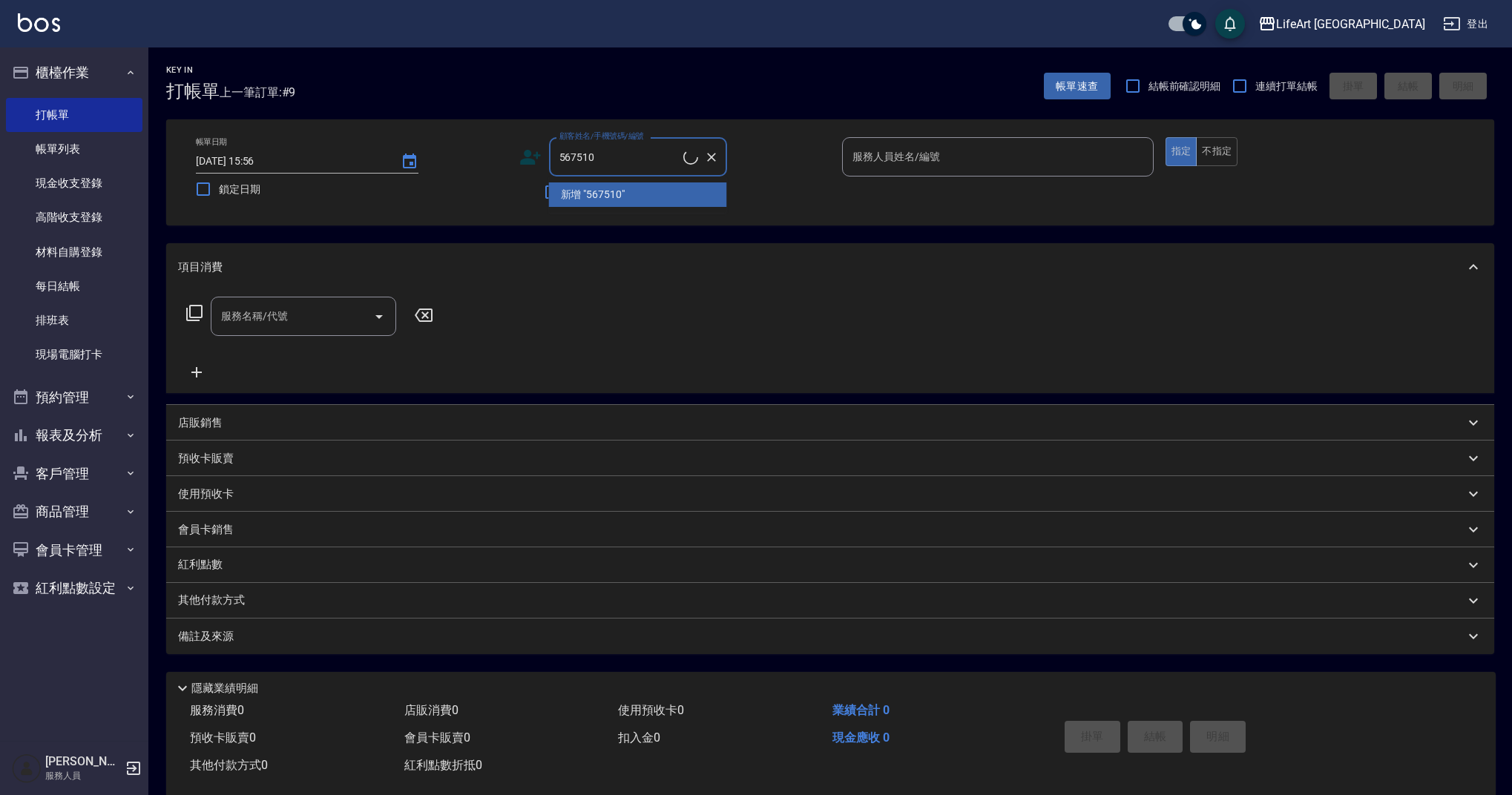
type input "[PERSON_NAME]/0911567510/"
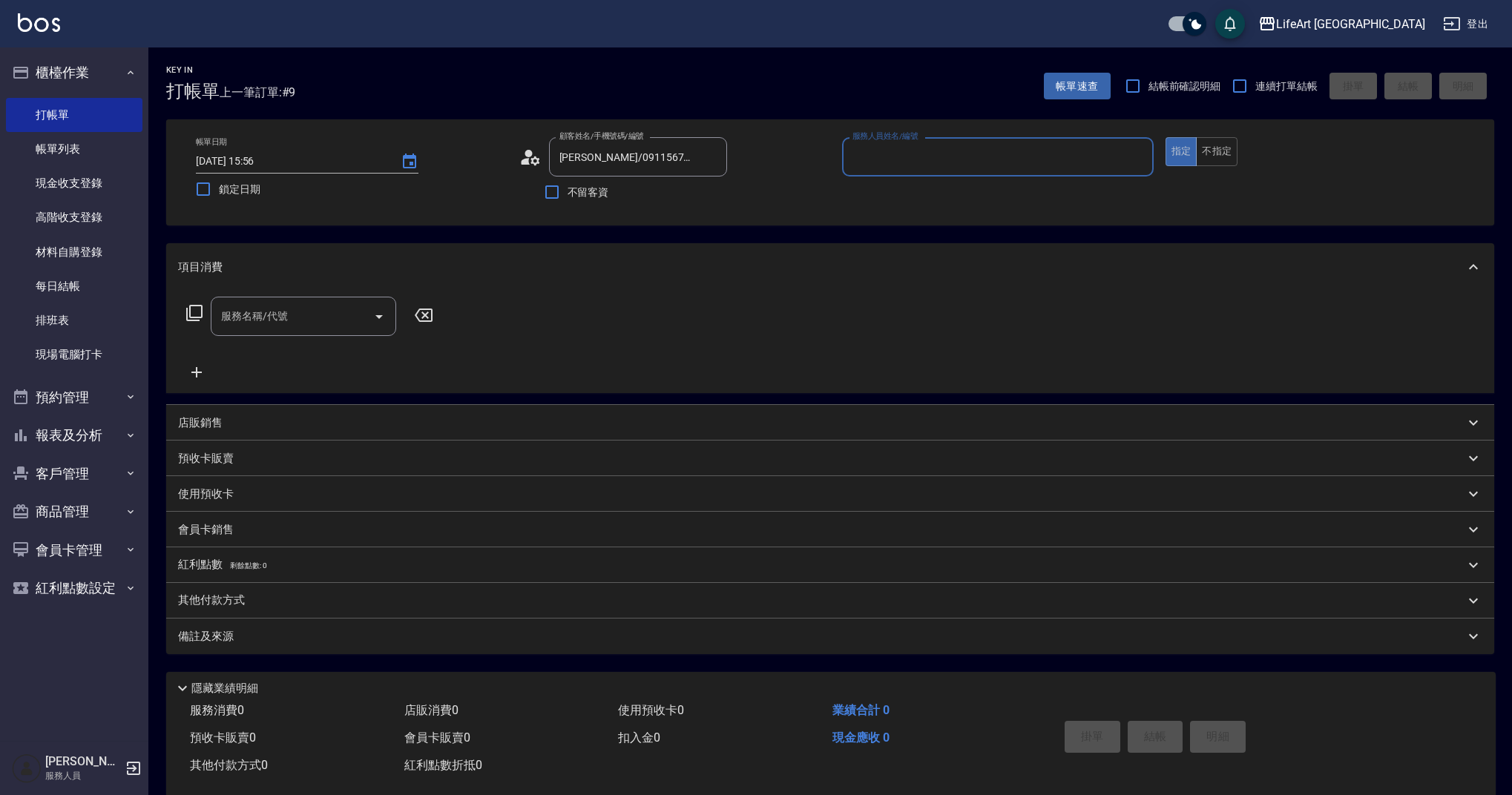
click at [663, 196] on div "不留客資" at bounding box center [623, 192] width 208 height 31
type input "Ashely-A"
click at [718, 187] on button "button" at bounding box center [709, 194] width 36 height 36
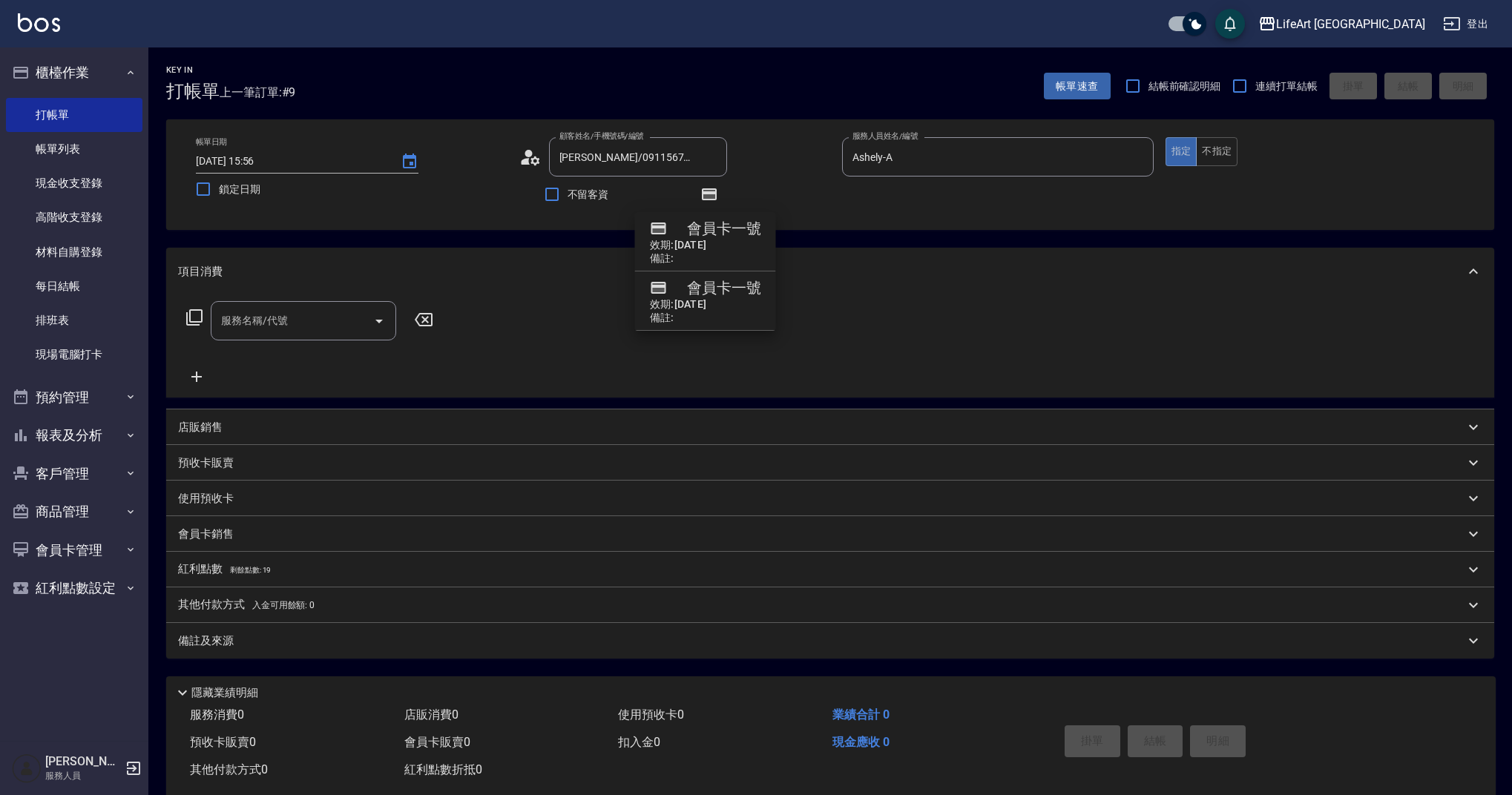
click at [532, 157] on icon at bounding box center [530, 157] width 22 height 22
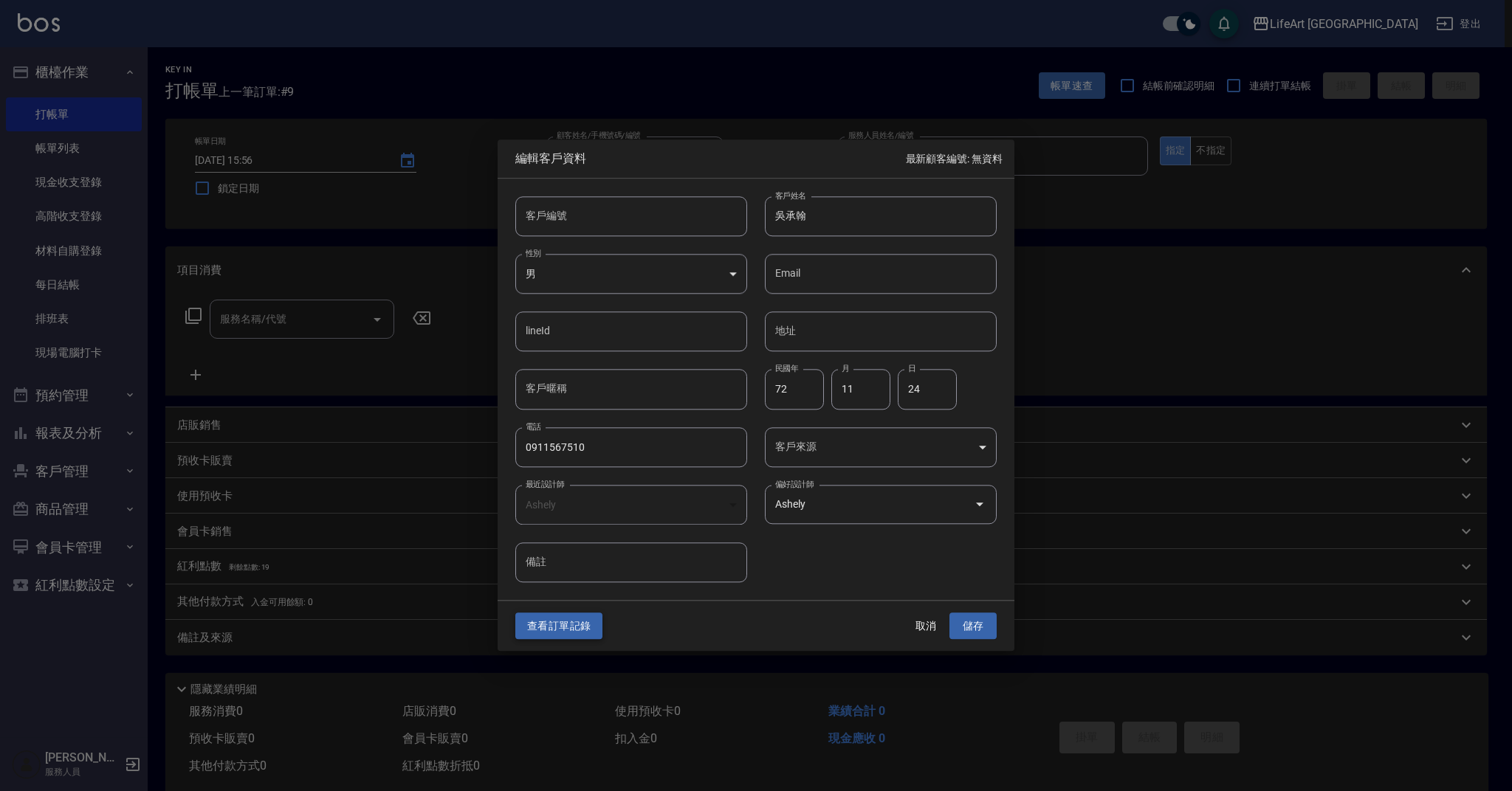
click at [567, 616] on button "查看訂單記錄" at bounding box center [559, 626] width 87 height 27
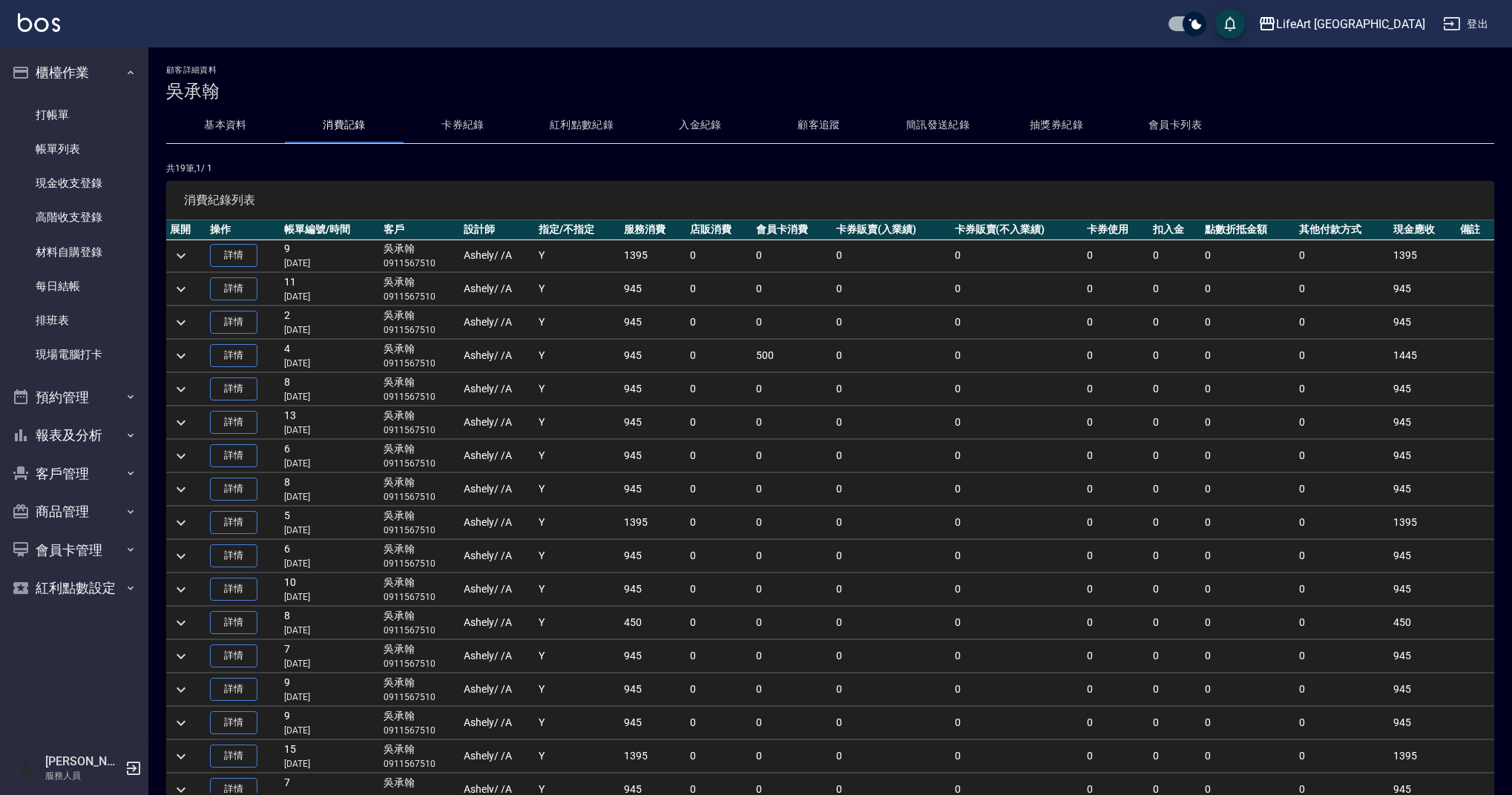
click at [426, 267] on p "0911567510" at bounding box center [420, 263] width 73 height 14
click at [426, 266] on p "0911567510" at bounding box center [420, 263] width 73 height 14
copy p "0911567510"
click at [97, 118] on link "打帳單" at bounding box center [74, 114] width 136 height 34
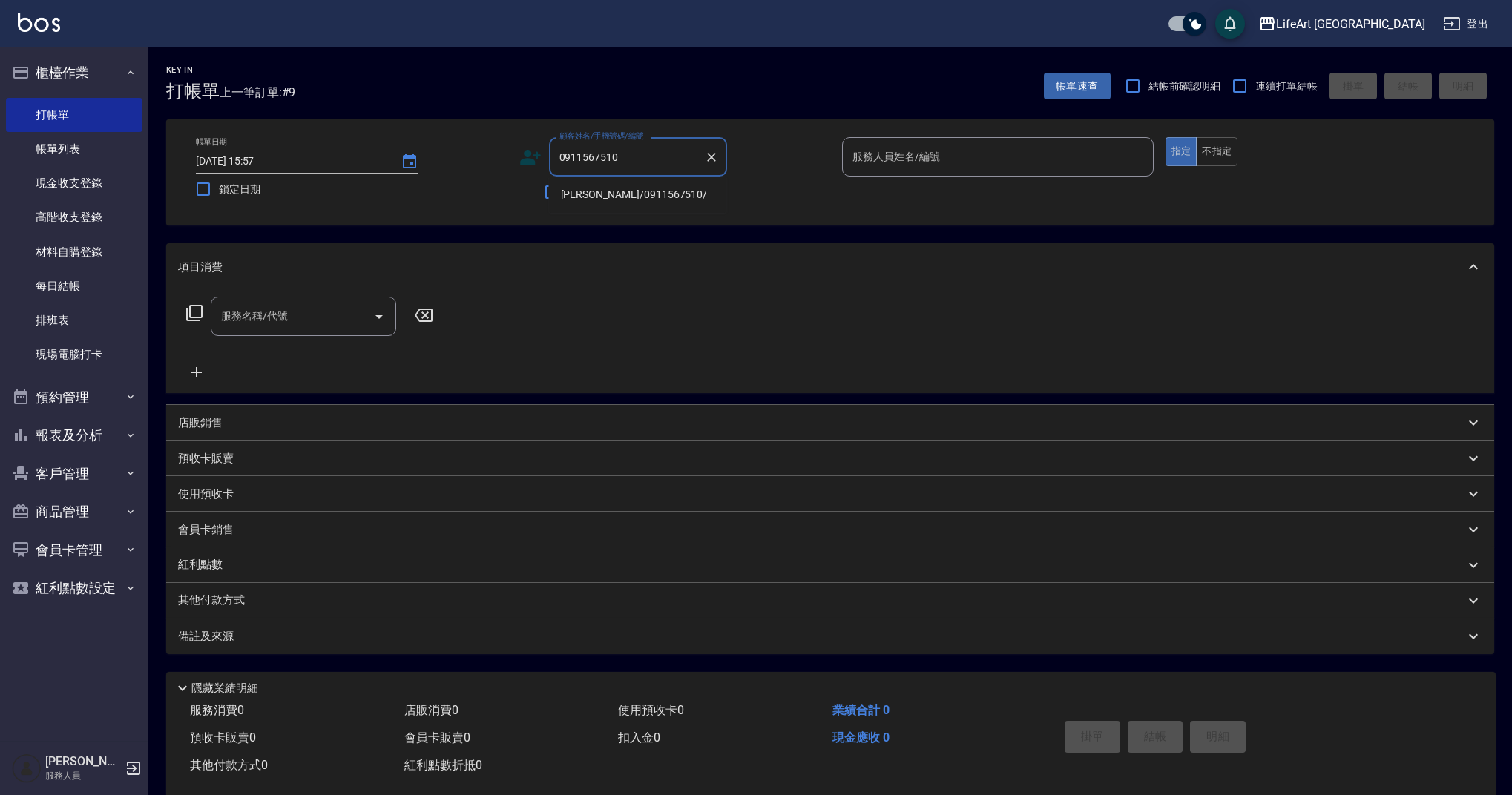
click at [651, 197] on li "[PERSON_NAME]/0911567510/" at bounding box center [638, 194] width 178 height 24
type input "[PERSON_NAME]/0911567510/"
type input "Ashely-A"
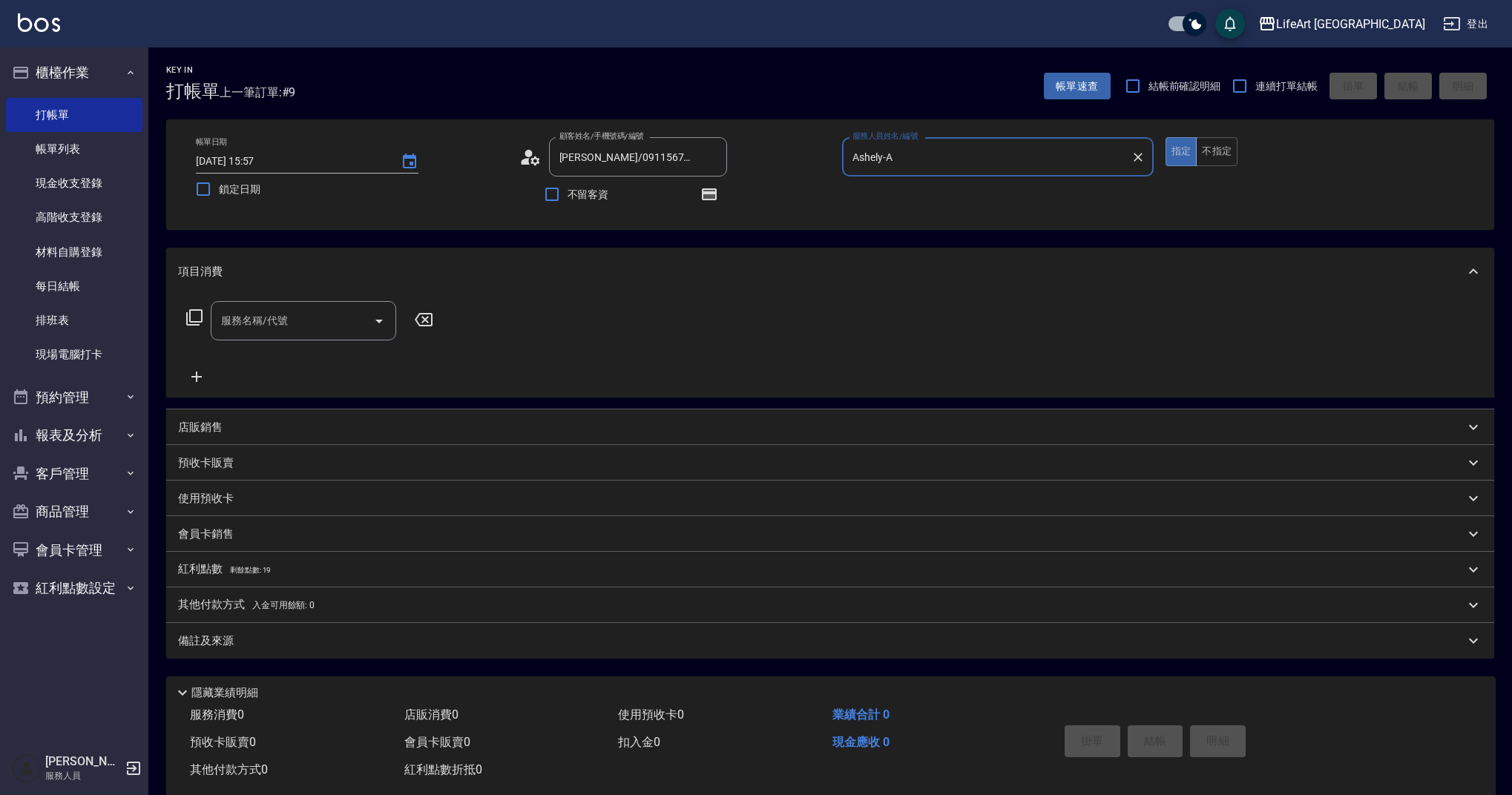
click at [334, 312] on input "服務名稱/代號" at bounding box center [292, 321] width 150 height 26
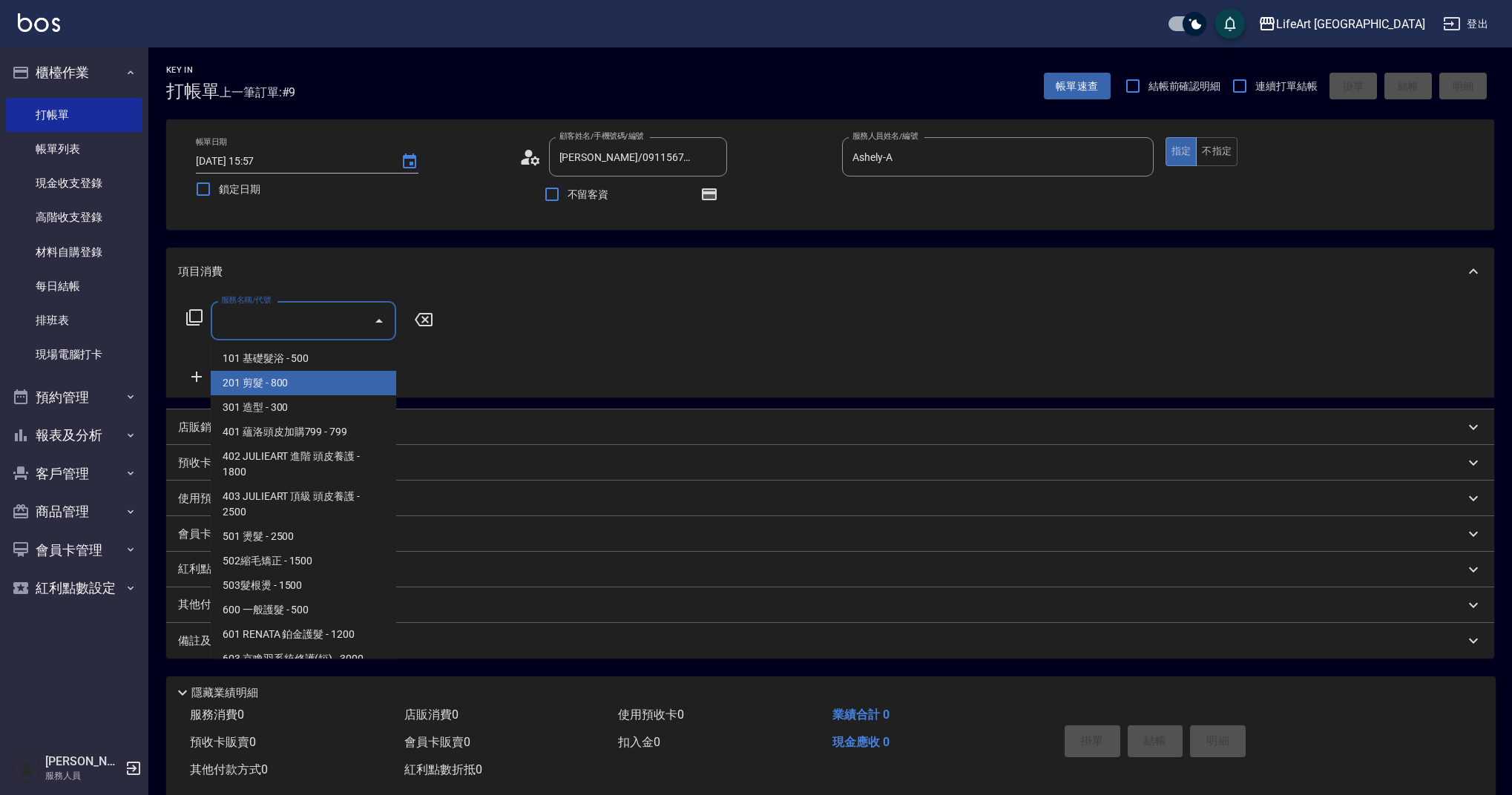
click at [344, 380] on span "201 剪髮 - 800" at bounding box center [303, 383] width 185 height 24
type input "201 剪髮(201)"
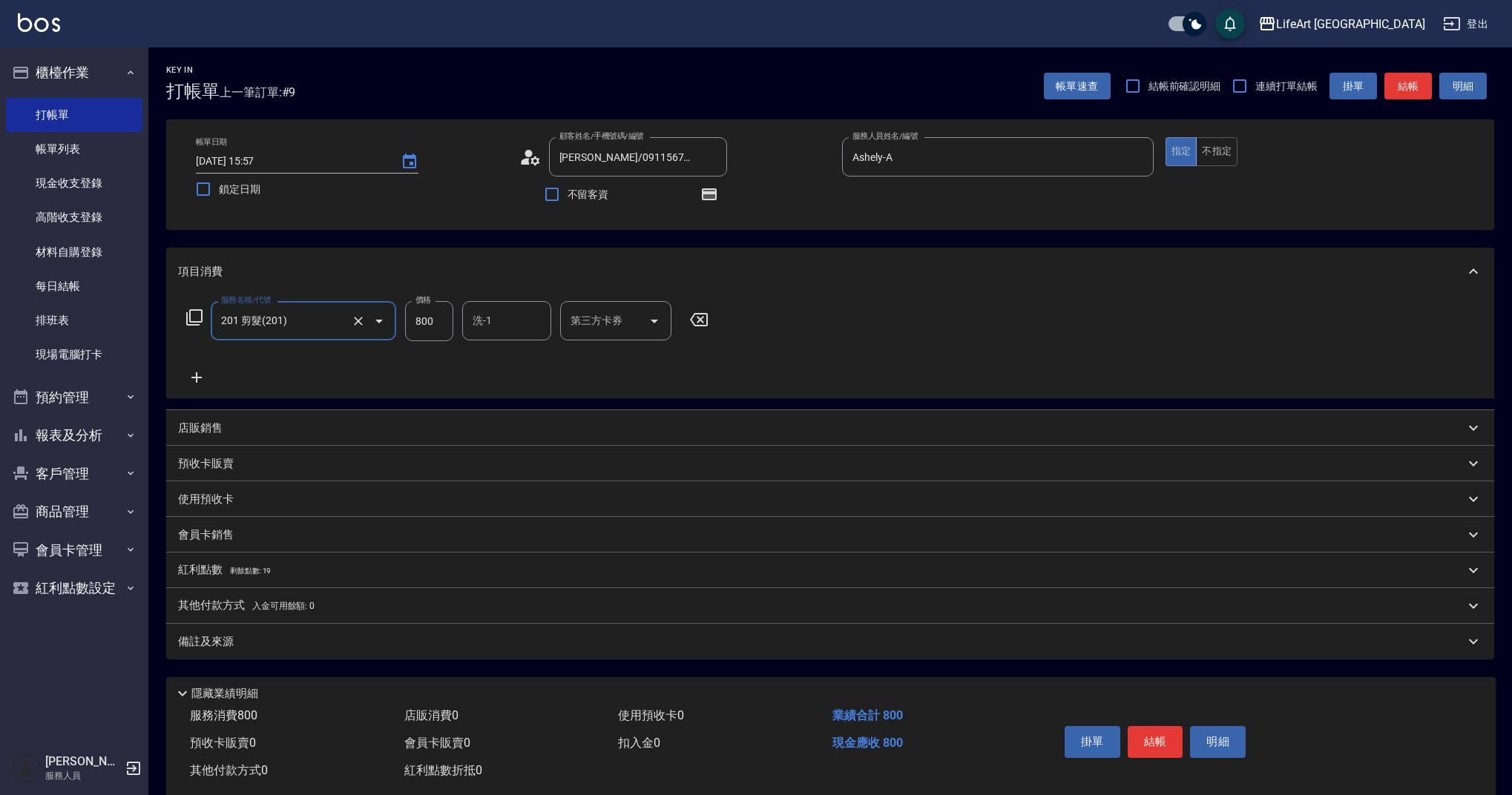
click at [430, 327] on input "800" at bounding box center [429, 321] width 48 height 40
type input "945"
click at [518, 323] on input "洗-1" at bounding box center [507, 321] width 76 height 26
click at [526, 433] on span "Lily (無代號)" at bounding box center [501, 432] width 55 height 16
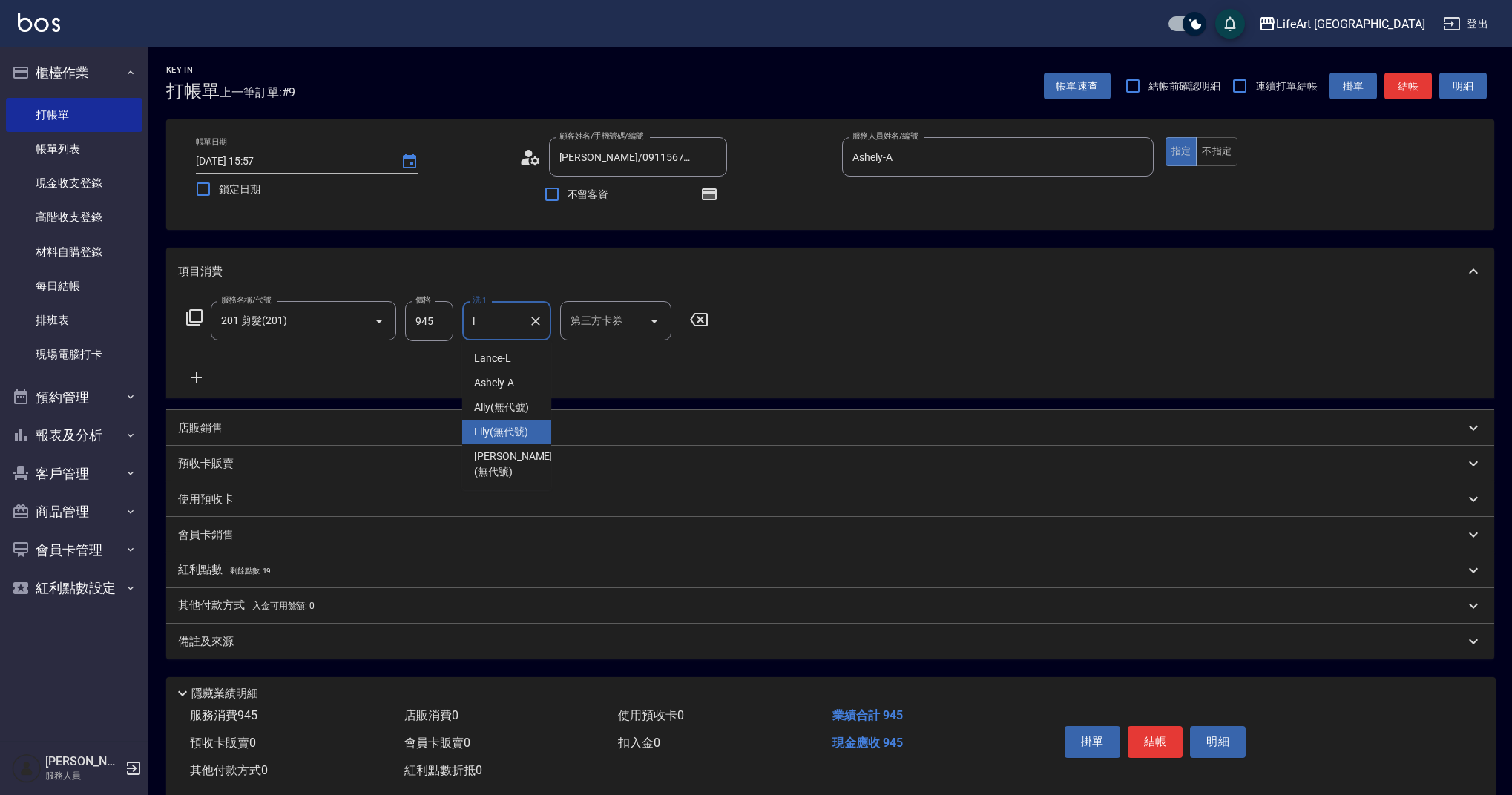
type input "Lily(無代號)"
click at [263, 573] on span "剩餘點數: 19" at bounding box center [251, 571] width 42 height 8
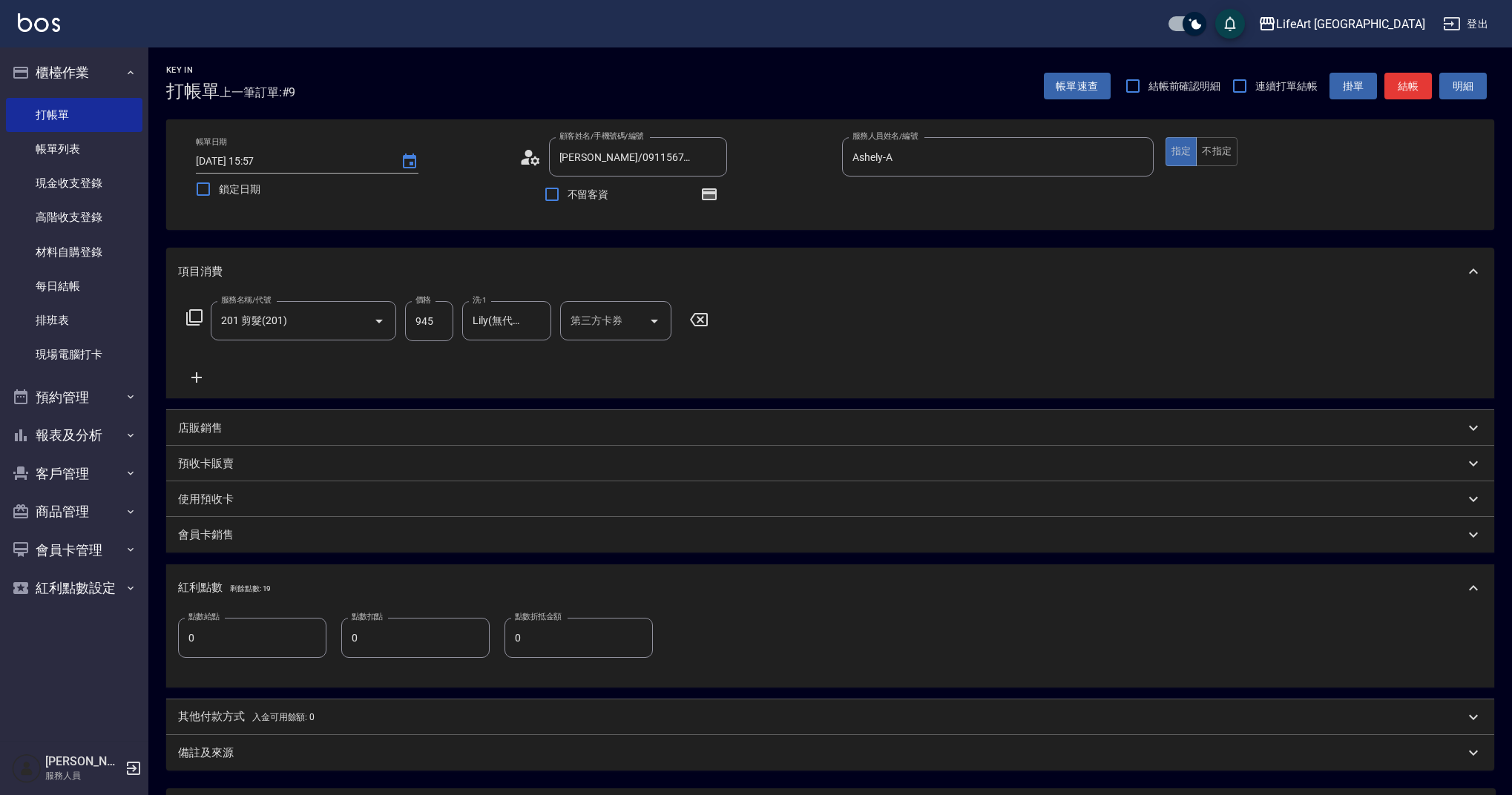
click at [262, 635] on input "0" at bounding box center [252, 637] width 148 height 40
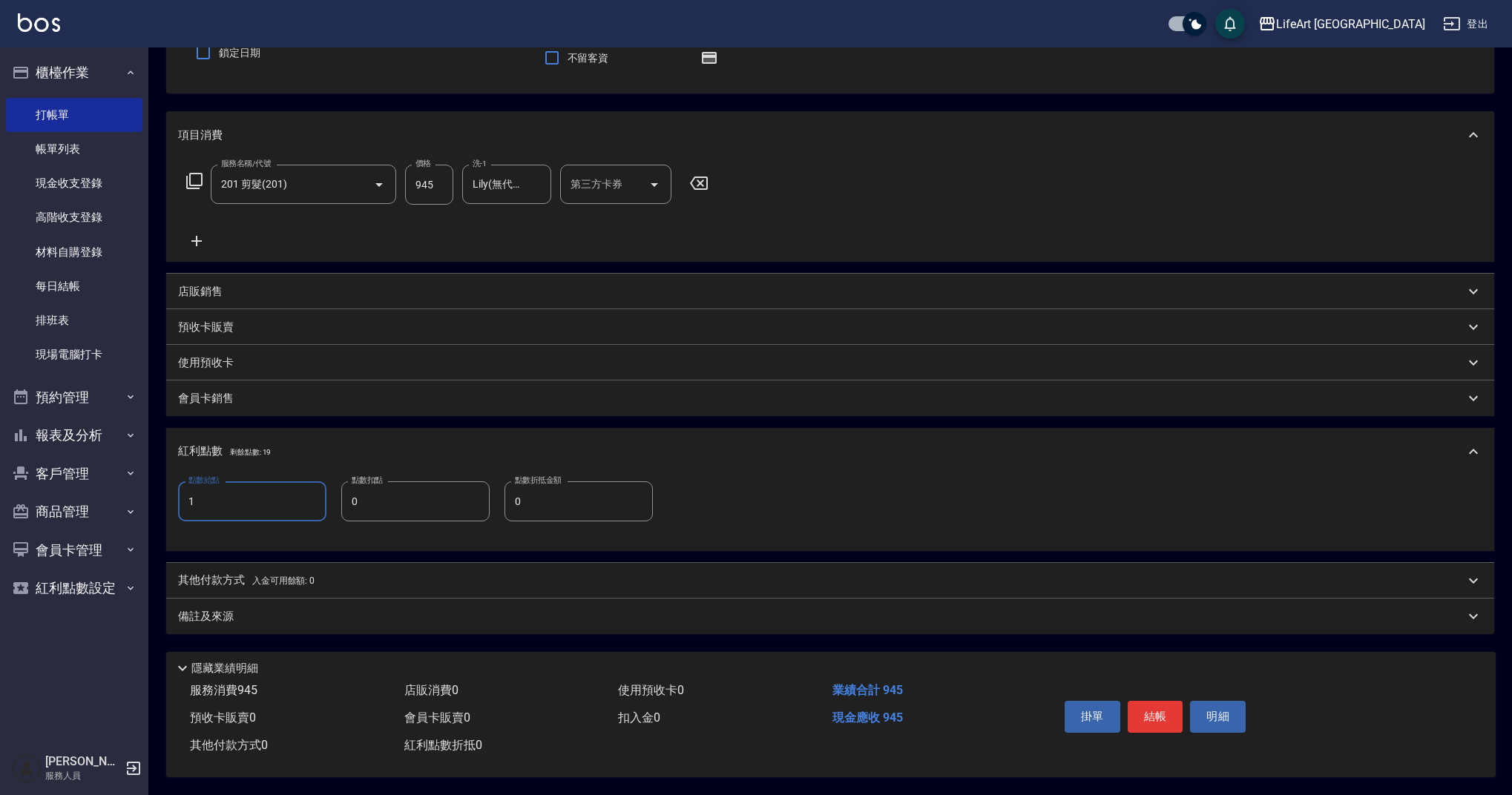
type input "1"
click at [362, 609] on div "備註及來源" at bounding box center [822, 617] width 1287 height 16
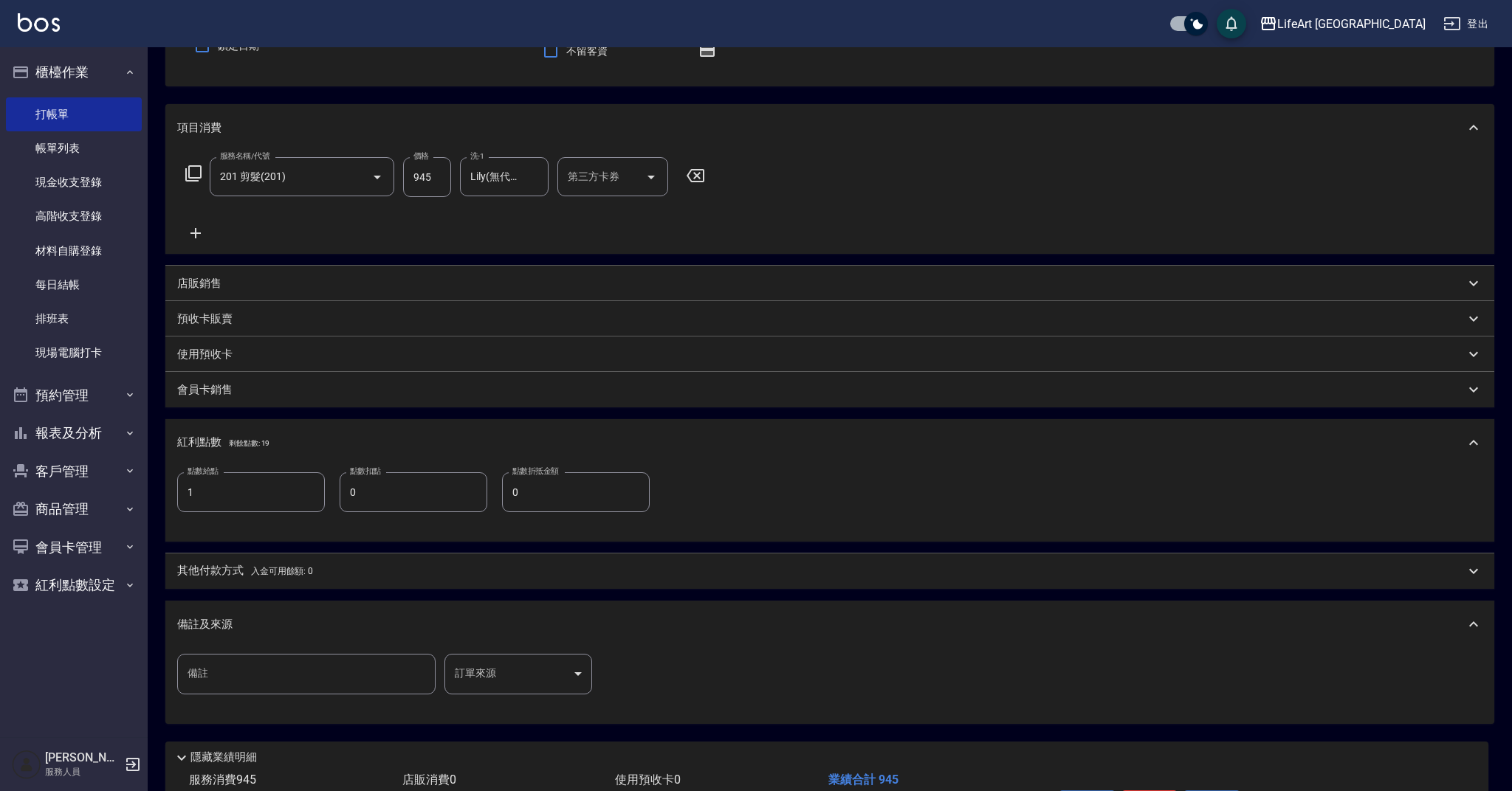
click at [546, 680] on body "LifeArt 蘆洲 登出 櫃檯作業 打帳單 帳單列表 現金收支登錄 高階收支登錄 材料自購登錄 每日結帳 排班表 現場電腦打卡 預約管理 預約管理 單日預約…" at bounding box center [756, 370] width 1512 height 1027
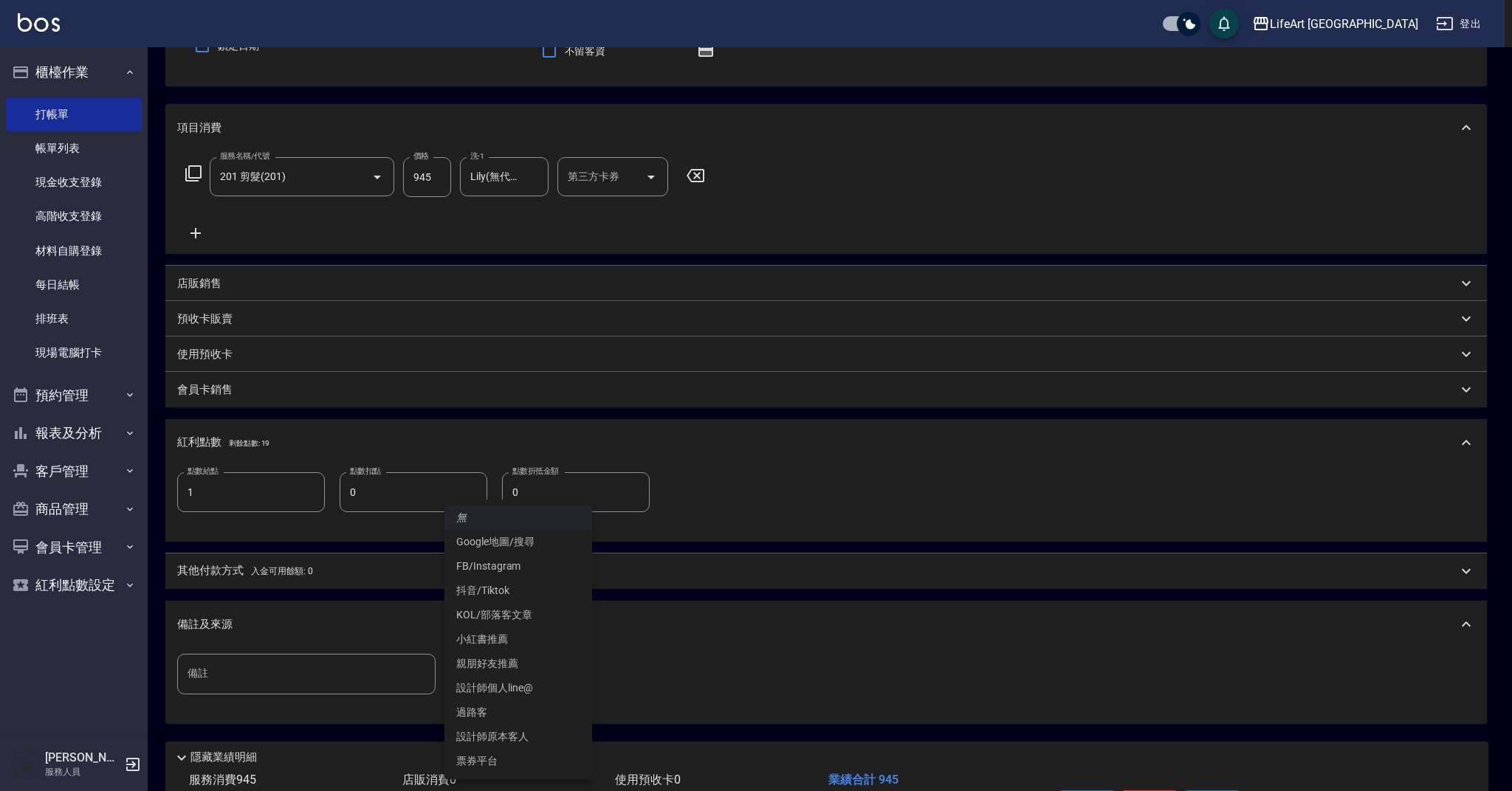
click at [532, 734] on li "設計師原本客人" at bounding box center [518, 736] width 147 height 24
type input "設計師原本客人"
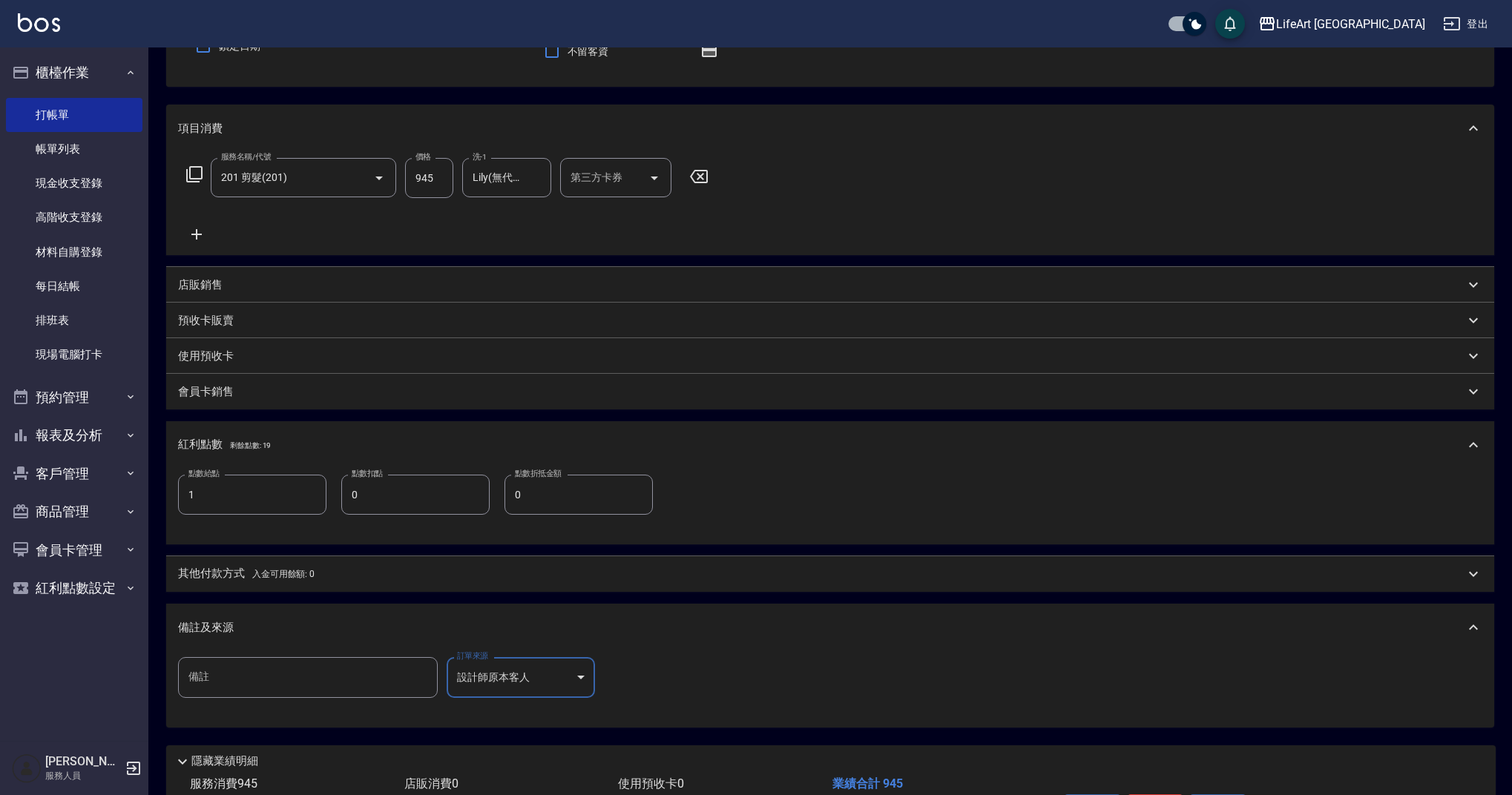
scroll to position [243, 0]
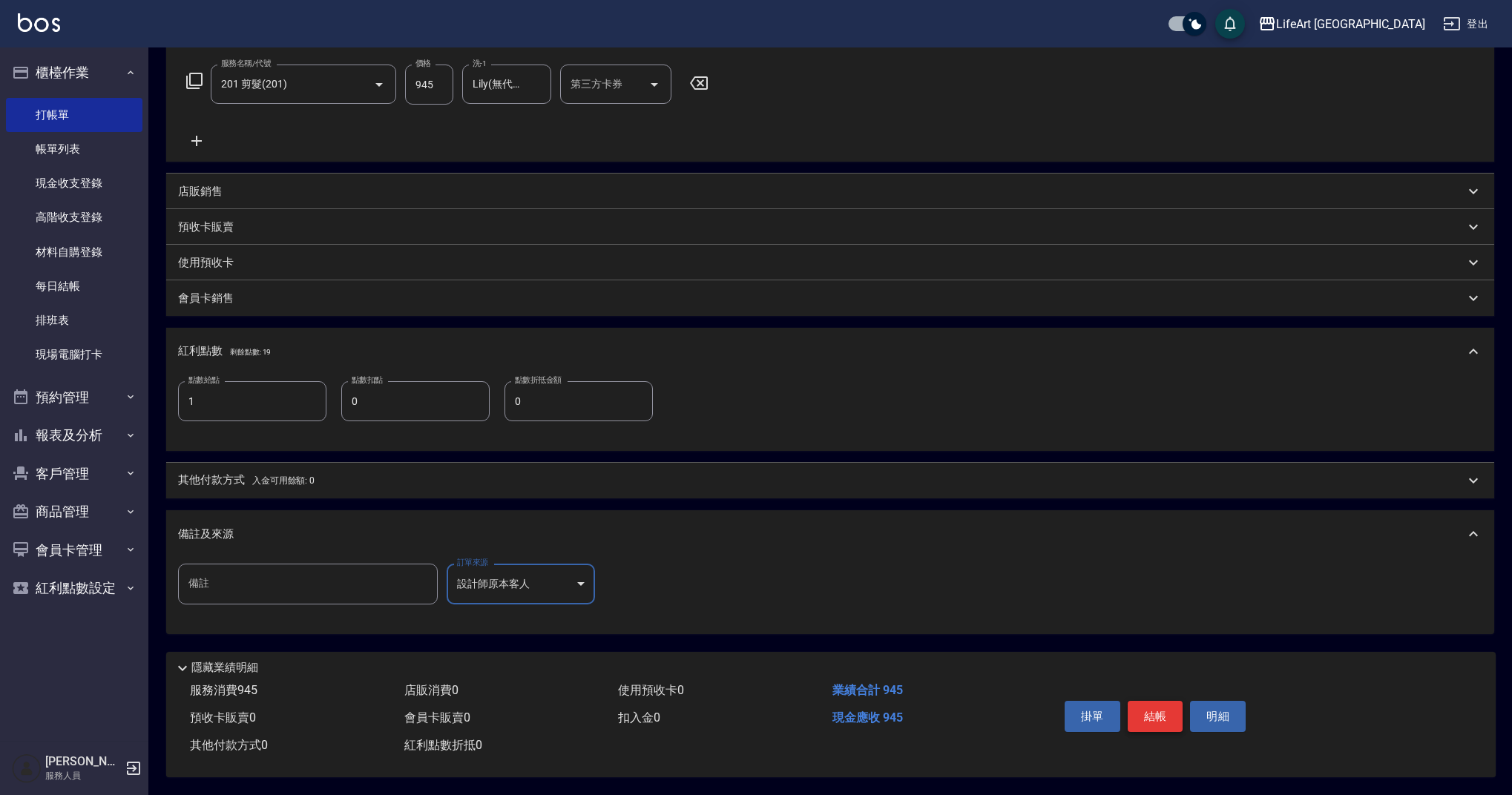
click at [1164, 708] on button "結帳" at bounding box center [1155, 716] width 56 height 31
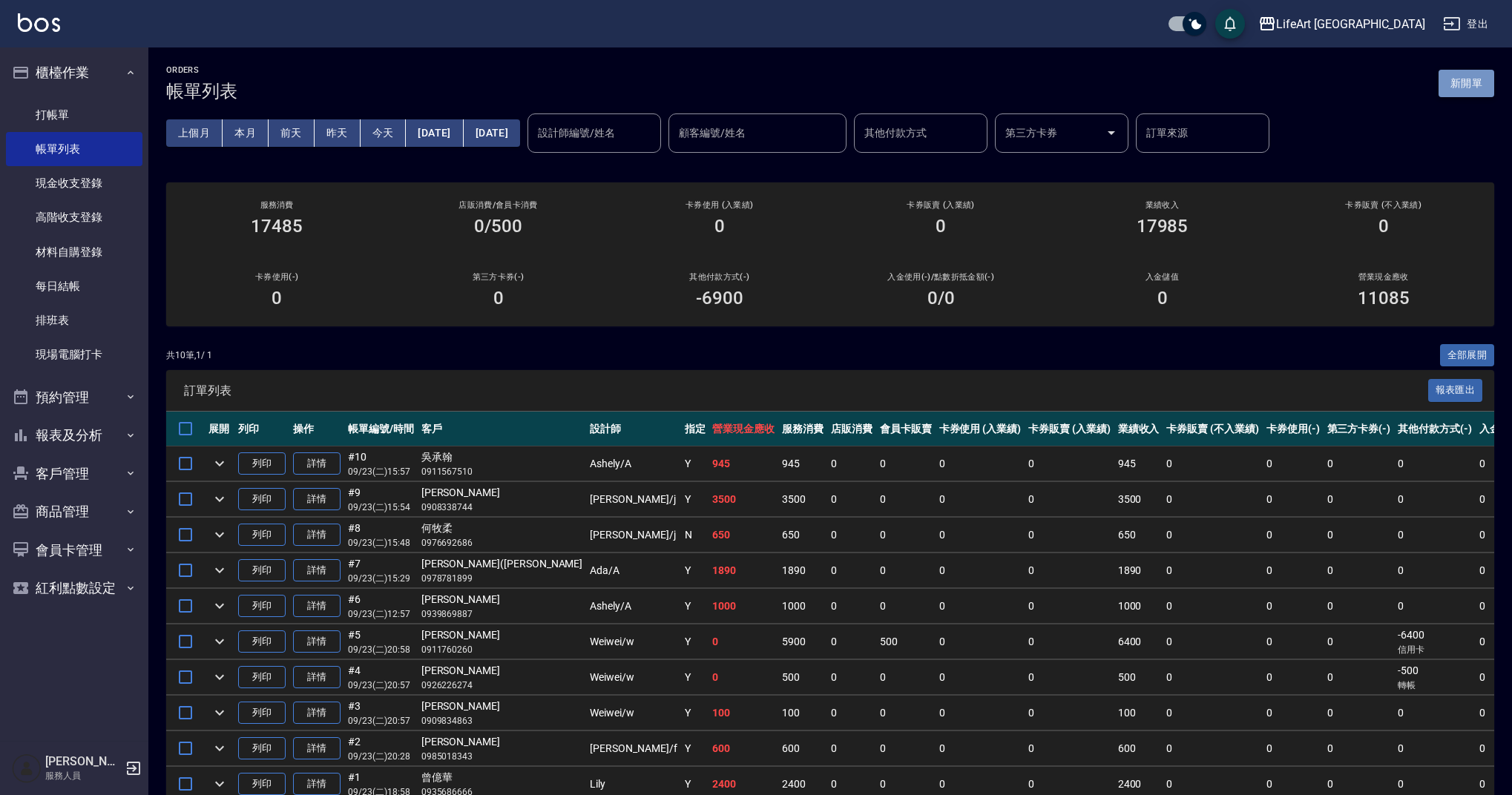
click at [1483, 96] on button "新開單" at bounding box center [1466, 84] width 56 height 27
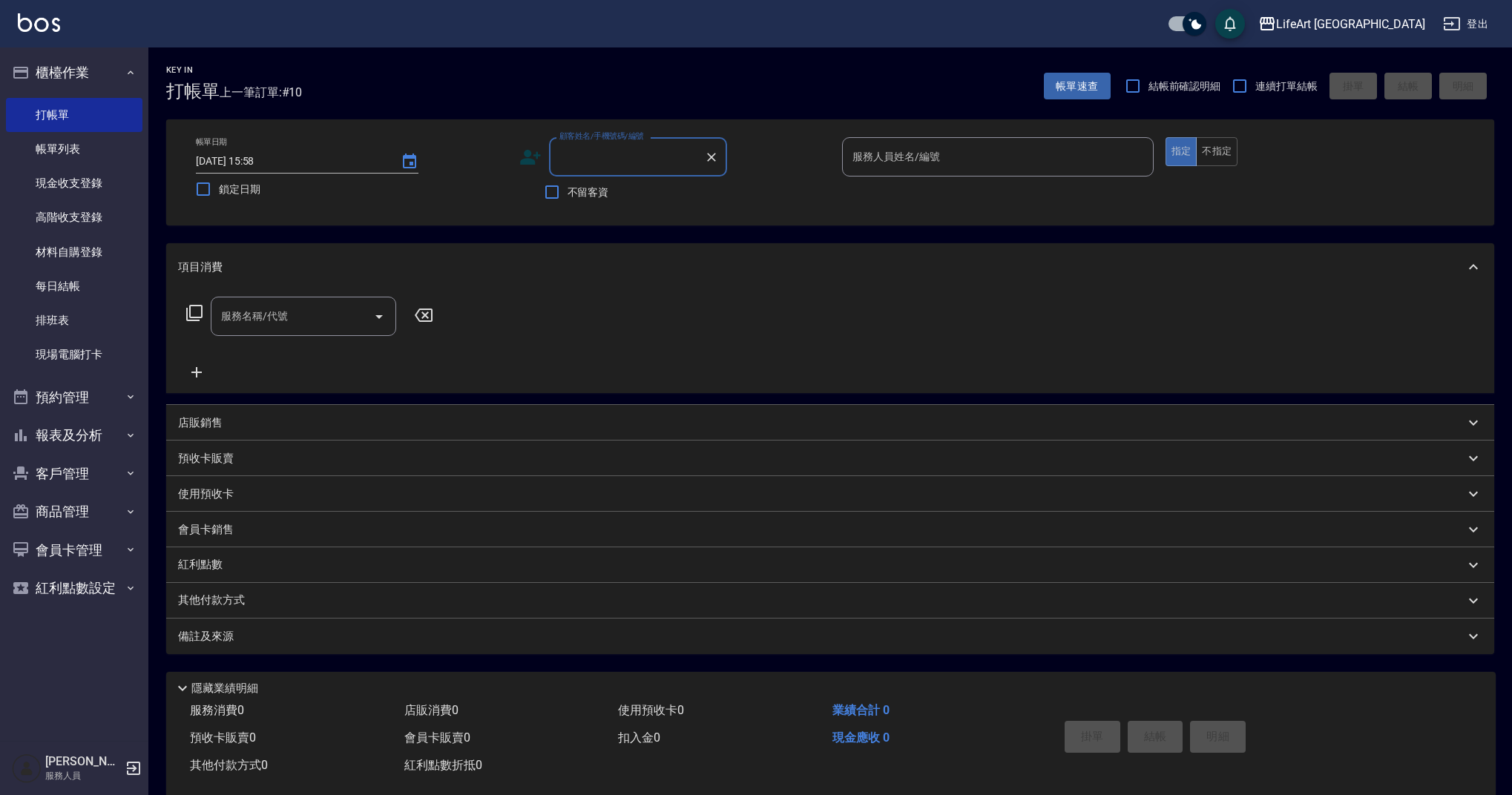
click at [685, 147] on input "顧客姓名/手機號碼/編號" at bounding box center [627, 157] width 142 height 26
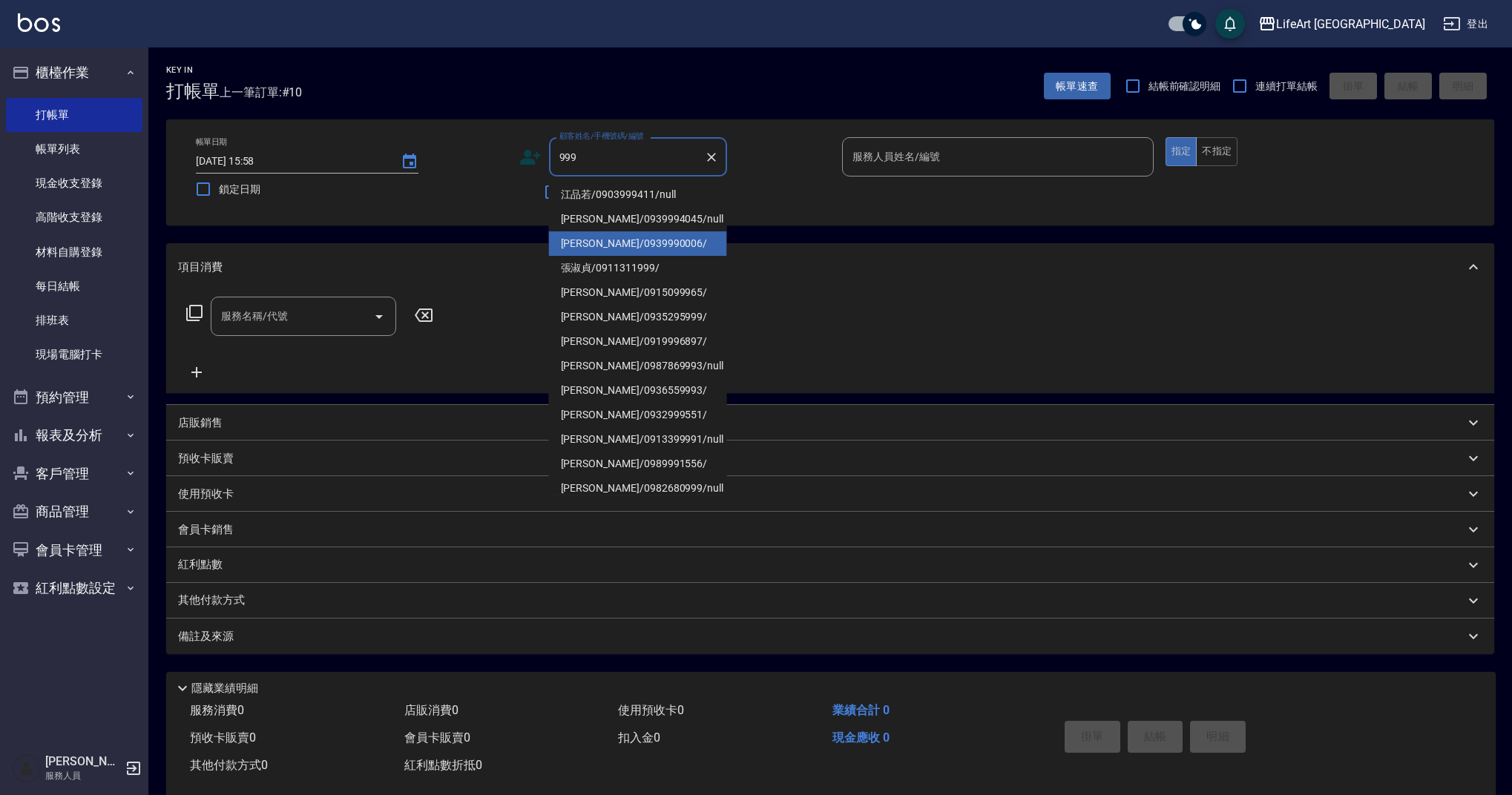
click at [656, 250] on li "[PERSON_NAME]/0939990006/" at bounding box center [638, 243] width 178 height 24
type input "[PERSON_NAME]/0939990006/"
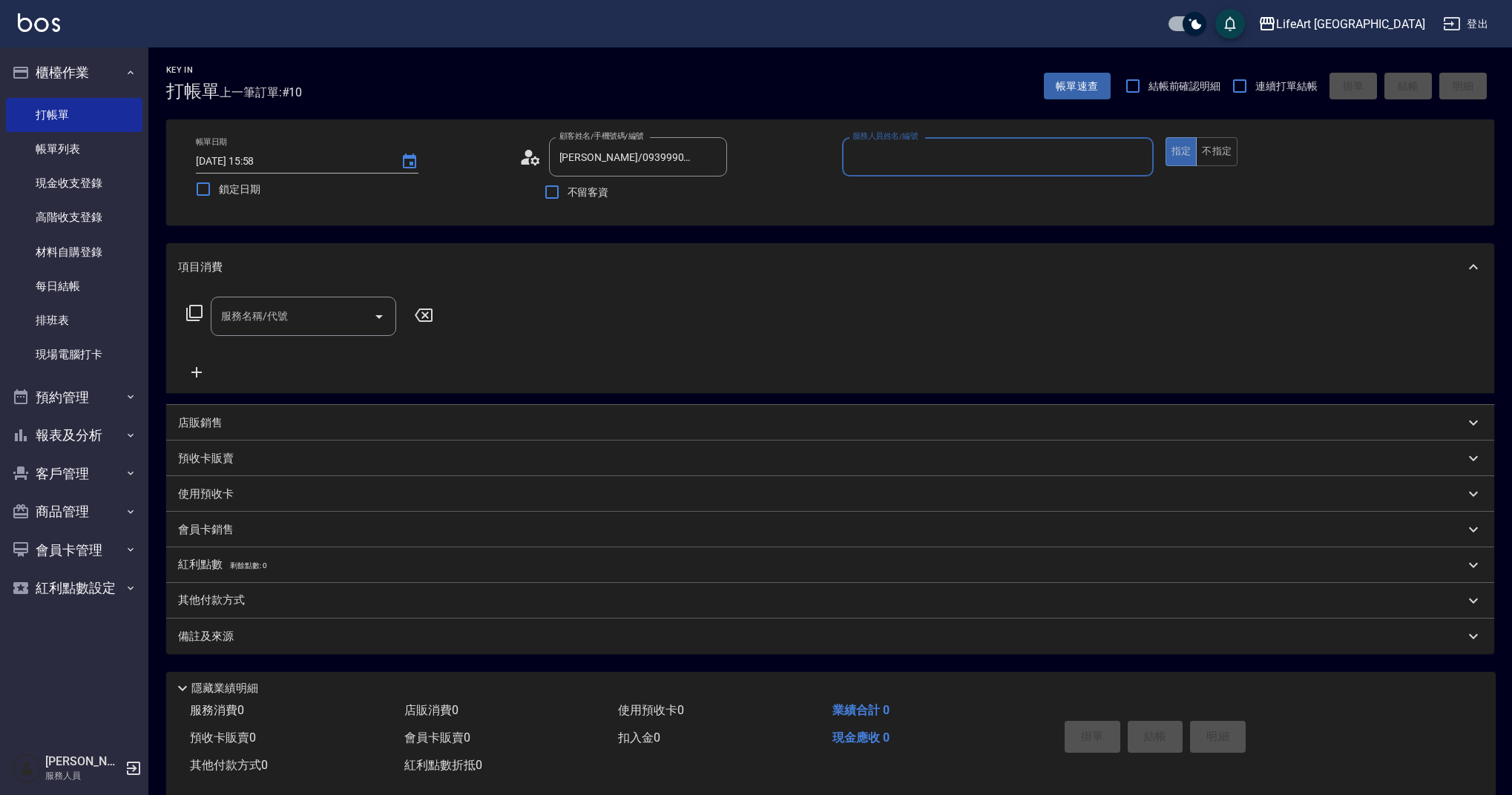
type input "Finney-f"
click at [710, 194] on icon "button" at bounding box center [709, 194] width 15 height 12
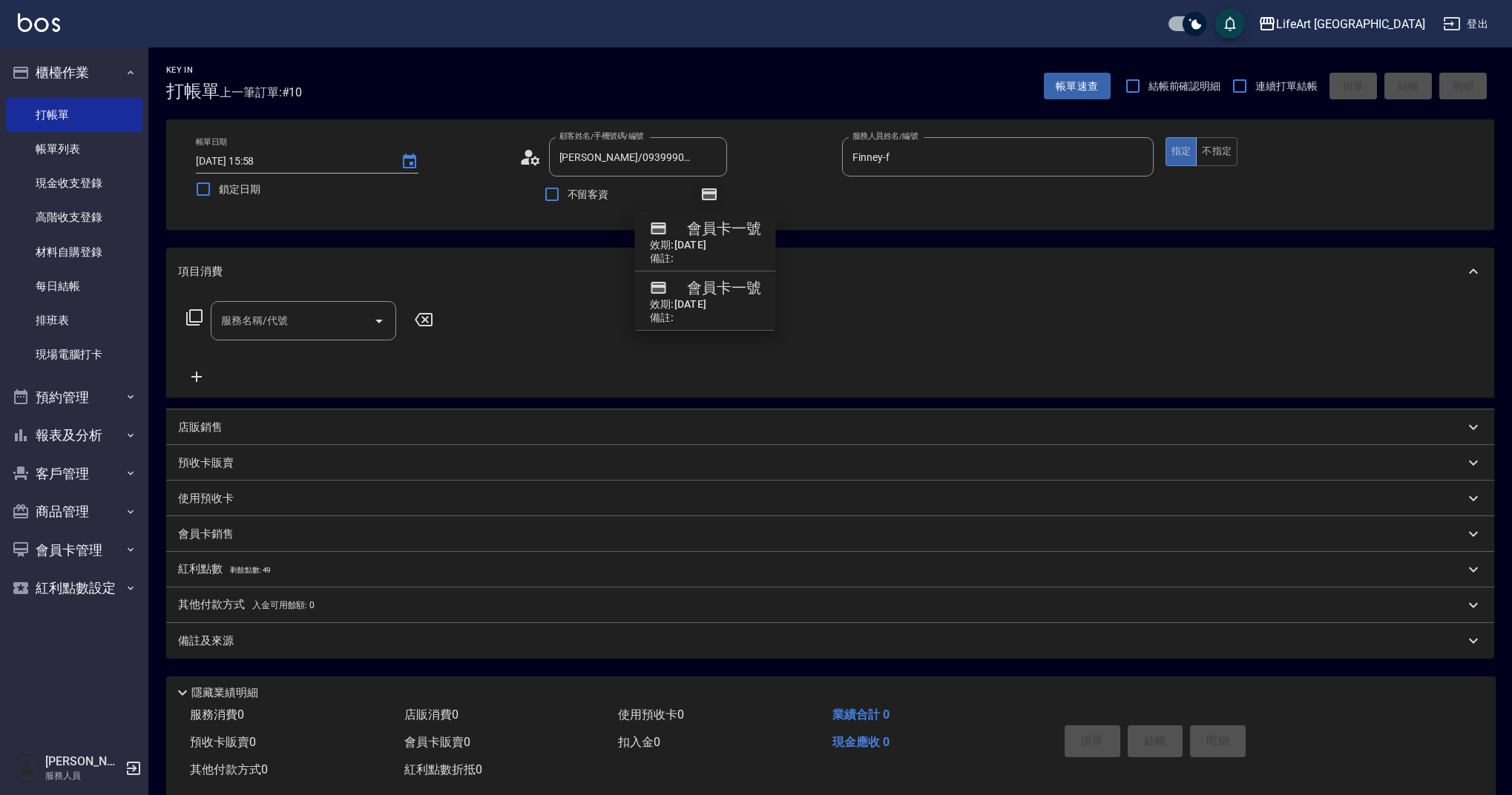
click at [715, 194] on icon "button" at bounding box center [709, 194] width 15 height 12
click at [346, 313] on input "服務名稱/代號" at bounding box center [292, 321] width 150 height 26
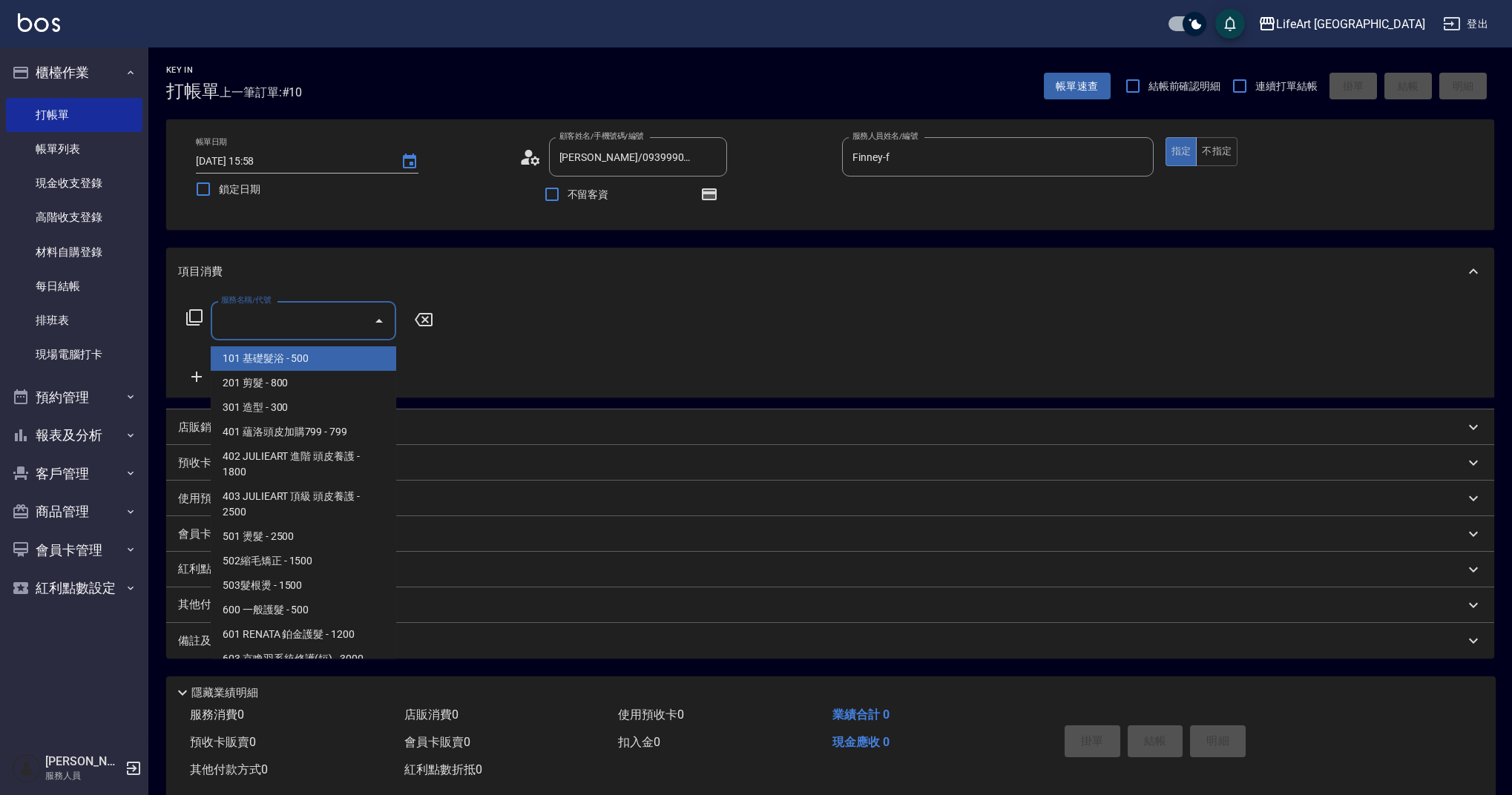
click at [337, 365] on span "101 基礎髮浴 - 500" at bounding box center [303, 358] width 185 height 24
type input "101 基礎髮浴 (101)"
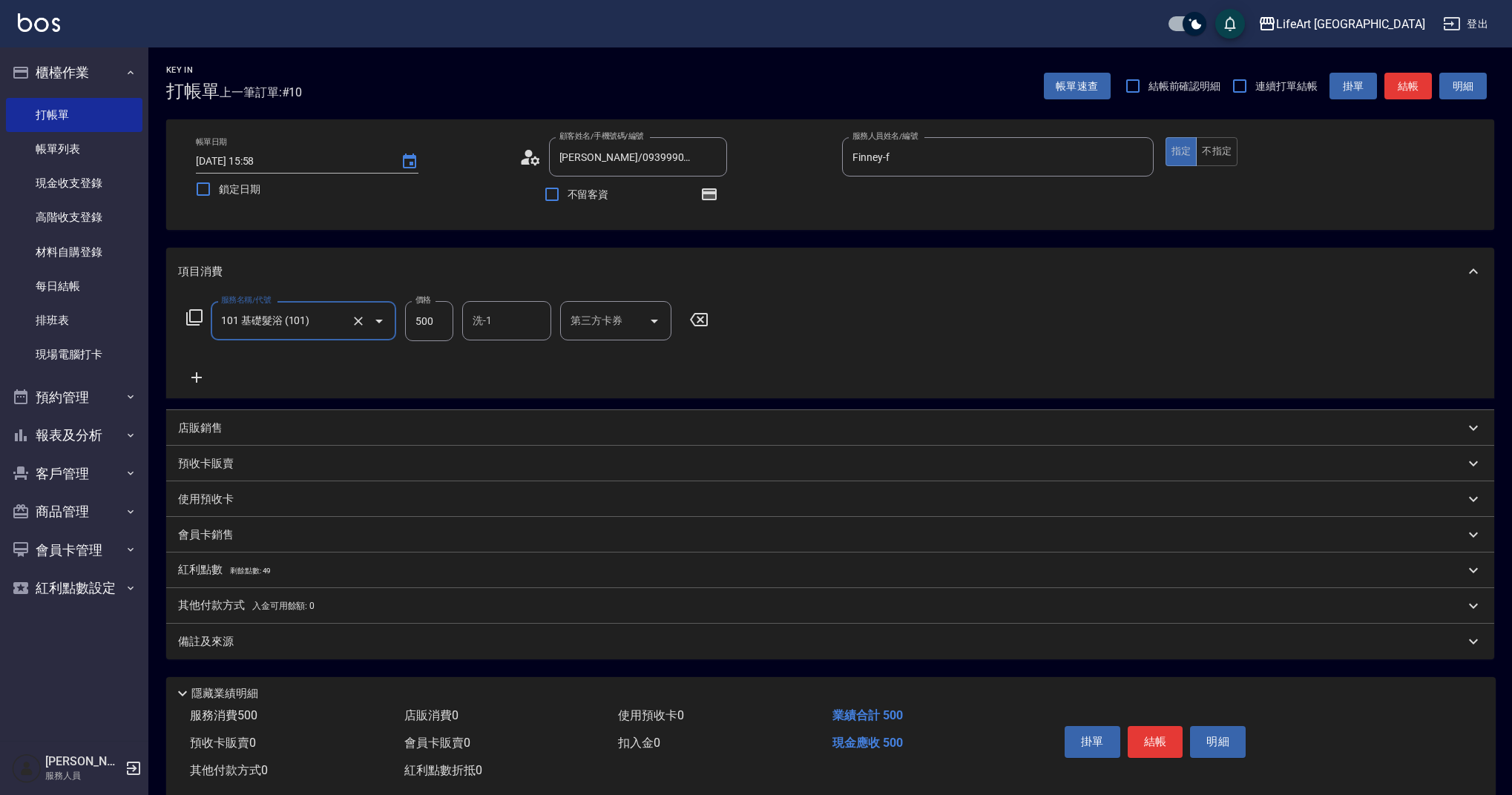
click at [440, 325] on input "500" at bounding box center [429, 321] width 48 height 40
type input "350"
click at [505, 320] on input "洗-1" at bounding box center [507, 321] width 76 height 26
click at [509, 365] on span "Lily (無代號)" at bounding box center [501, 359] width 55 height 16
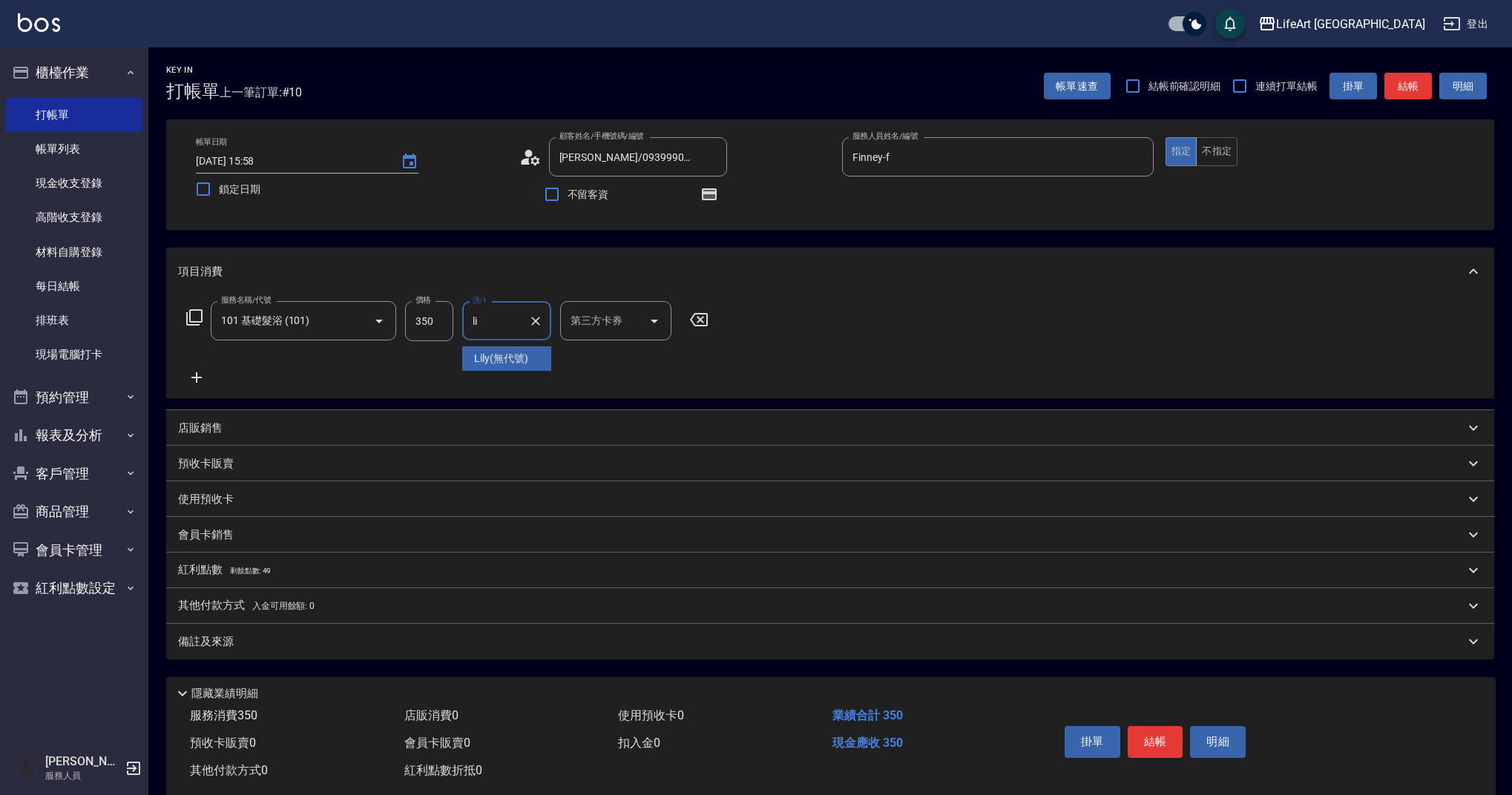
type input "Lily(無代號)"
click at [330, 639] on div "備註及來源" at bounding box center [822, 642] width 1287 height 16
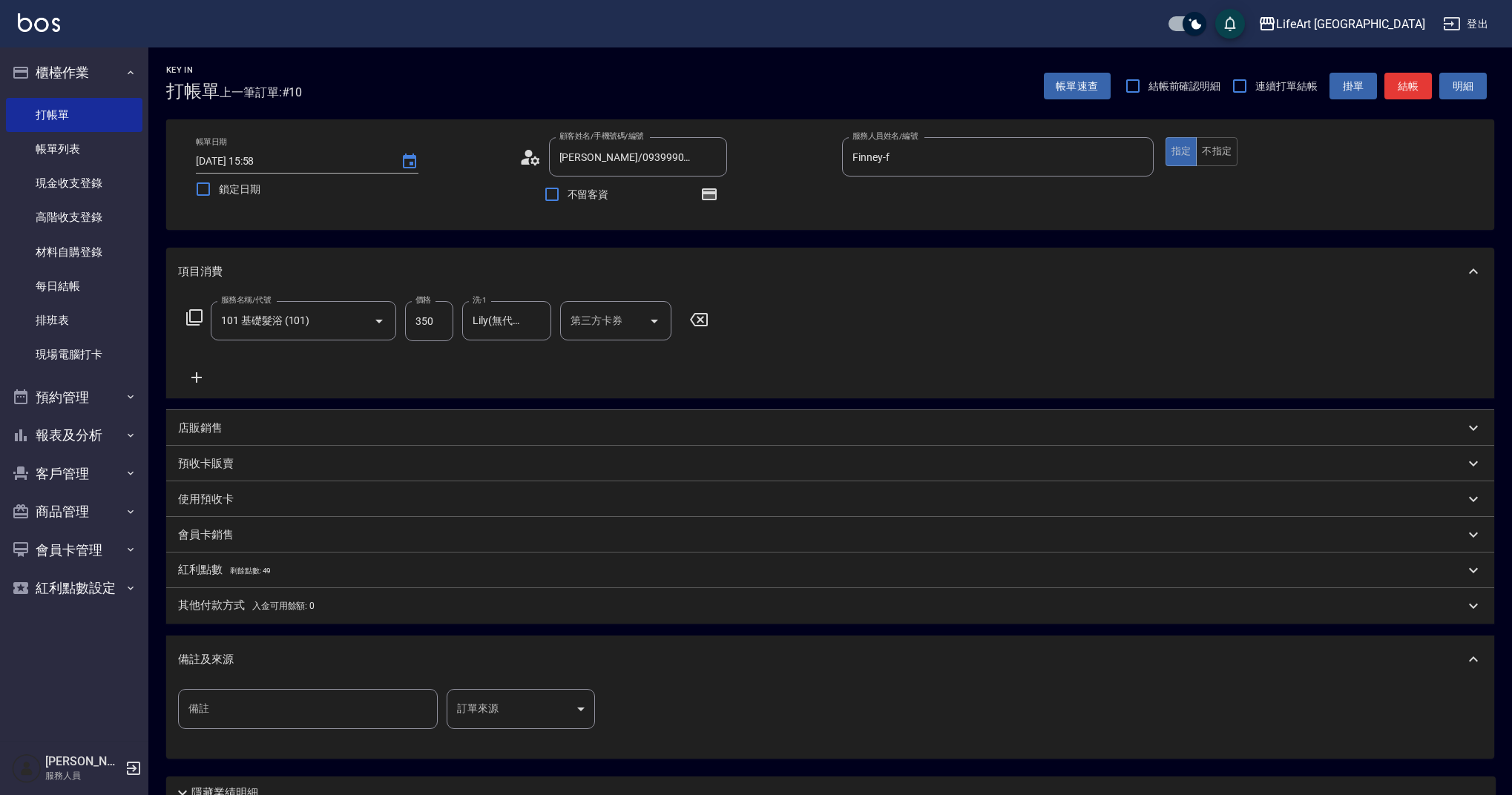
click at [450, 704] on body "LifeArt 蘆洲 登出 櫃檯作業 打帳單 帳單列表 現金收支登錄 高階收支登錄 材料自購登錄 每日結帳 排班表 現場電腦打卡 預約管理 預約管理 單日預約…" at bounding box center [756, 460] width 1512 height 920
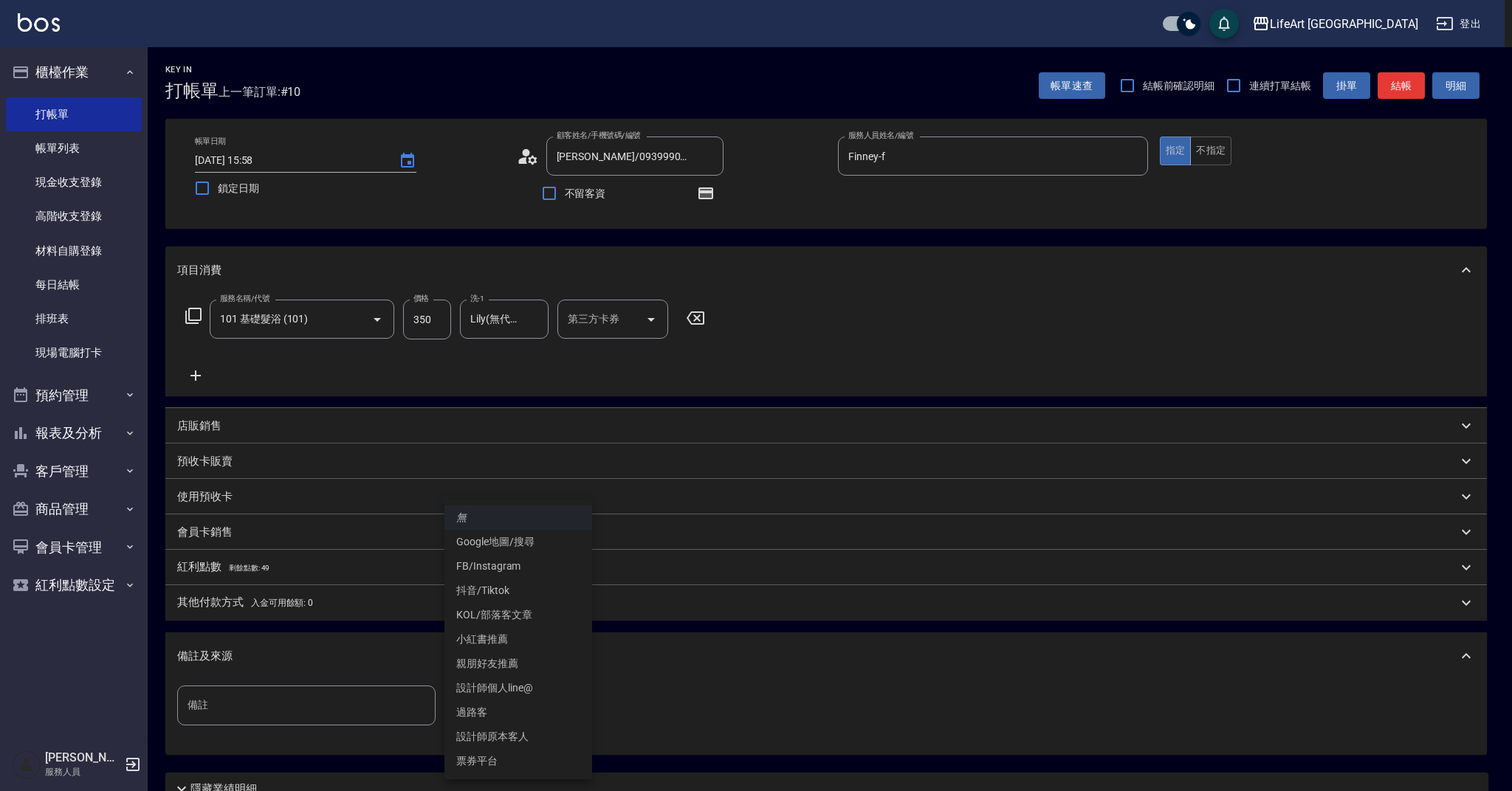
click at [673, 675] on div at bounding box center [756, 396] width 1512 height 791
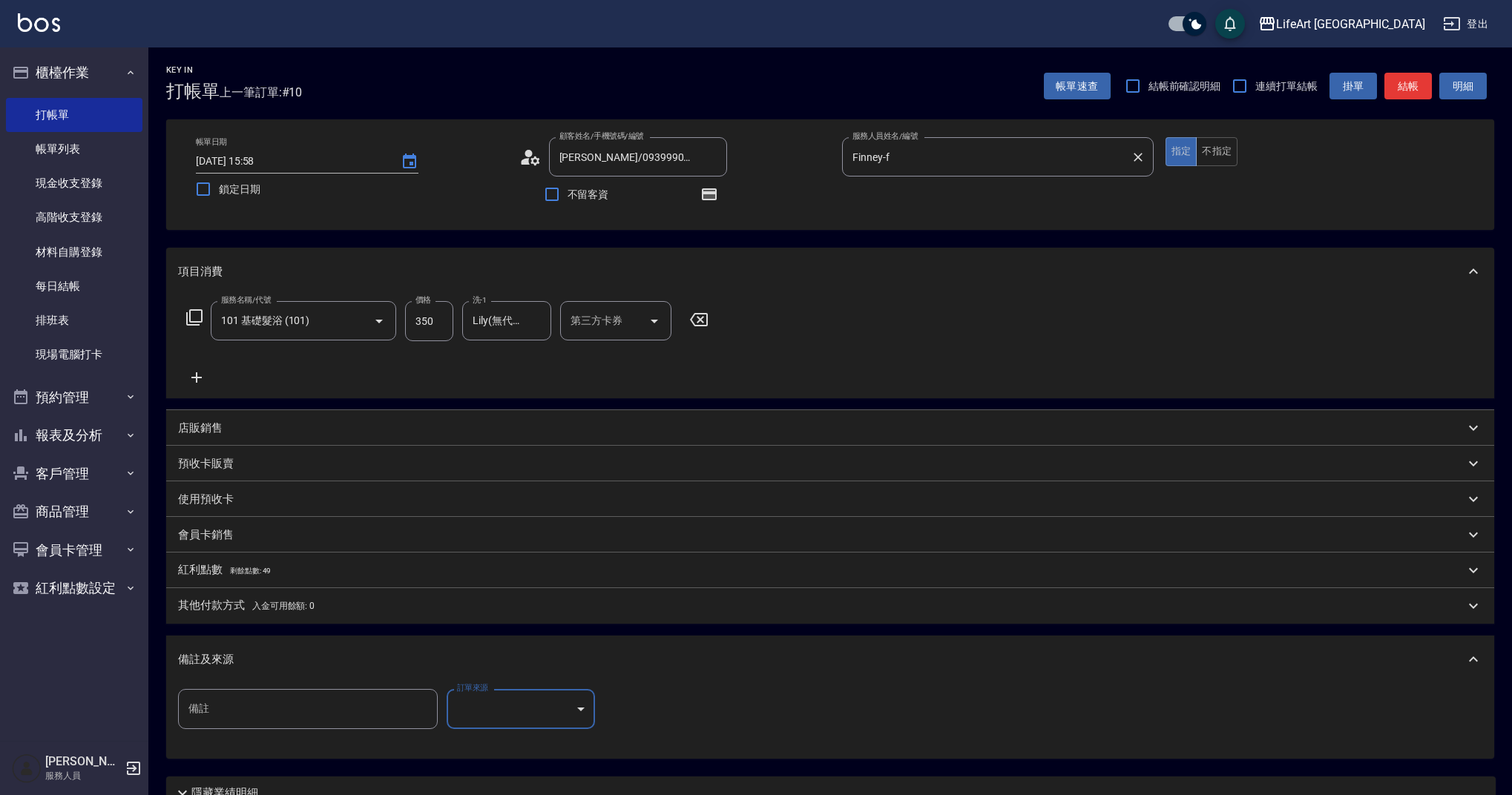
click at [1037, 163] on input "Finney-f" at bounding box center [987, 157] width 276 height 26
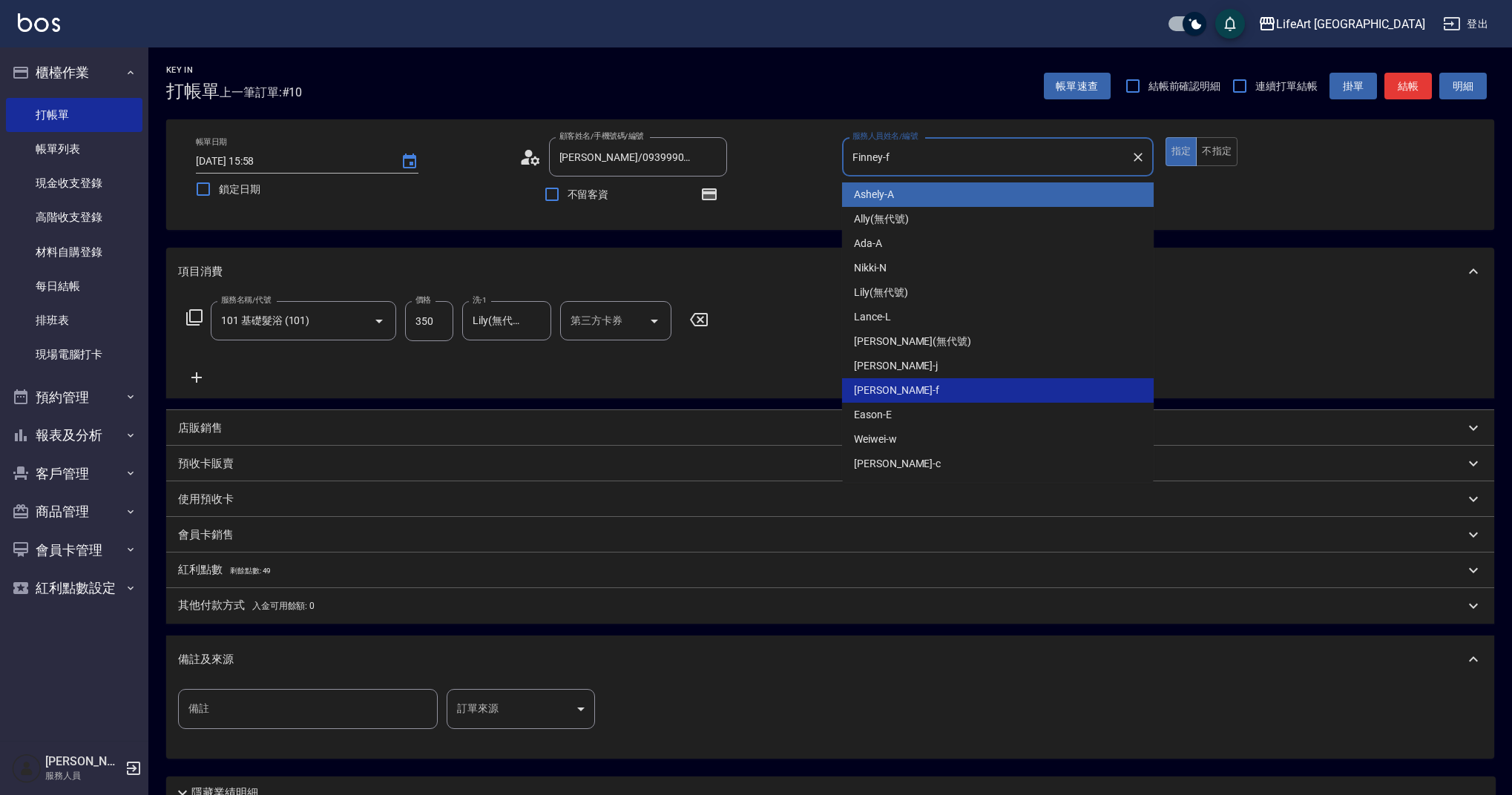
click at [1003, 197] on div "Ashely -A" at bounding box center [998, 194] width 312 height 24
type input "Ashely-A"
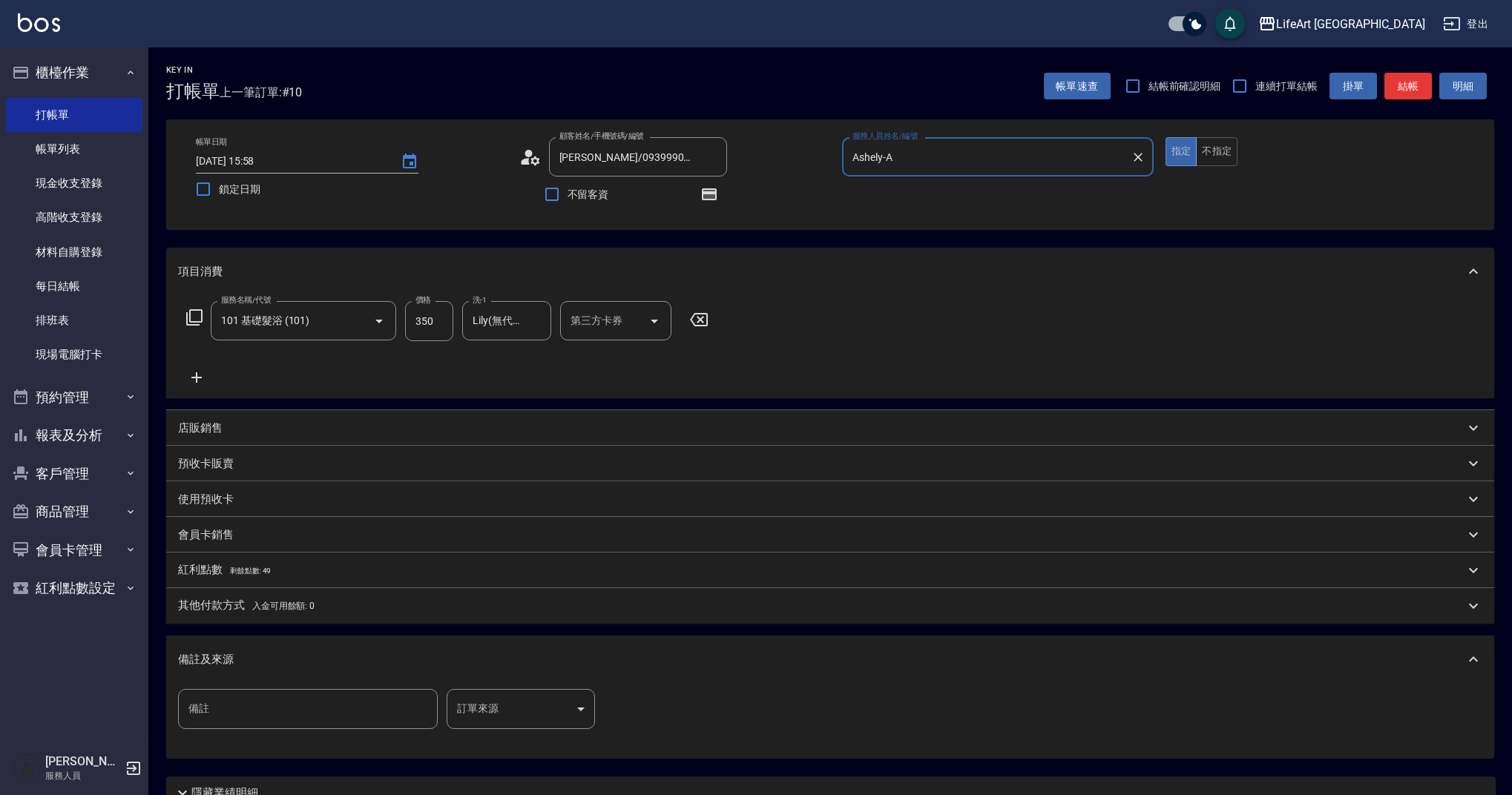
scroll to position [132, 0]
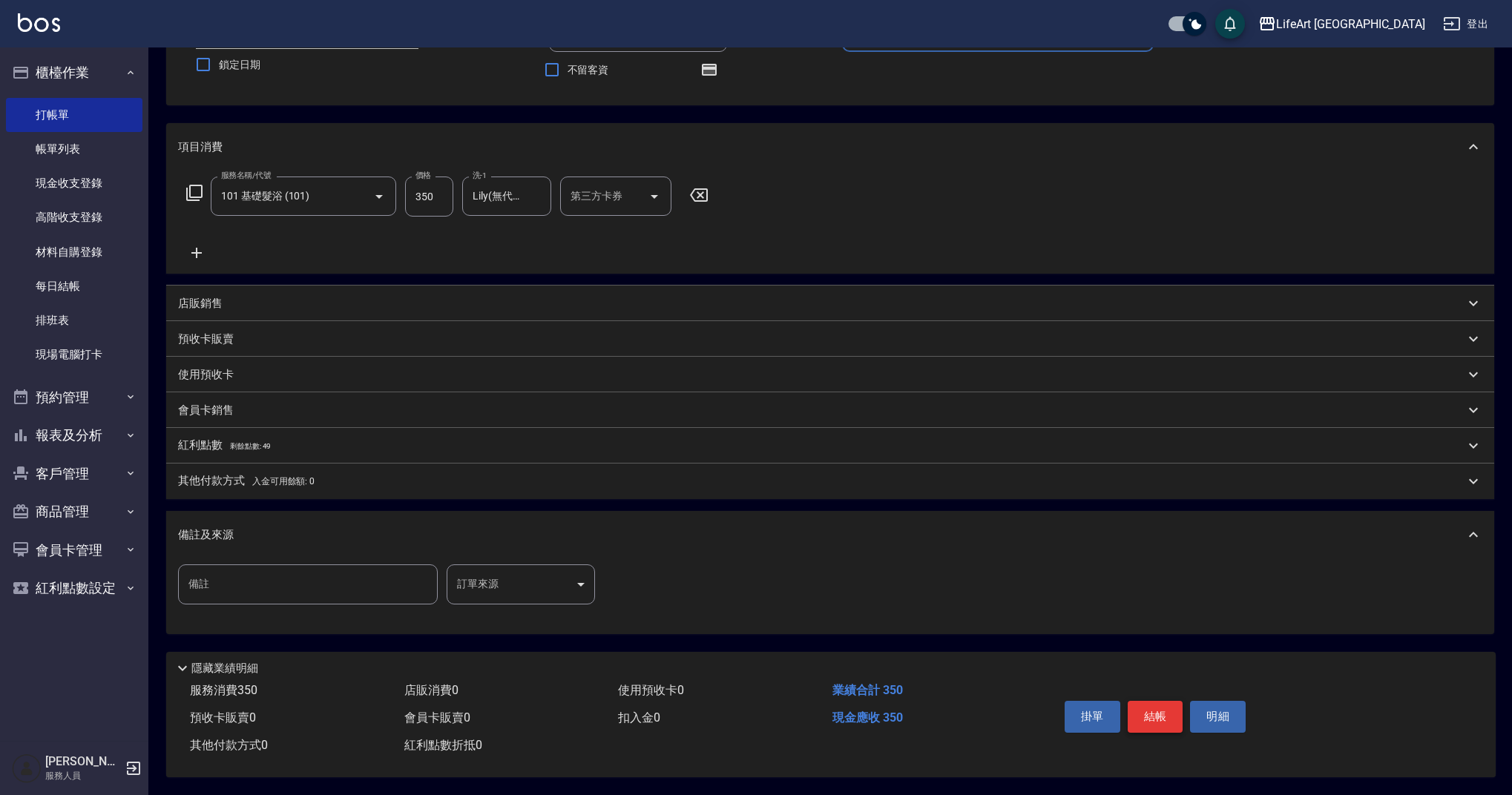
click at [1162, 716] on button "結帳" at bounding box center [1155, 716] width 56 height 31
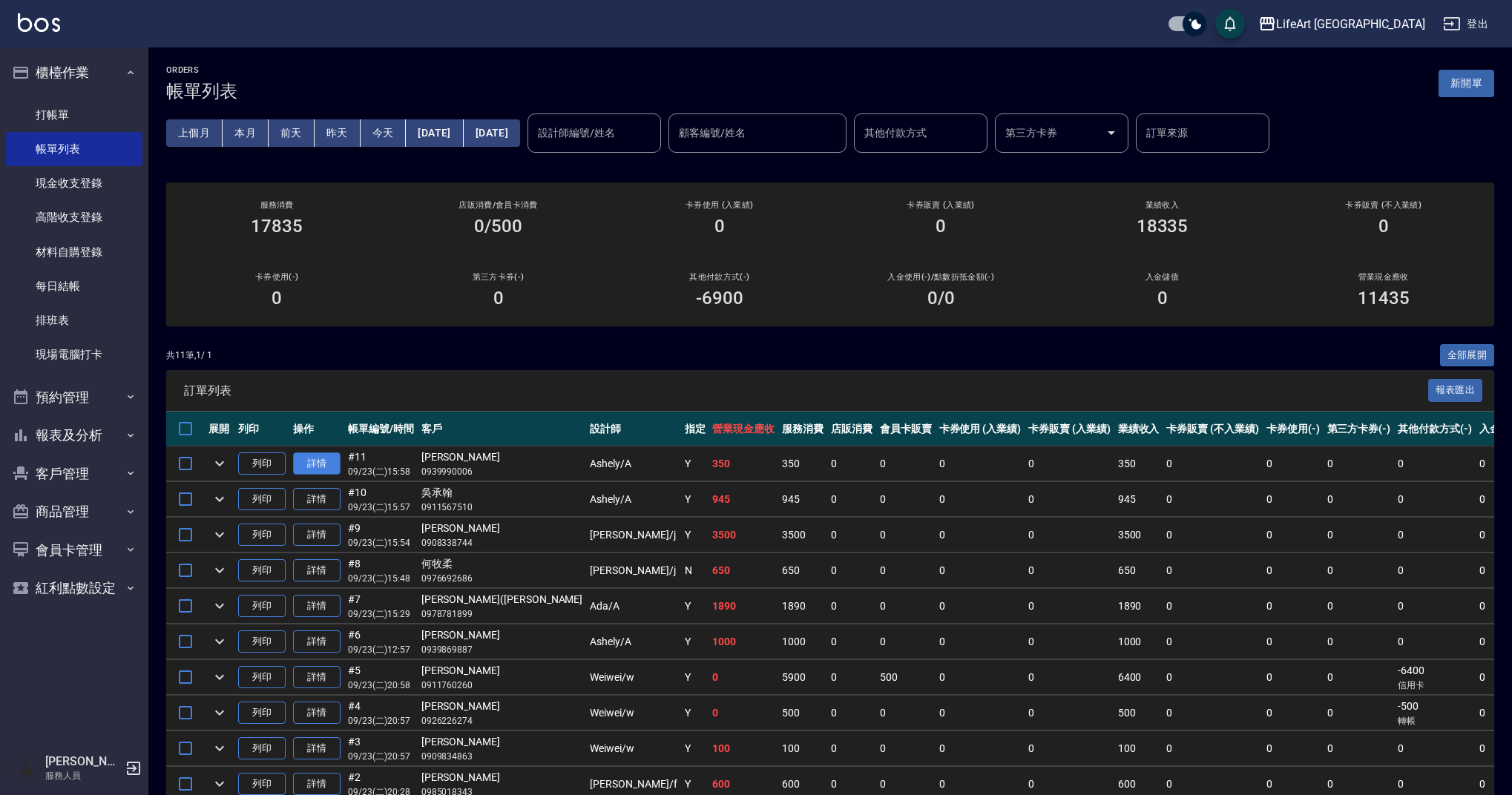
click at [312, 461] on link "詳情" at bounding box center [317, 464] width 48 height 23
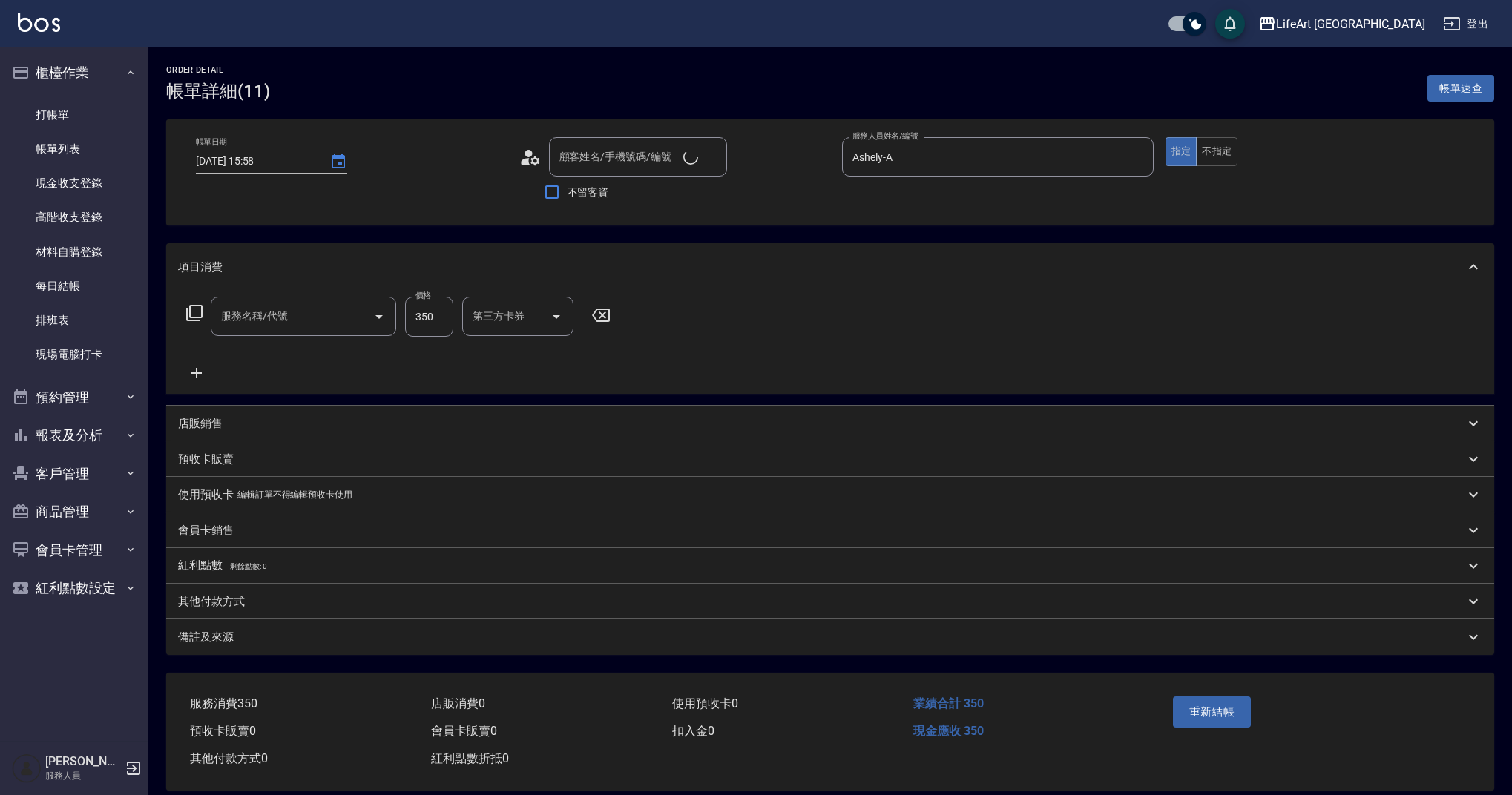
type input "Ashely-A"
type input "[PERSON_NAME]/0939990006/"
type input "101 基礎髮浴 (101)"
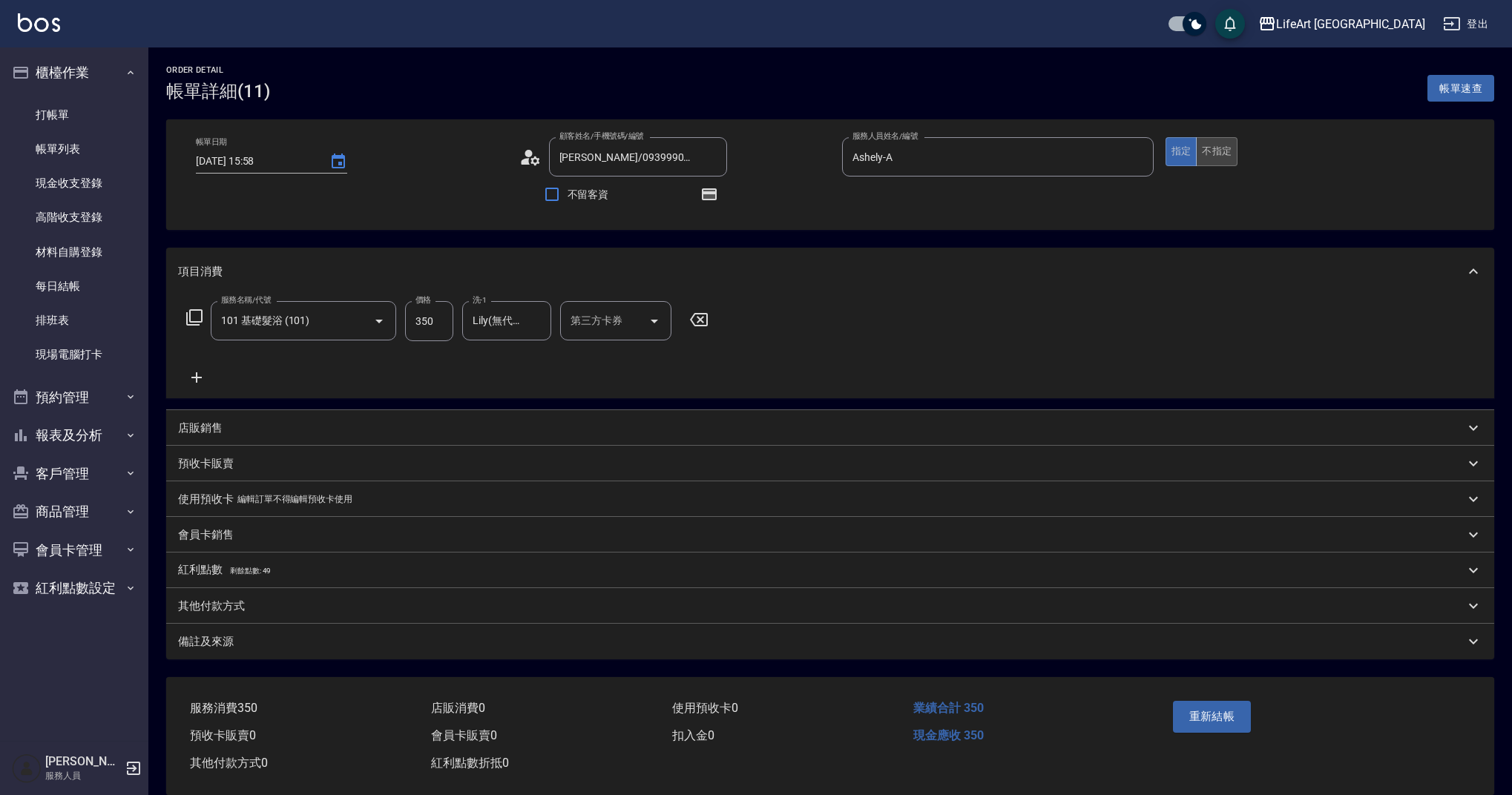
click at [1228, 152] on button "不指定" at bounding box center [1217, 152] width 42 height 29
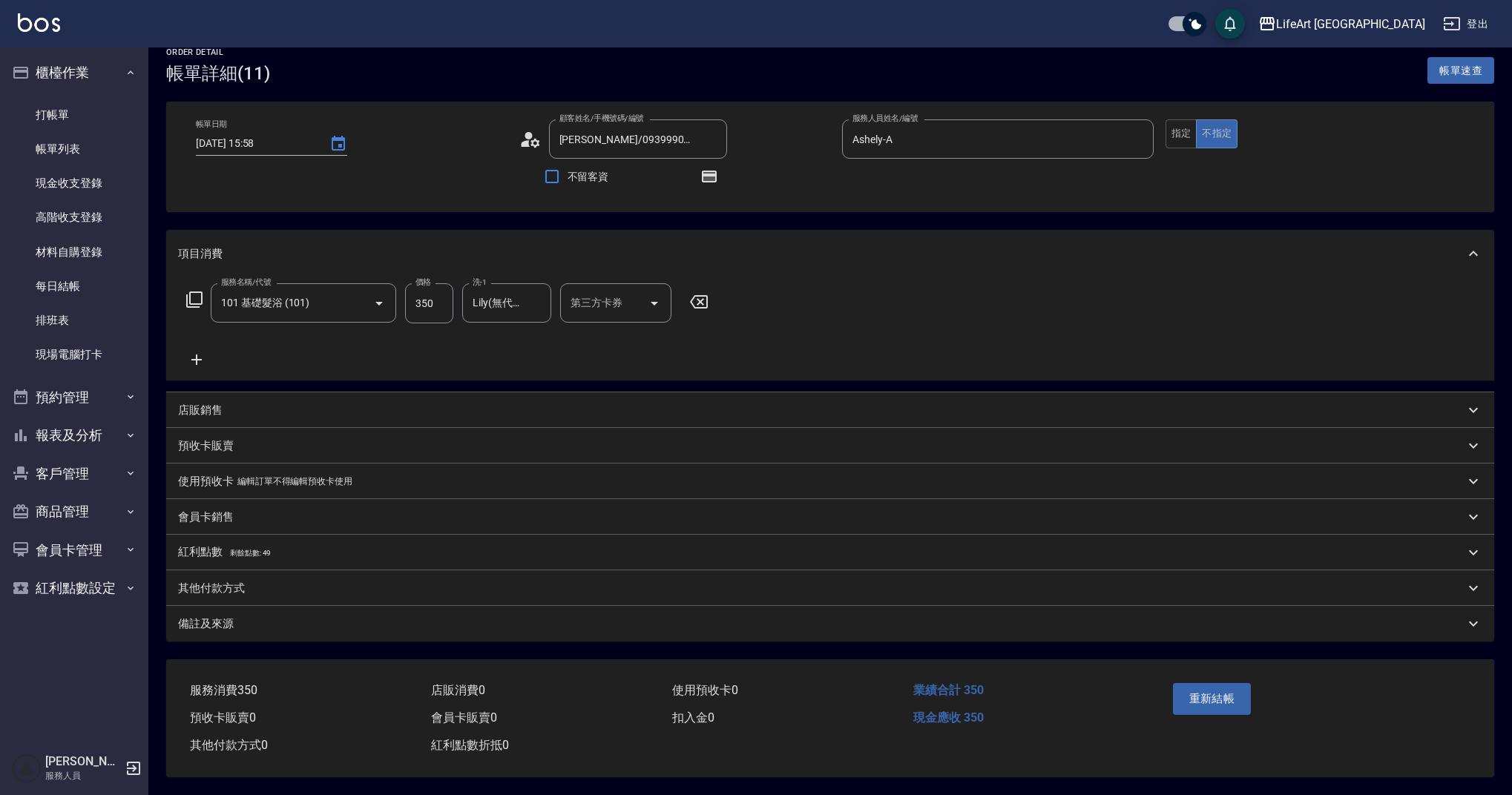
click at [1214, 677] on div "重新結帳" at bounding box center [1240, 709] width 146 height 64
click at [1214, 691] on button "重新結帳" at bounding box center [1212, 699] width 79 height 31
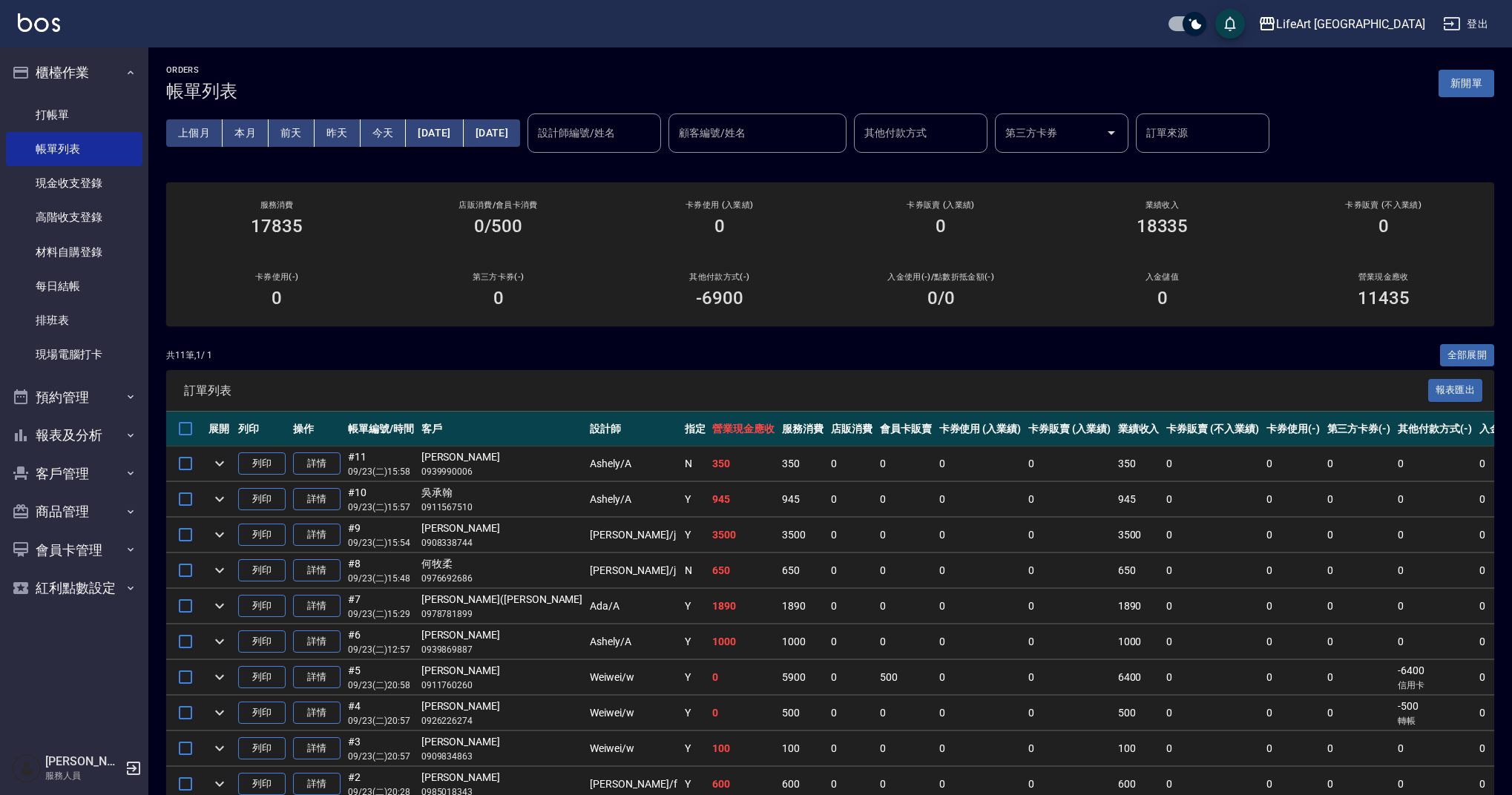
click at [1324, 680] on td "0" at bounding box center [1359, 677] width 71 height 35
click at [94, 461] on button "客戶管理" at bounding box center [74, 474] width 136 height 39
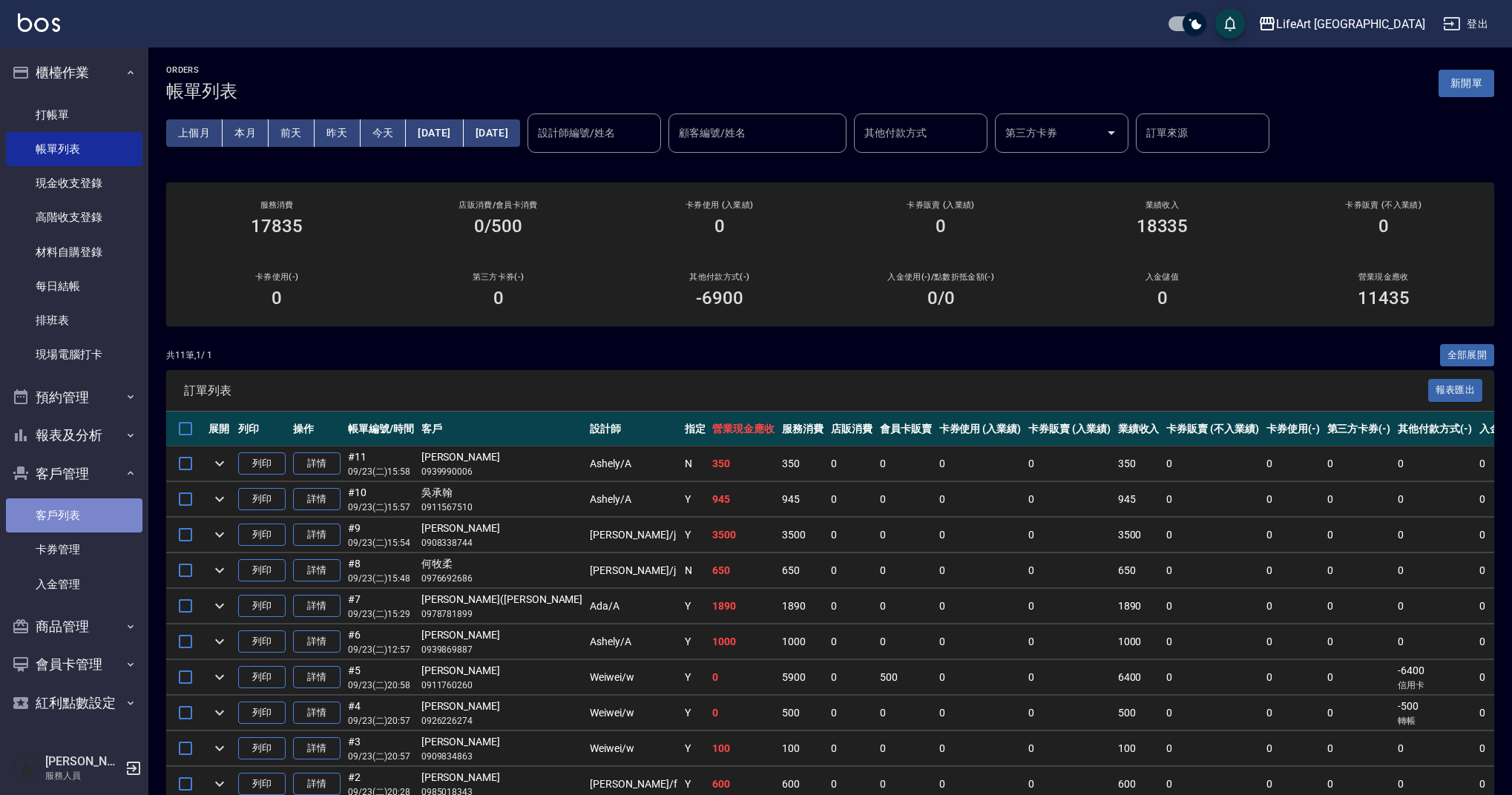
click at [97, 514] on link "客戶列表" at bounding box center [74, 515] width 136 height 34
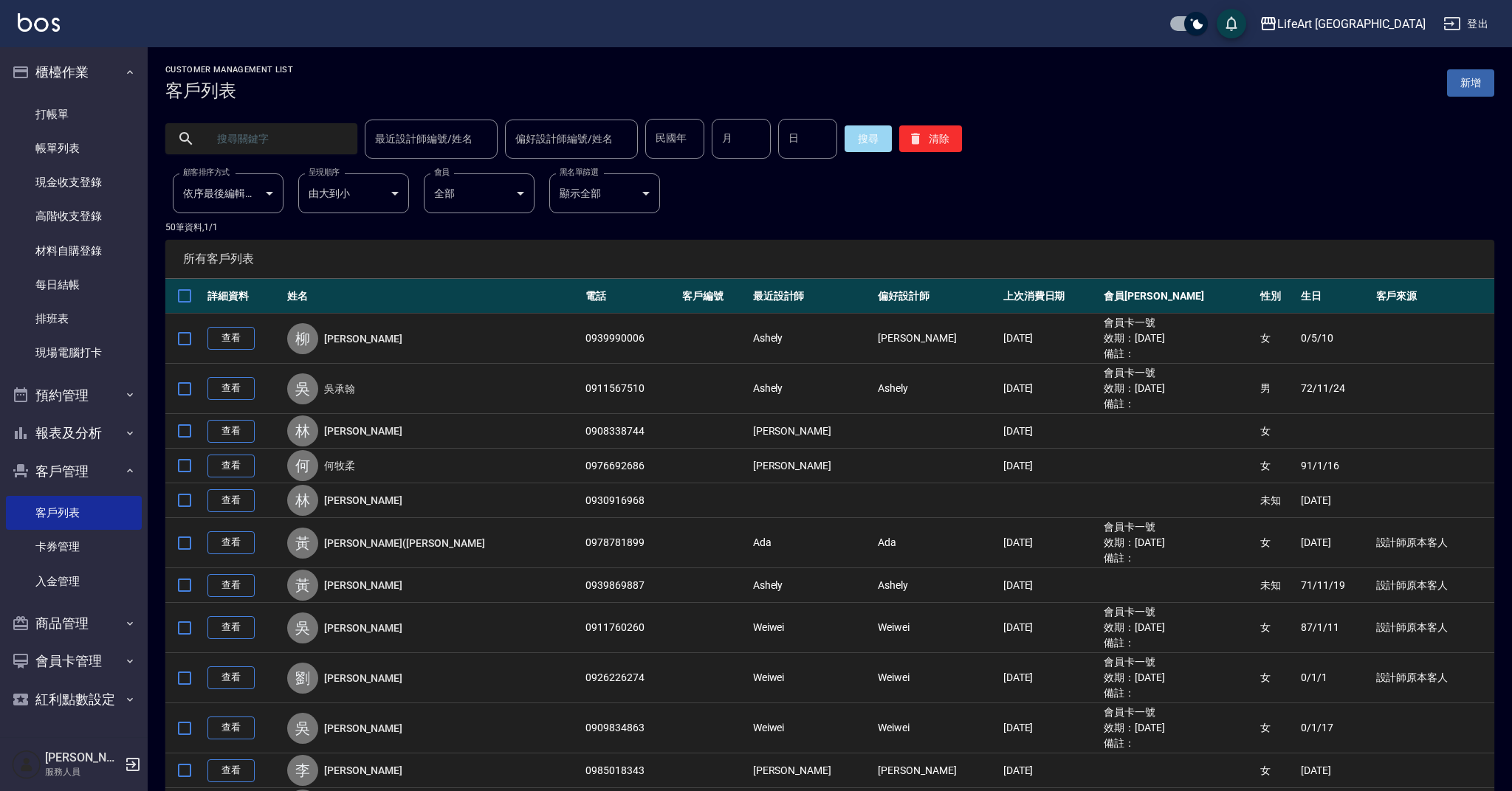
click at [244, 137] on input "text" at bounding box center [275, 139] width 139 height 40
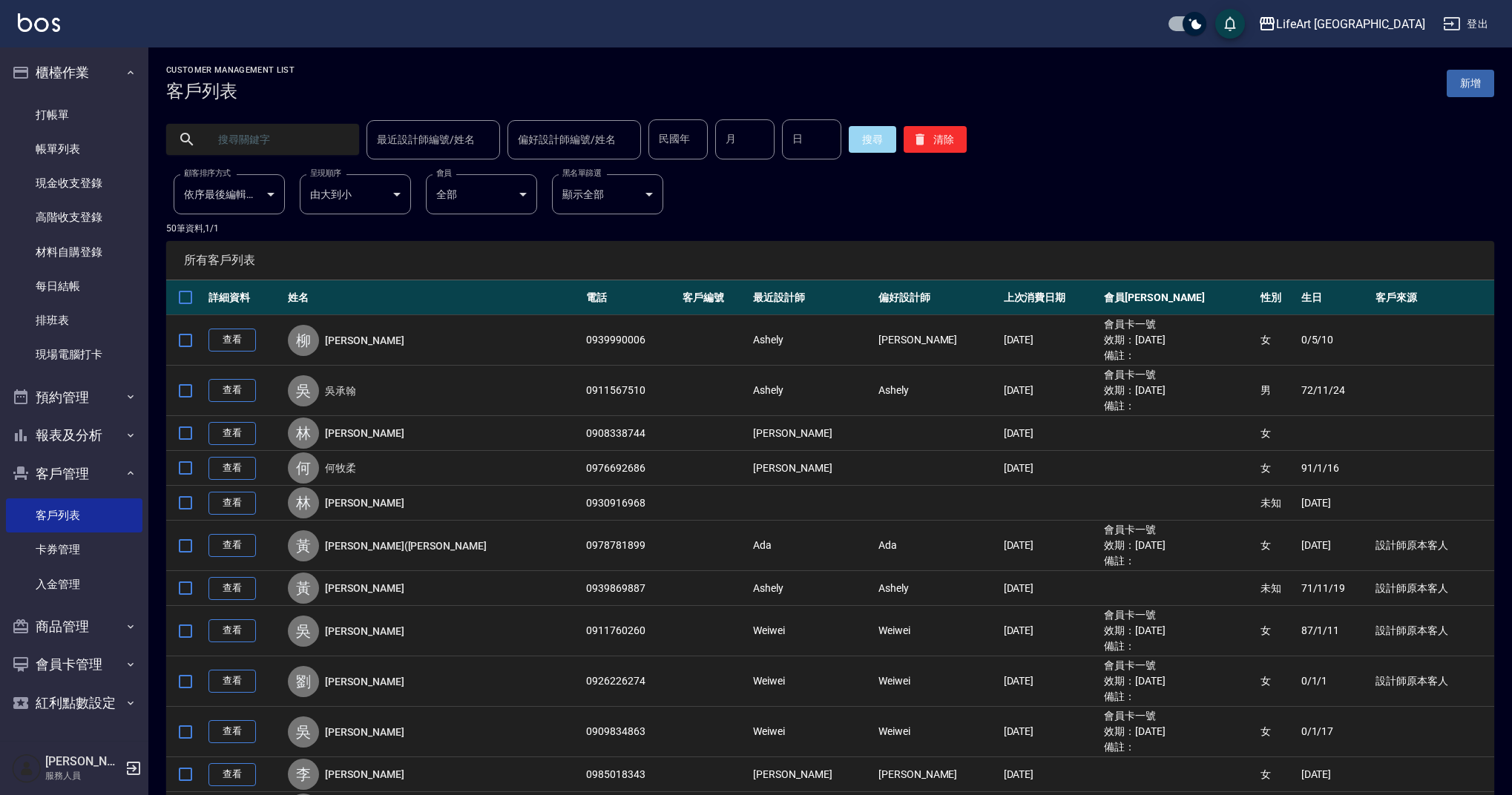
click at [246, 137] on input "text" at bounding box center [277, 139] width 139 height 40
type input "916968"
click at [858, 144] on button "搜尋" at bounding box center [872, 138] width 48 height 26
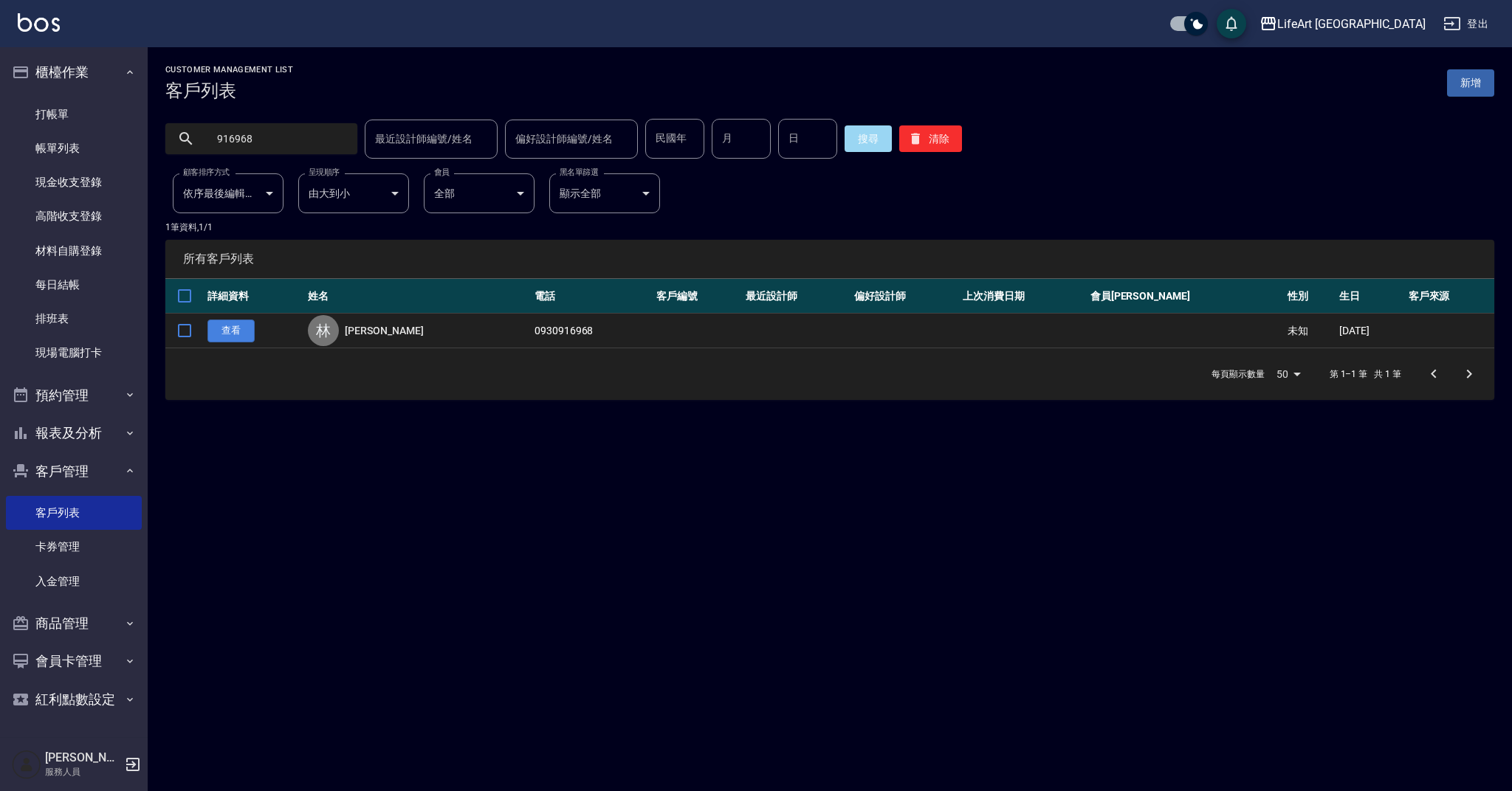
click at [213, 331] on link "查看" at bounding box center [231, 332] width 48 height 23
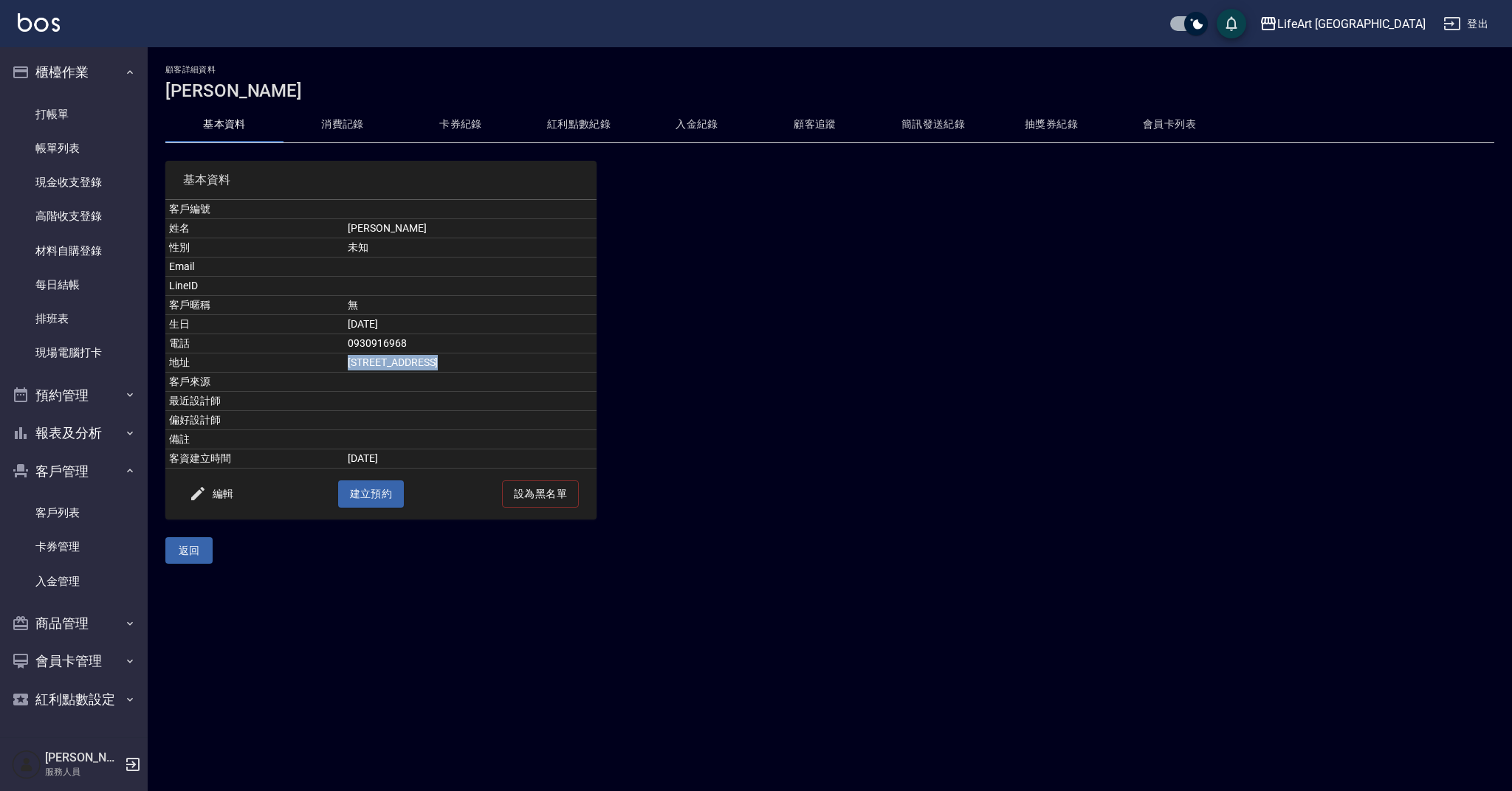
drag, startPoint x: 300, startPoint y: 364, endPoint x: 442, endPoint y: 369, distance: 142.1
click at [442, 369] on tr "地址 [STREET_ADDRESS]" at bounding box center [381, 364] width 432 height 19
click at [442, 370] on td "[STREET_ADDRESS]" at bounding box center [470, 364] width 252 height 19
click at [97, 156] on link "帳單列表" at bounding box center [74, 147] width 136 height 34
